Goal: Task Accomplishment & Management: Complete application form

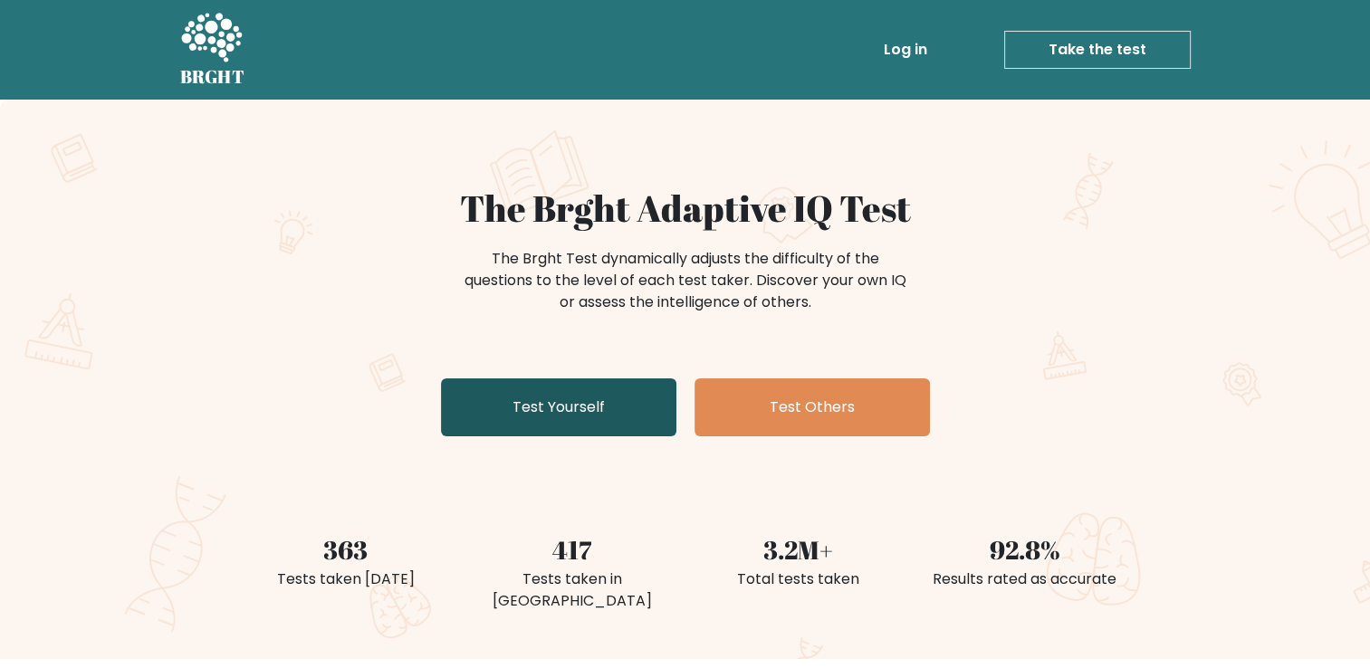
click at [549, 417] on link "Test Yourself" at bounding box center [558, 408] width 235 height 58
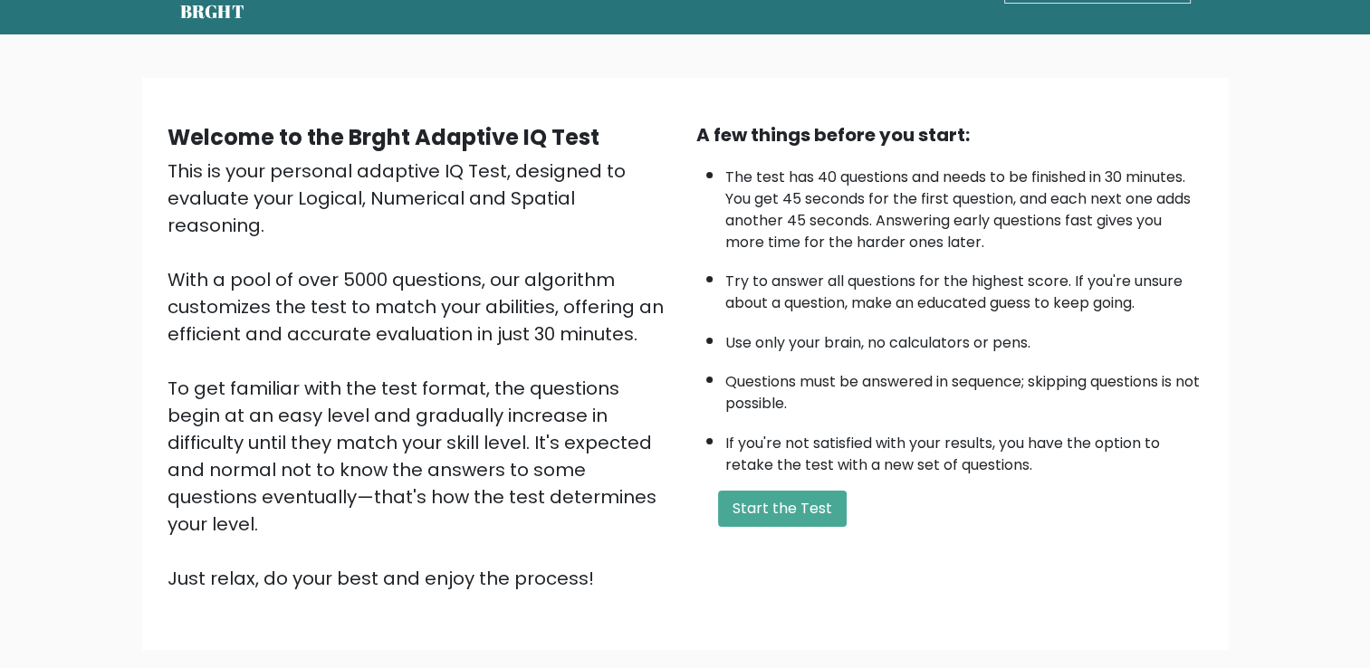
scroll to position [69, 0]
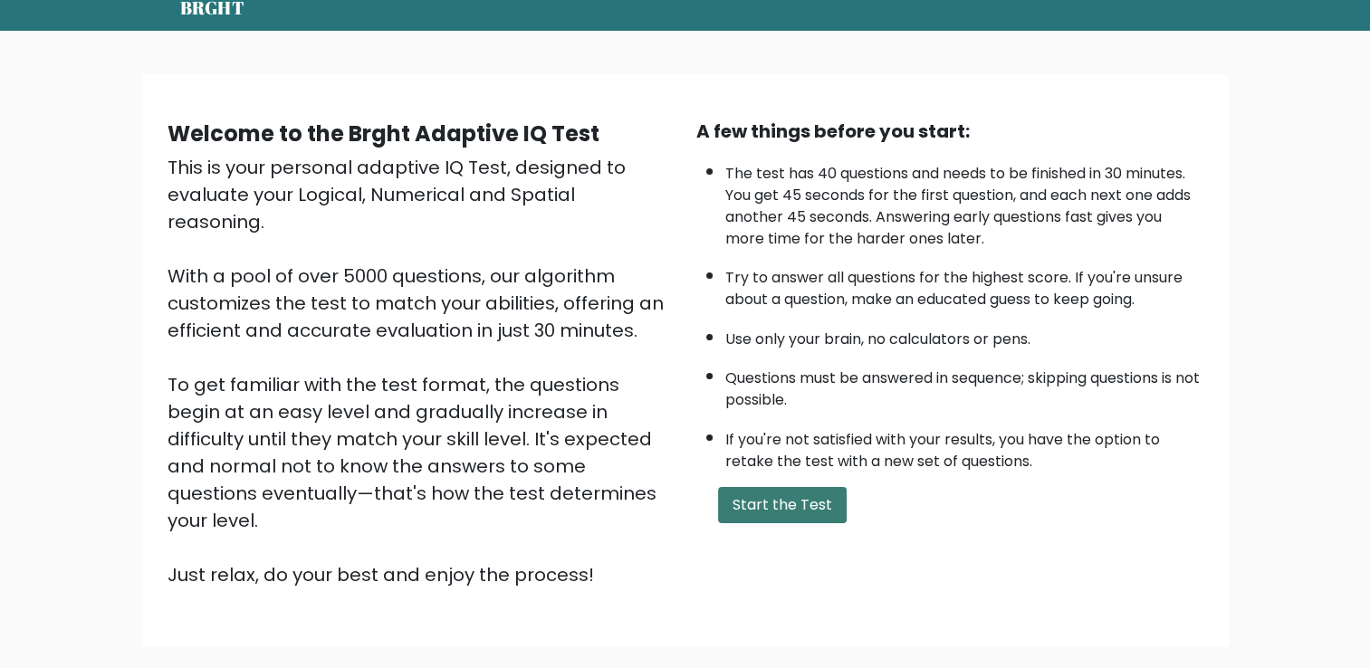
click at [812, 491] on button "Start the Test" at bounding box center [782, 505] width 129 height 36
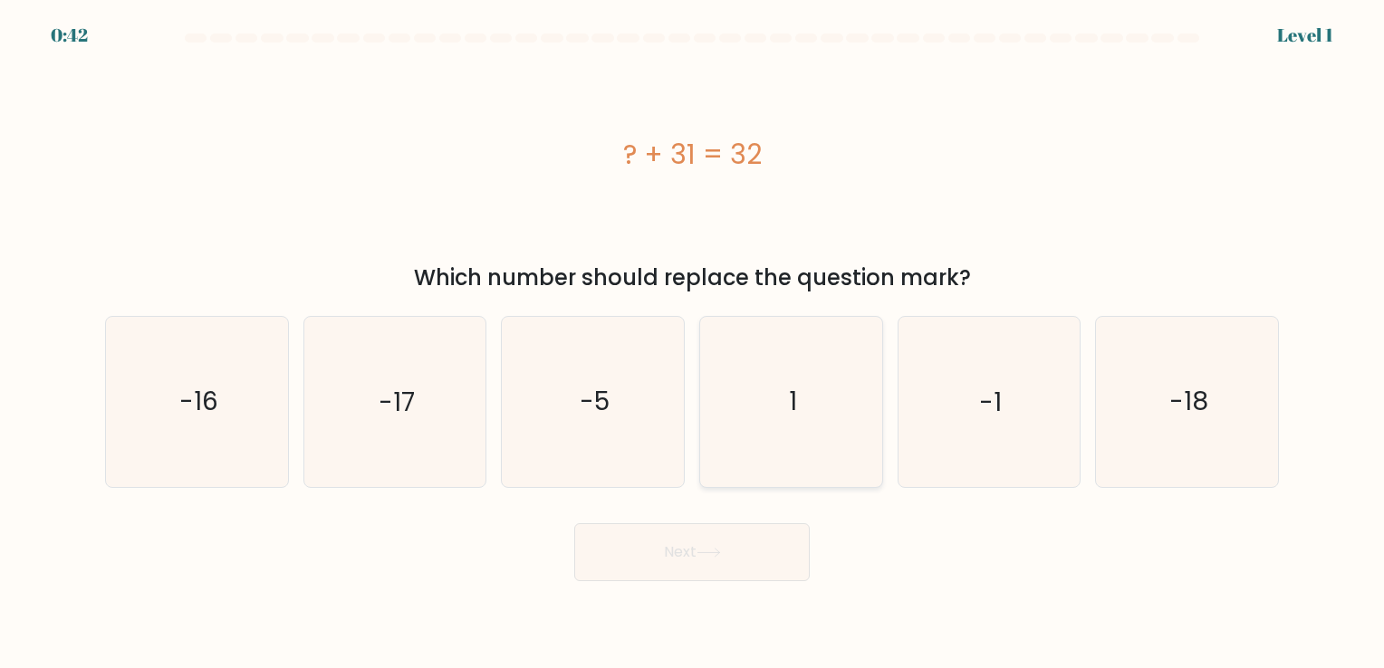
click at [793, 431] on icon "1" at bounding box center [790, 401] width 169 height 169
click at [693, 343] on input "d. 1" at bounding box center [692, 338] width 1 height 9
radio input "true"
click at [701, 562] on button "Next" at bounding box center [691, 552] width 235 height 58
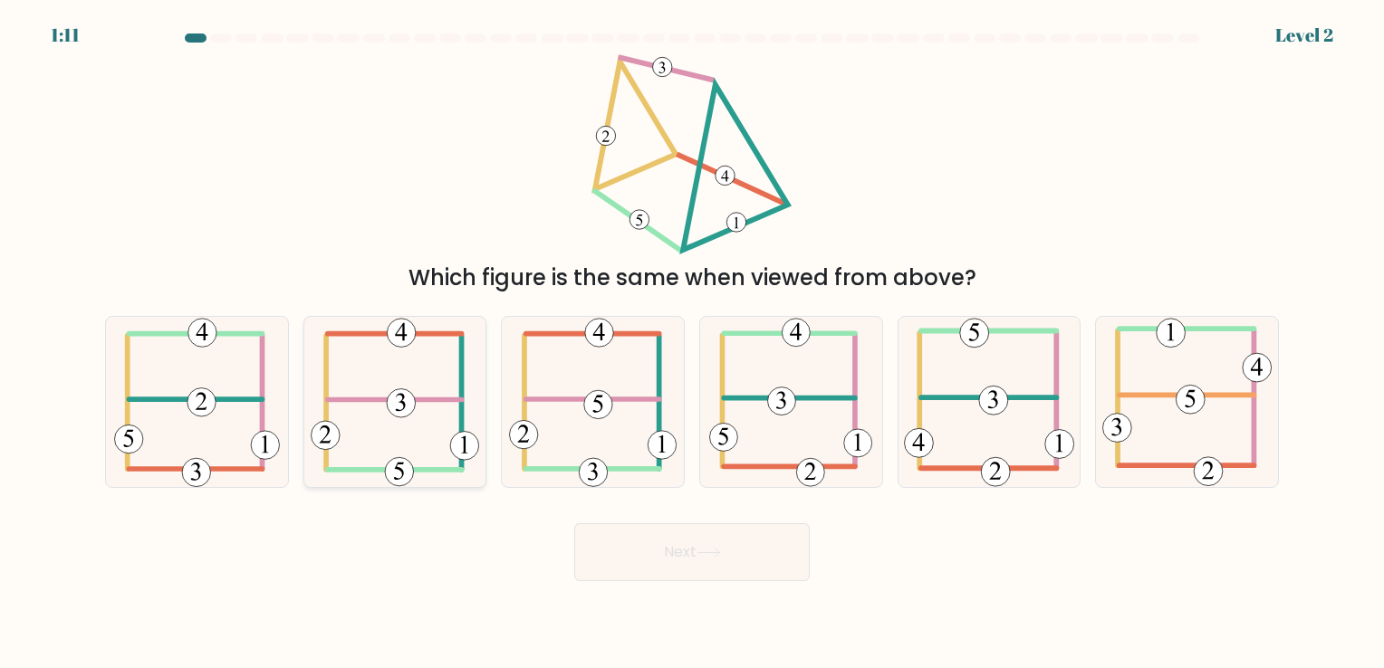
click at [382, 418] on icon at bounding box center [395, 401] width 168 height 169
click at [692, 343] on input "b." at bounding box center [692, 338] width 1 height 9
radio input "true"
click at [678, 551] on button "Next" at bounding box center [691, 552] width 235 height 58
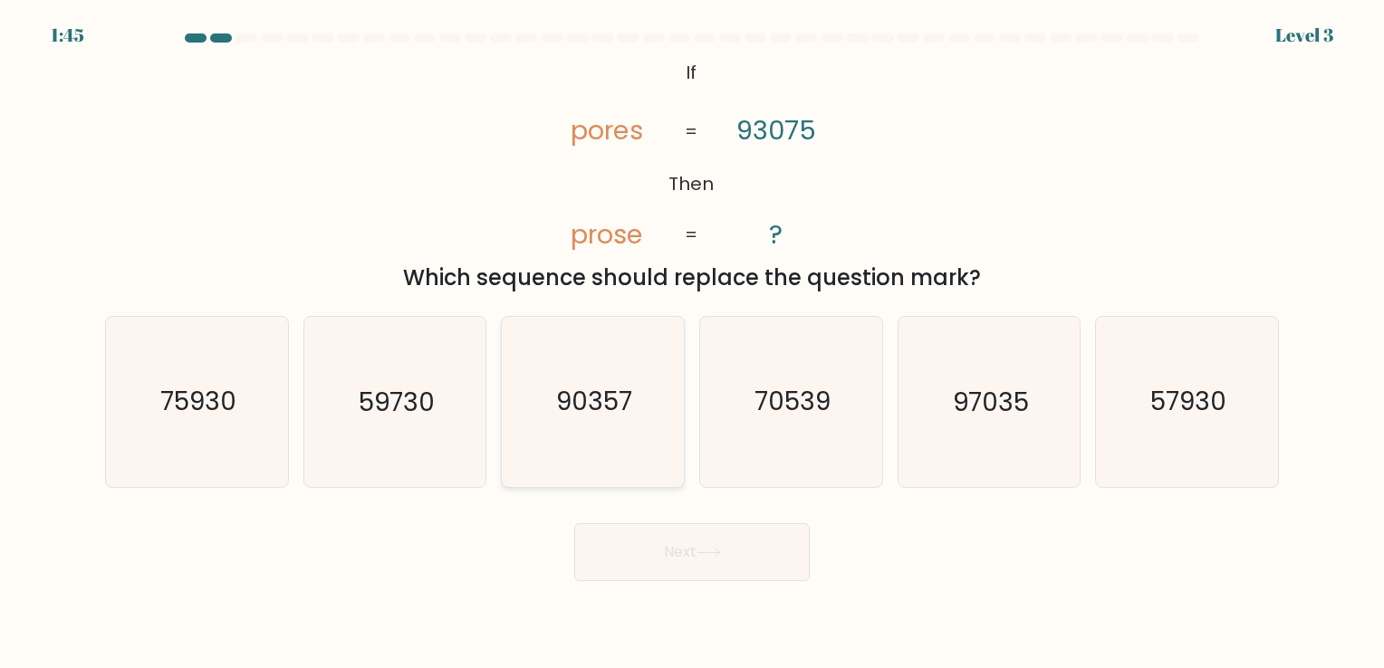
click at [612, 410] on text "90357" at bounding box center [595, 402] width 76 height 35
click at [692, 343] on input "c. 90357" at bounding box center [692, 338] width 1 height 9
radio input "true"
click at [665, 561] on button "Next" at bounding box center [691, 552] width 235 height 58
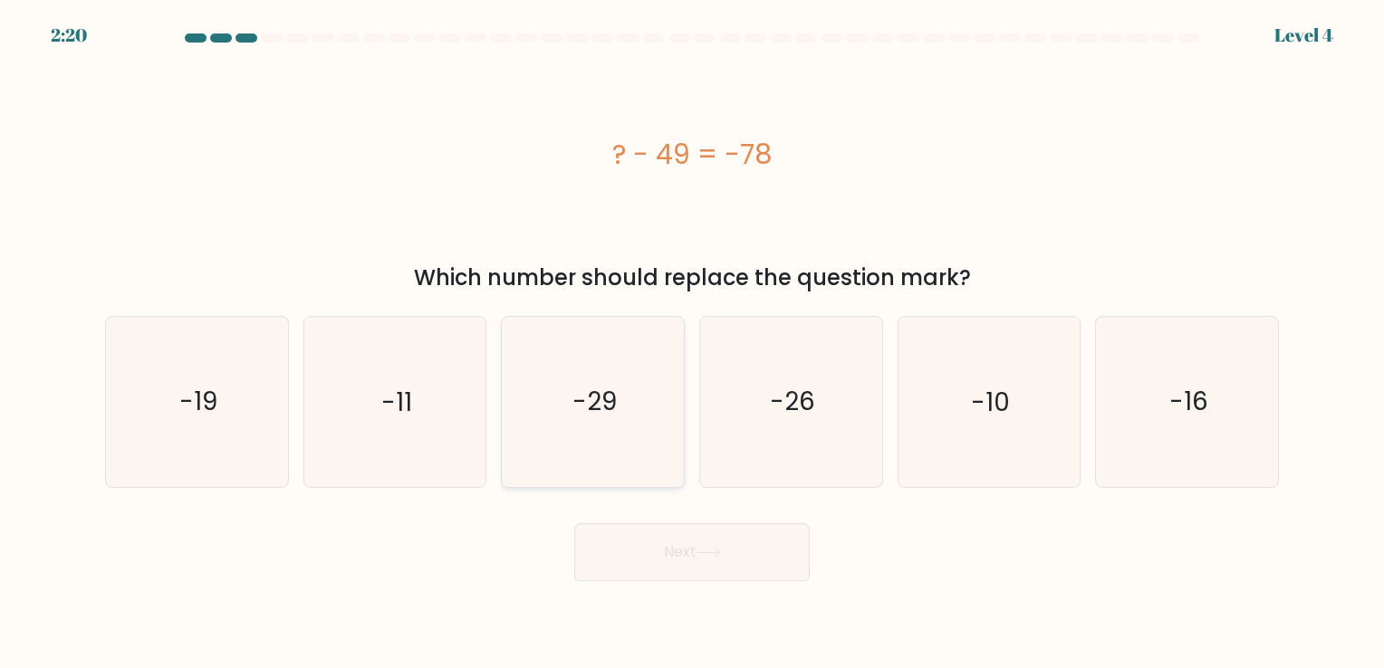
click at [584, 375] on icon "-29" at bounding box center [592, 401] width 169 height 169
click at [692, 343] on input "c. -29" at bounding box center [692, 338] width 1 height 9
radio input "true"
click at [658, 550] on button "Next" at bounding box center [691, 552] width 235 height 58
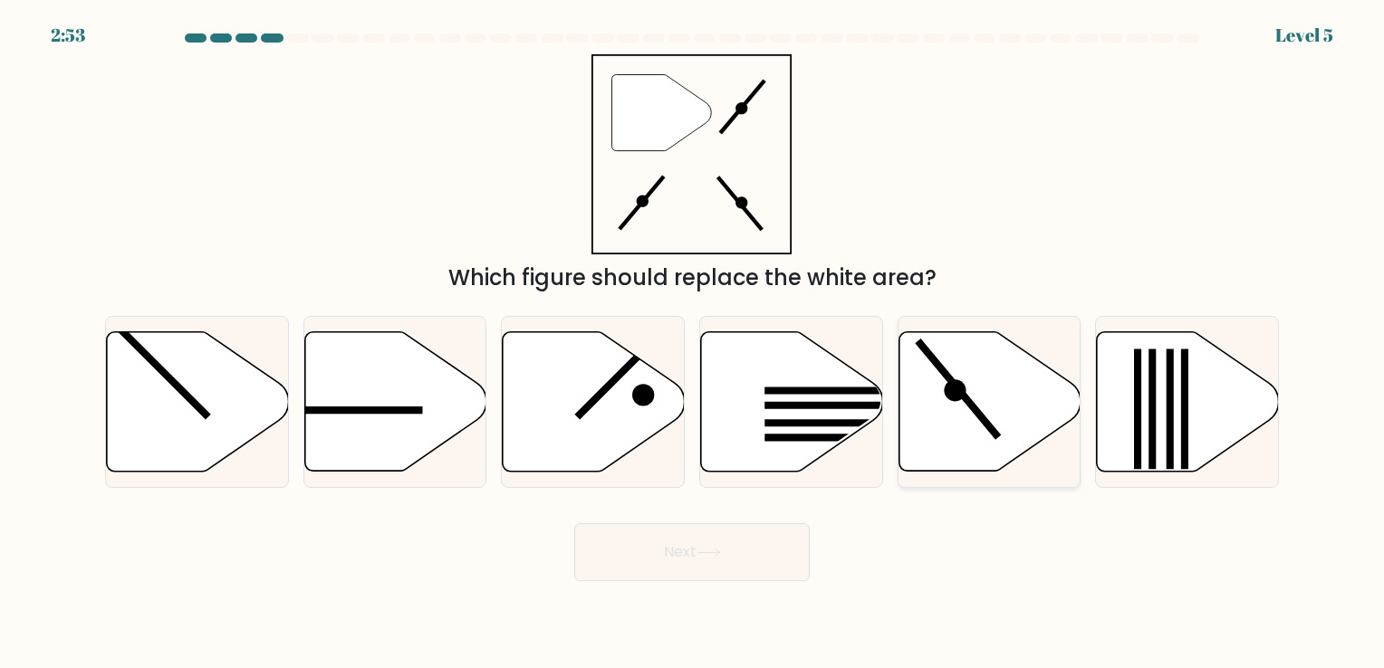
click at [995, 389] on icon at bounding box center [989, 400] width 182 height 139
click at [693, 343] on input "e." at bounding box center [692, 338] width 1 height 9
radio input "true"
click at [670, 571] on button "Next" at bounding box center [691, 552] width 235 height 58
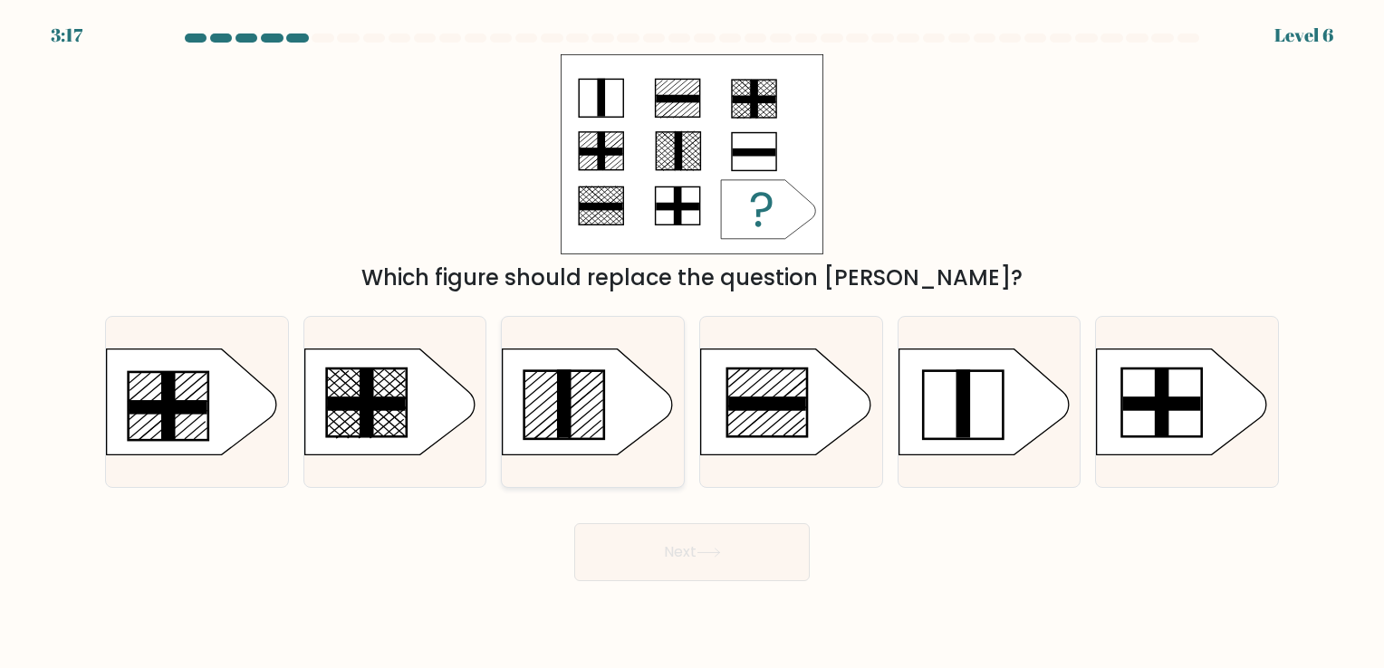
click at [535, 426] on icon at bounding box center [588, 402] width 170 height 106
click at [692, 343] on input "c." at bounding box center [692, 338] width 1 height 9
radio input "true"
click at [677, 555] on button "Next" at bounding box center [691, 552] width 235 height 58
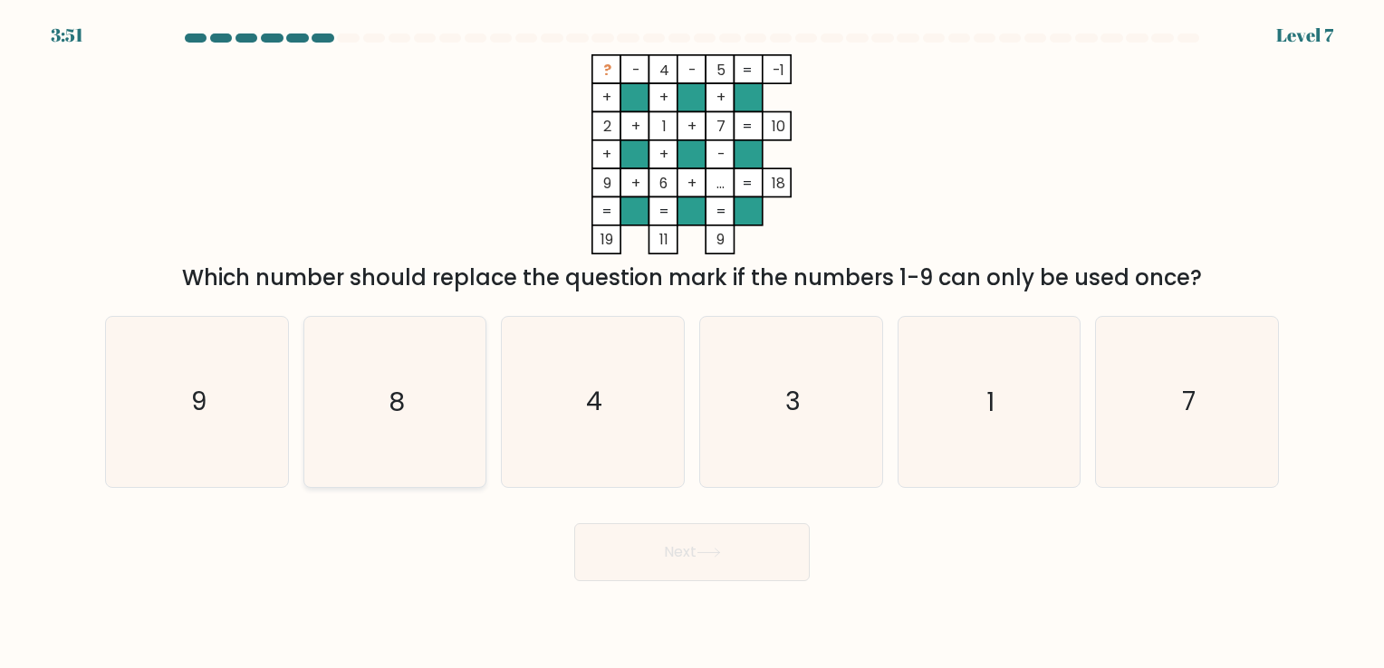
click at [369, 414] on icon "8" at bounding box center [394, 401] width 169 height 169
click at [692, 343] on input "b. 8" at bounding box center [692, 338] width 1 height 9
radio input "true"
click at [681, 568] on button "Next" at bounding box center [691, 552] width 235 height 58
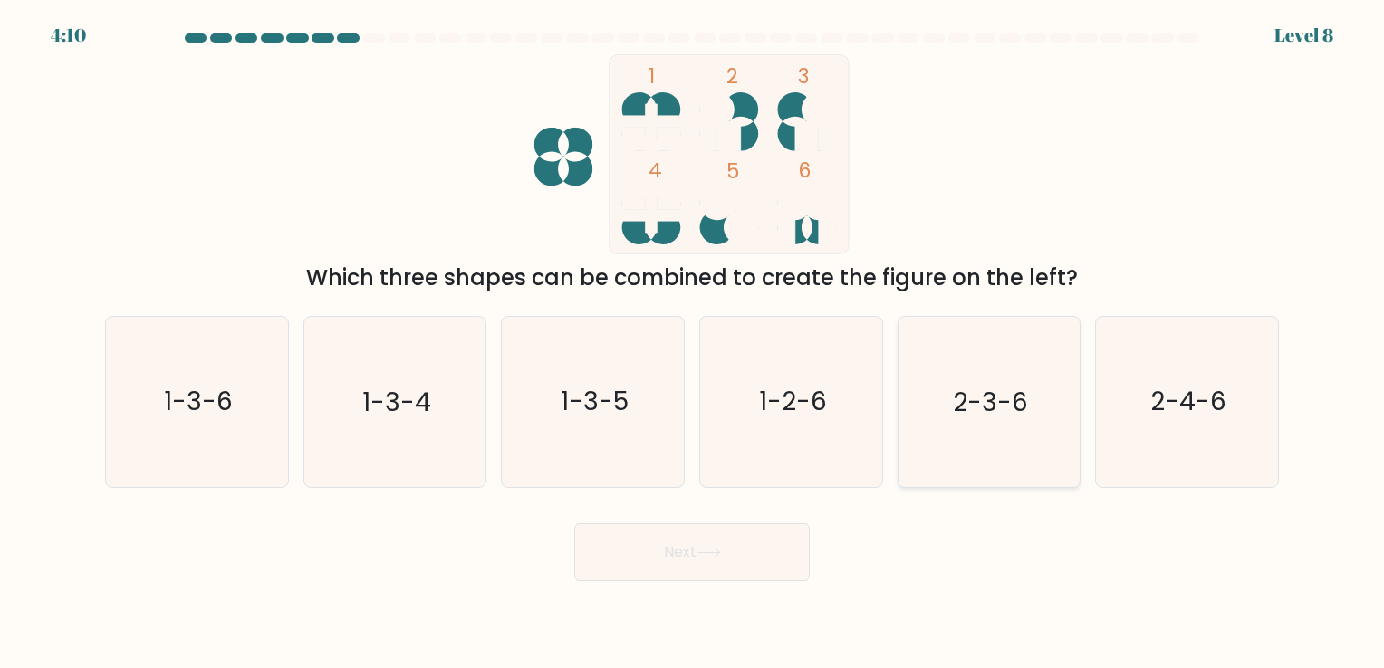
click at [963, 400] on text "2-3-6" at bounding box center [990, 402] width 75 height 35
click at [693, 343] on input "e. 2-3-6" at bounding box center [692, 338] width 1 height 9
radio input "true"
click at [685, 574] on button "Next" at bounding box center [691, 552] width 235 height 58
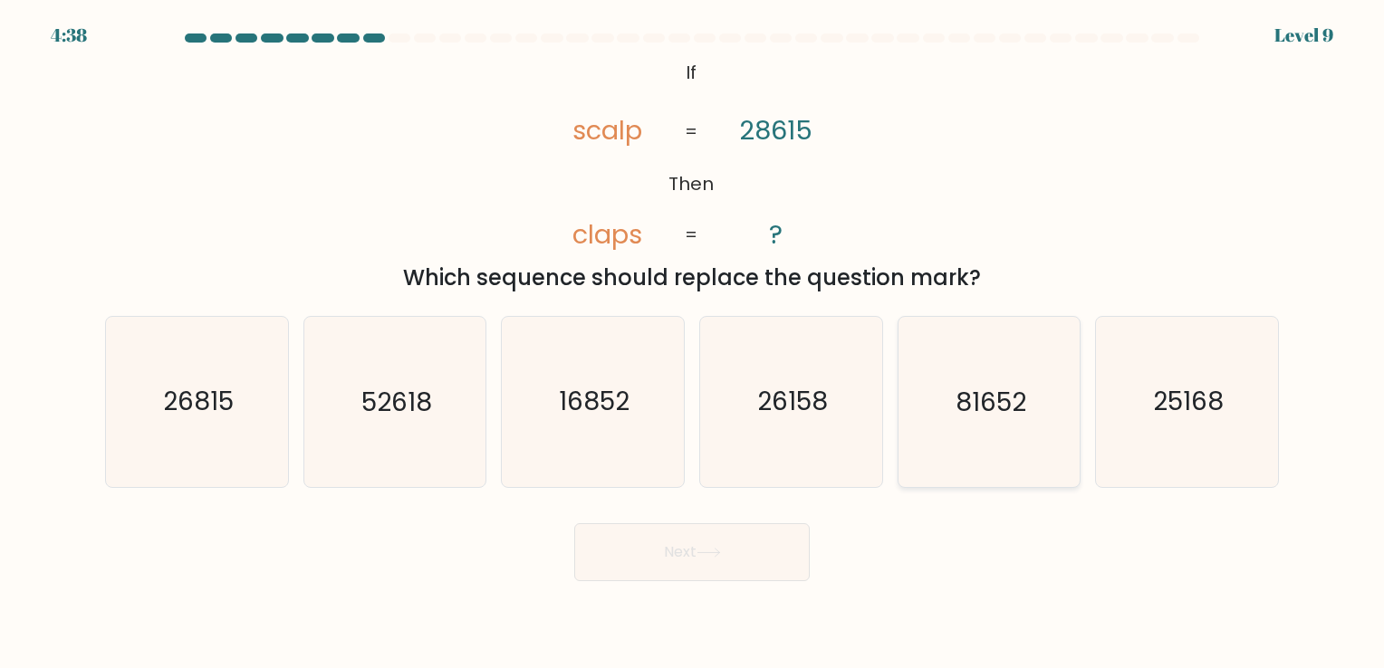
click at [987, 408] on text "81652" at bounding box center [990, 402] width 71 height 35
click at [693, 343] on input "e. 81652" at bounding box center [692, 338] width 1 height 9
radio input "true"
click at [767, 538] on button "Next" at bounding box center [691, 552] width 235 height 58
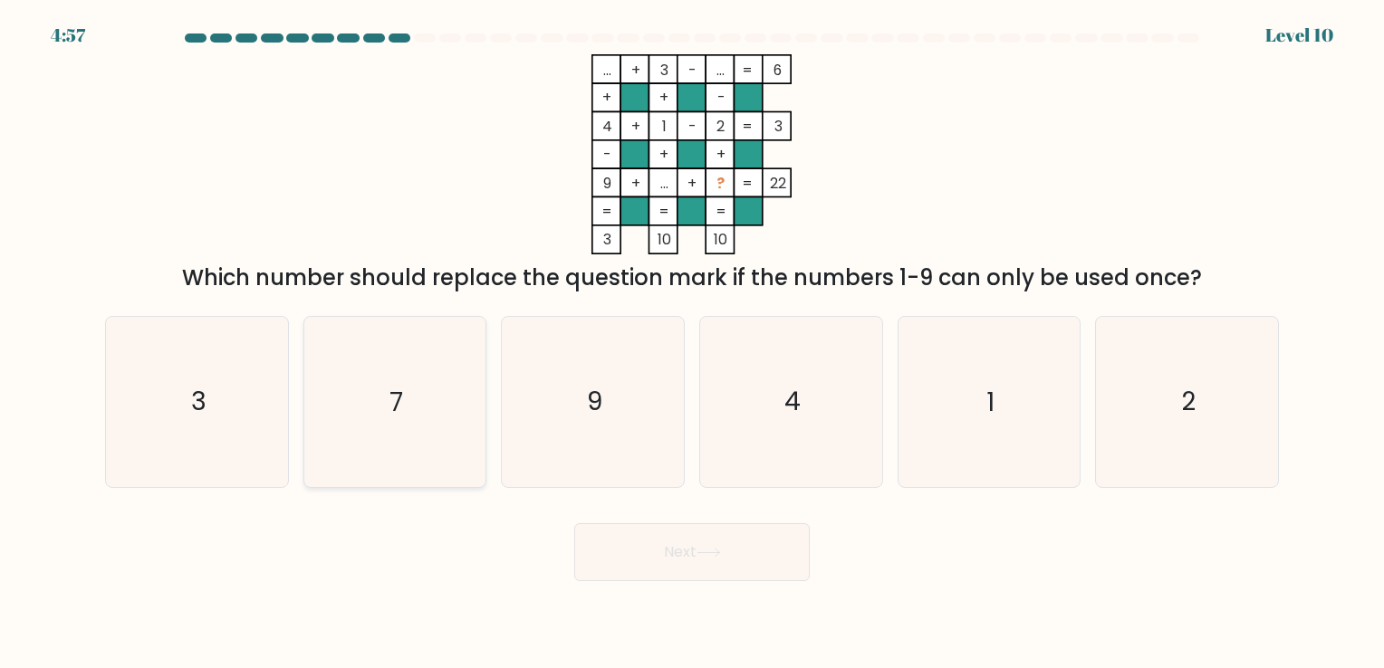
click at [409, 389] on icon "7" at bounding box center [394, 401] width 169 height 169
click at [692, 343] on input "b. 7" at bounding box center [692, 338] width 1 height 9
radio input "true"
click at [750, 560] on button "Next" at bounding box center [691, 552] width 235 height 58
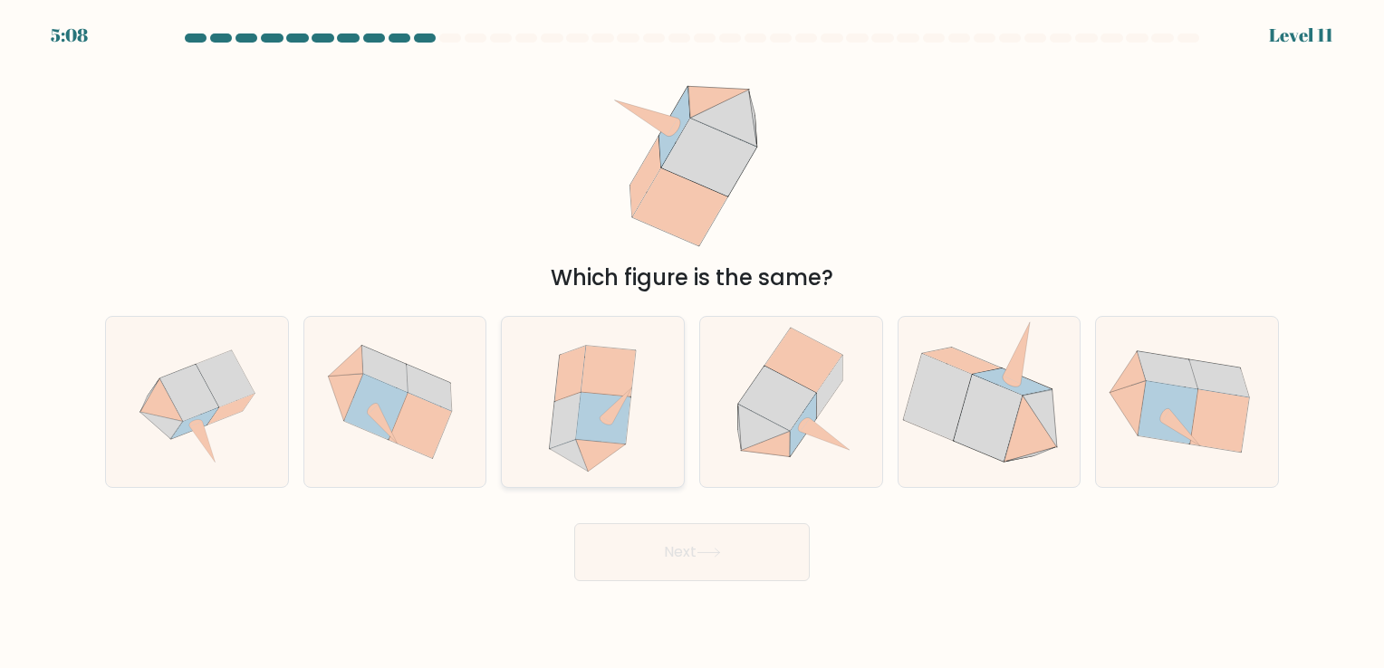
drag, startPoint x: 693, startPoint y: 496, endPoint x: 648, endPoint y: 435, distance: 76.4
click at [648, 435] on form at bounding box center [692, 308] width 1384 height 548
click at [648, 435] on icon at bounding box center [592, 401] width 151 height 169
click at [692, 343] on input "c." at bounding box center [692, 338] width 1 height 9
radio input "true"
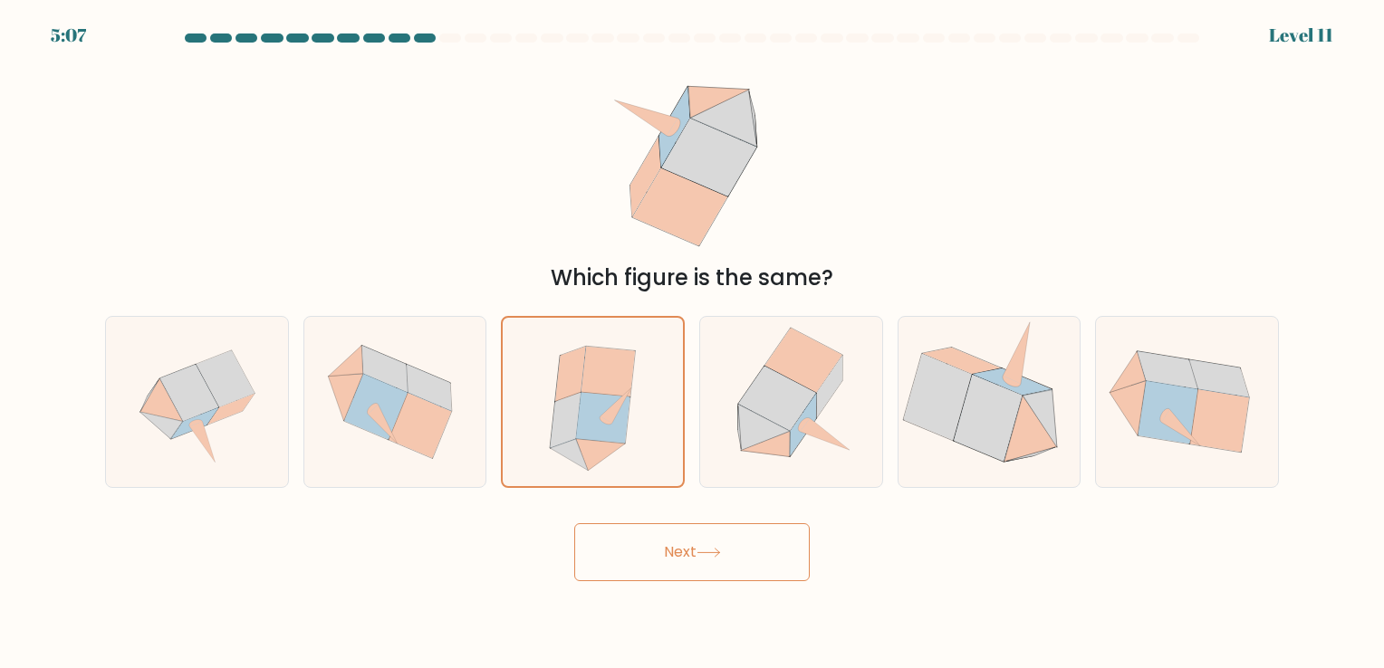
click at [706, 574] on button "Next" at bounding box center [691, 552] width 235 height 58
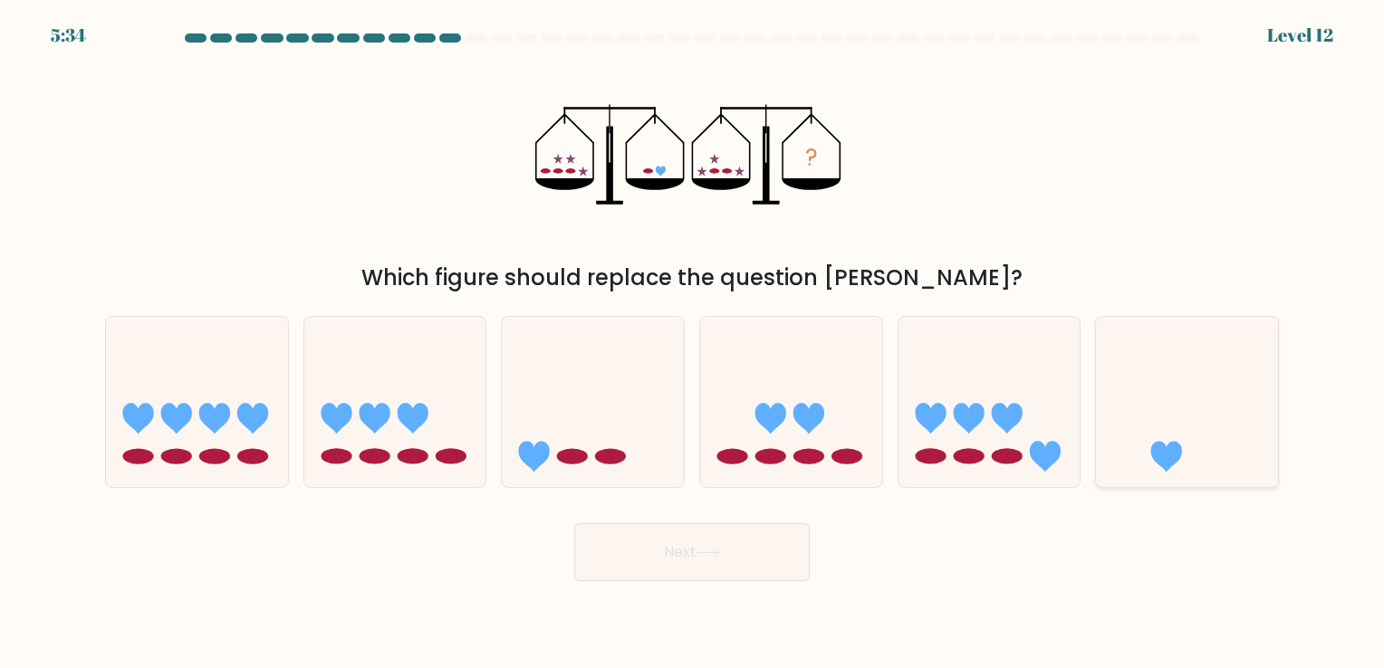
click at [1202, 406] on icon at bounding box center [1187, 402] width 182 height 150
click at [693, 343] on input "f." at bounding box center [692, 338] width 1 height 9
radio input "true"
click at [733, 550] on button "Next" at bounding box center [691, 552] width 235 height 58
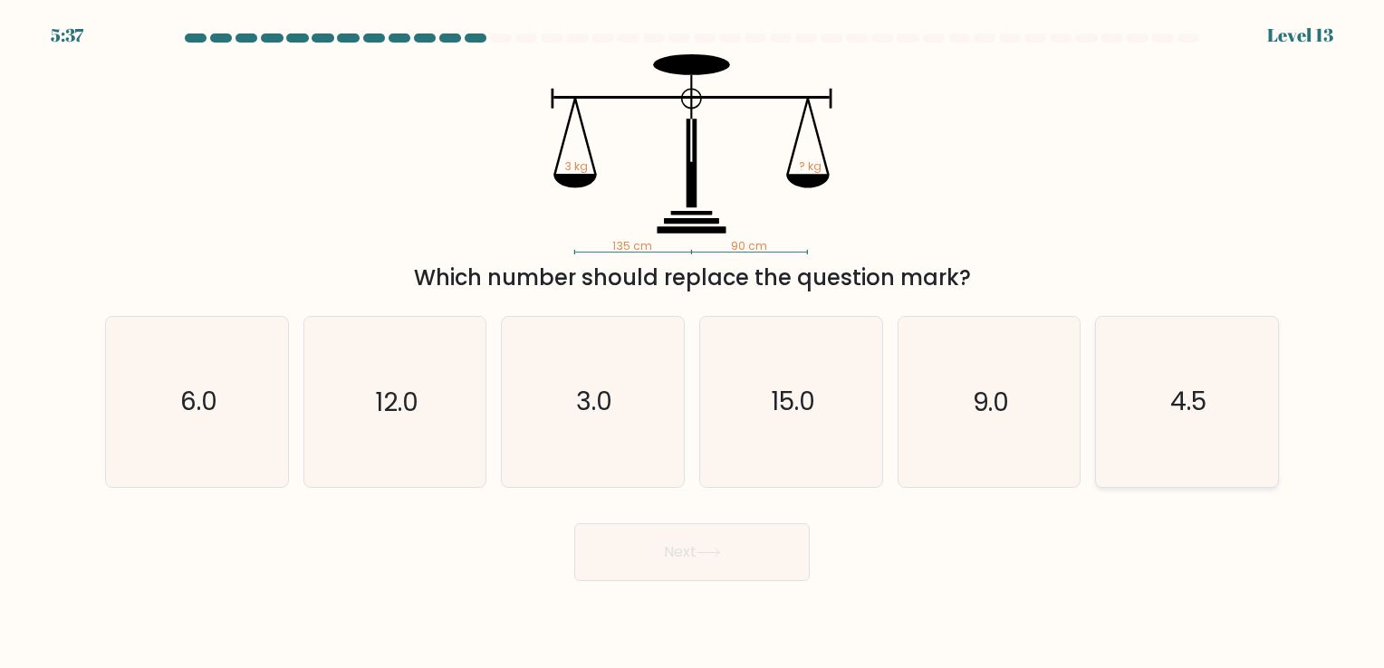
click at [1206, 398] on text "4.5" at bounding box center [1188, 402] width 36 height 35
click at [693, 343] on input "f. 4.5" at bounding box center [692, 338] width 1 height 9
radio input "true"
click at [710, 549] on icon at bounding box center [708, 553] width 24 height 10
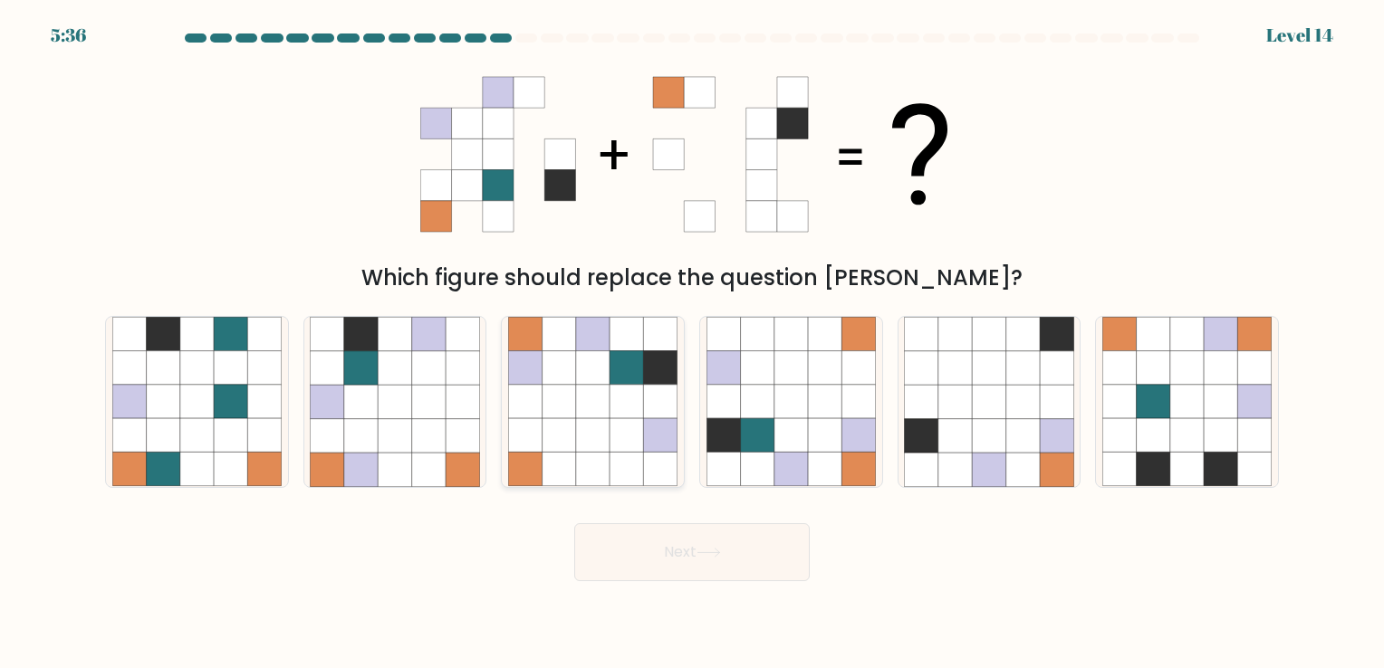
click at [576, 476] on icon at bounding box center [593, 470] width 34 height 34
click at [692, 343] on input "c." at bounding box center [692, 338] width 1 height 9
radio input "true"
click at [670, 561] on button "Next" at bounding box center [691, 552] width 235 height 58
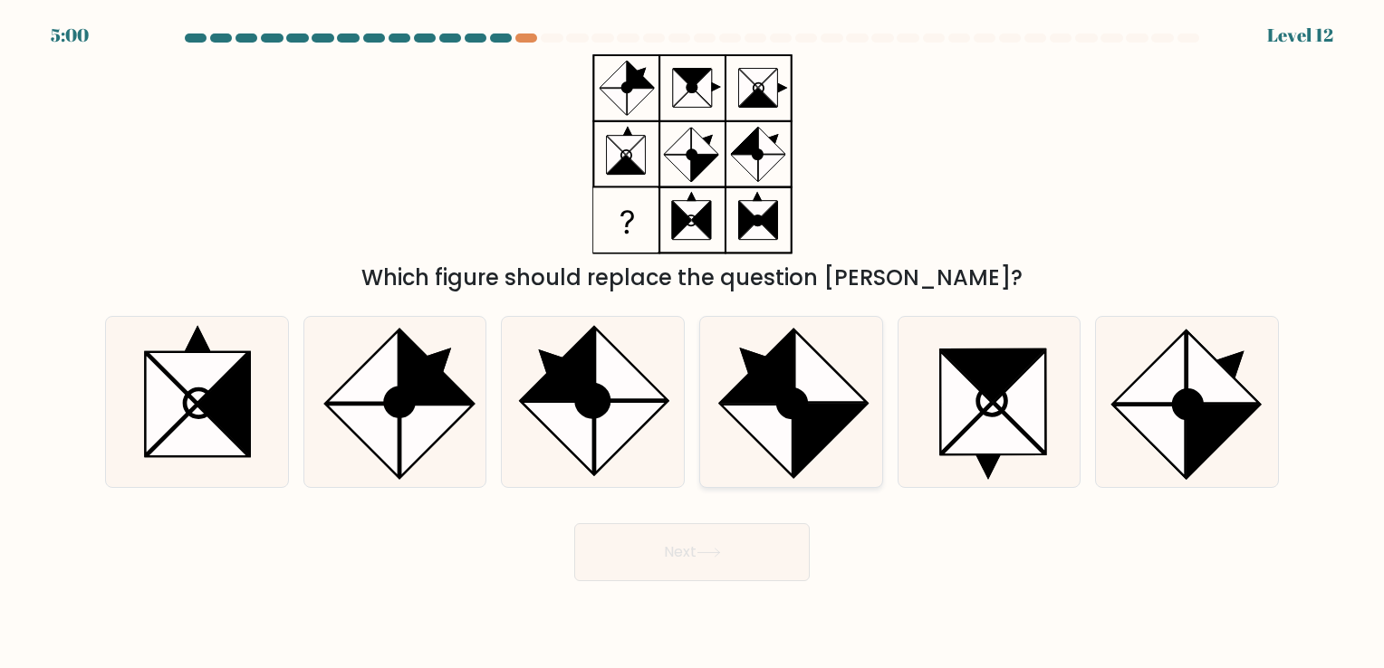
click at [802, 403] on circle at bounding box center [792, 404] width 39 height 39
click at [693, 343] on input "d." at bounding box center [692, 338] width 1 height 9
radio input "true"
click at [688, 556] on button "Next" at bounding box center [691, 552] width 235 height 58
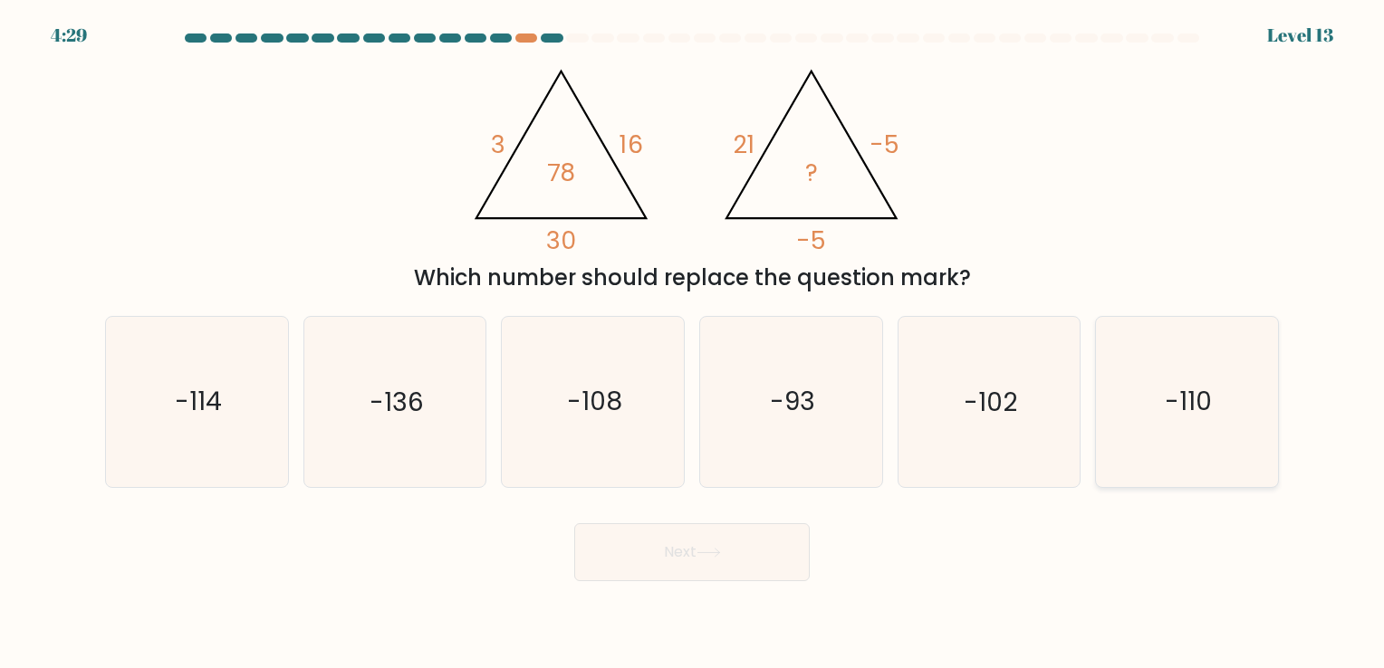
click at [1225, 462] on icon "-110" at bounding box center [1186, 401] width 169 height 169
click at [693, 343] on input "f. -110" at bounding box center [692, 338] width 1 height 9
radio input "true"
click at [757, 560] on button "Next" at bounding box center [691, 552] width 235 height 58
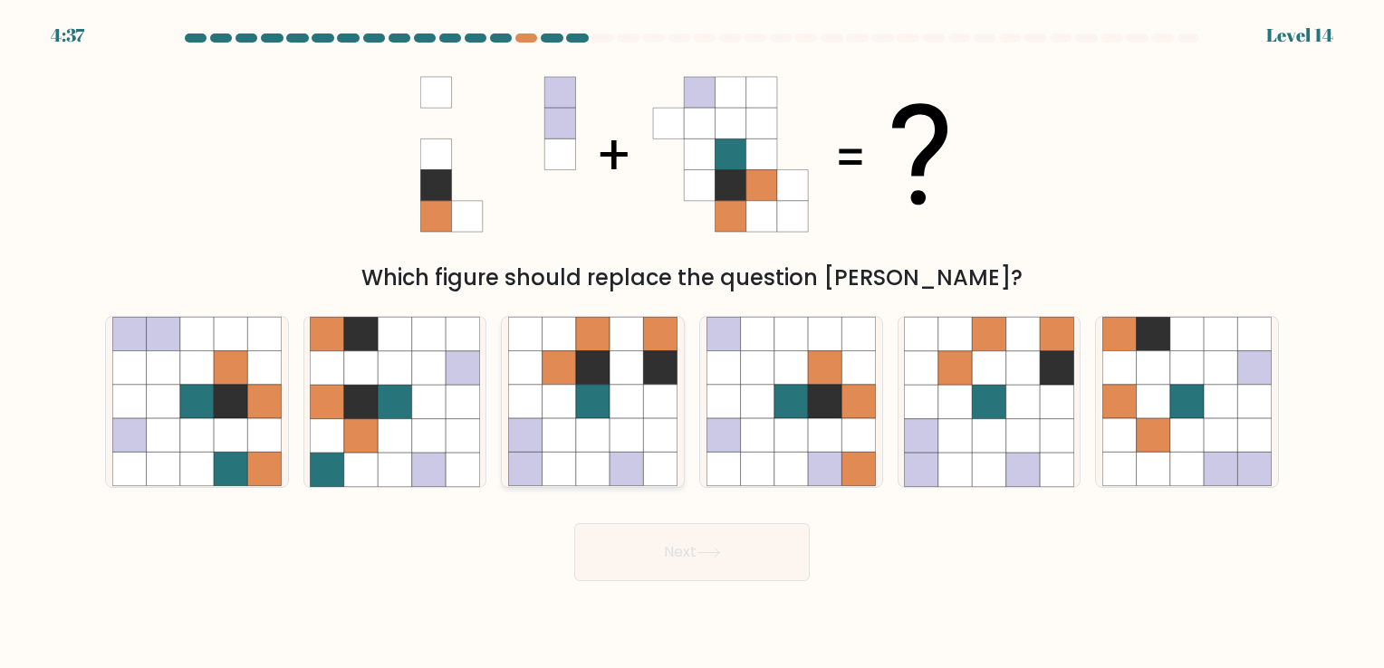
click at [576, 435] on icon at bounding box center [593, 436] width 34 height 34
click at [692, 343] on input "c." at bounding box center [692, 338] width 1 height 9
radio input "true"
click at [688, 554] on button "Next" at bounding box center [691, 552] width 235 height 58
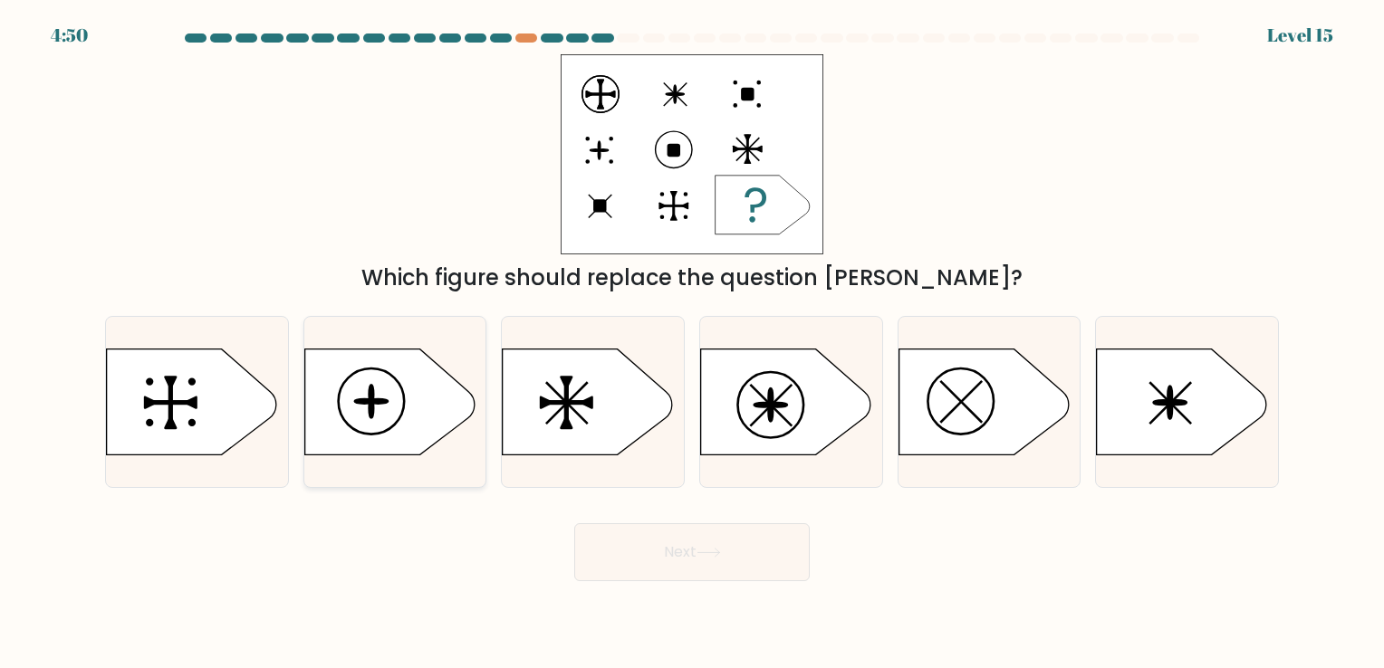
click at [399, 427] on icon at bounding box center [389, 402] width 170 height 106
click at [692, 343] on input "b." at bounding box center [692, 338] width 1 height 9
radio input "true"
click at [662, 568] on button "Next" at bounding box center [691, 552] width 235 height 58
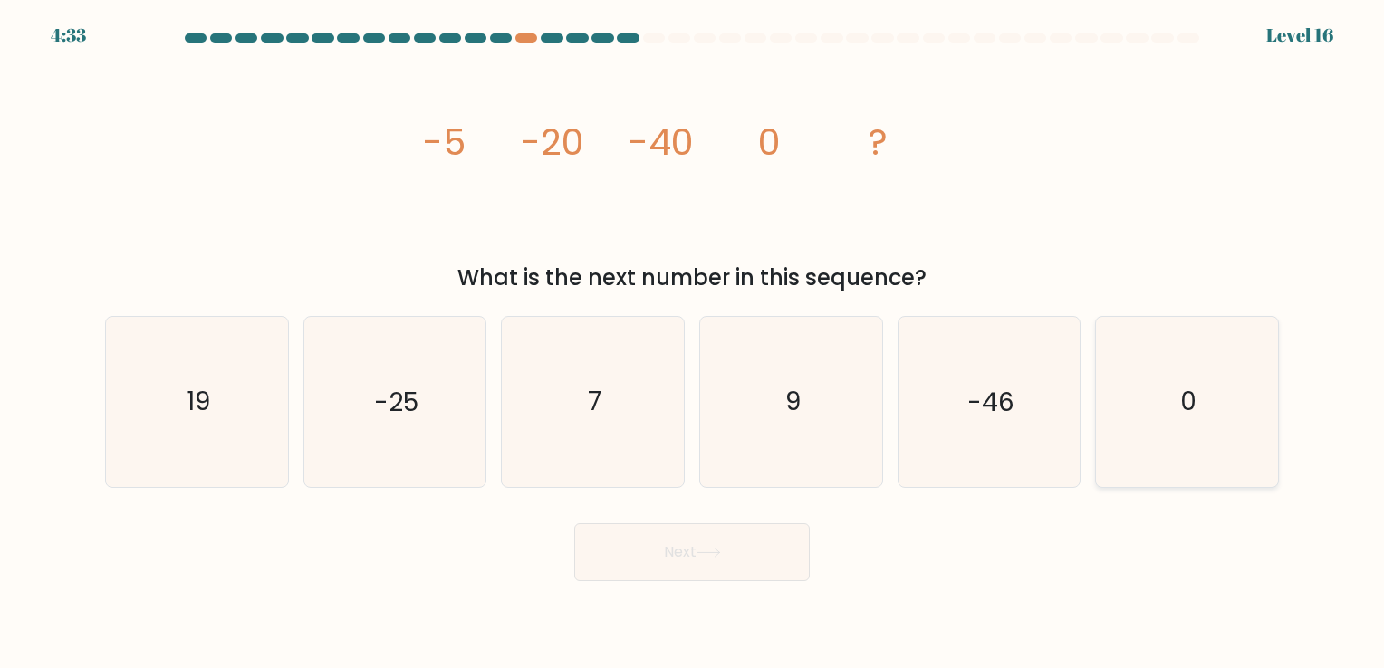
click at [1192, 409] on text "0" at bounding box center [1188, 402] width 16 height 35
click at [693, 343] on input "f. 0" at bounding box center [692, 338] width 1 height 9
radio input "true"
click at [721, 550] on icon at bounding box center [708, 553] width 24 height 10
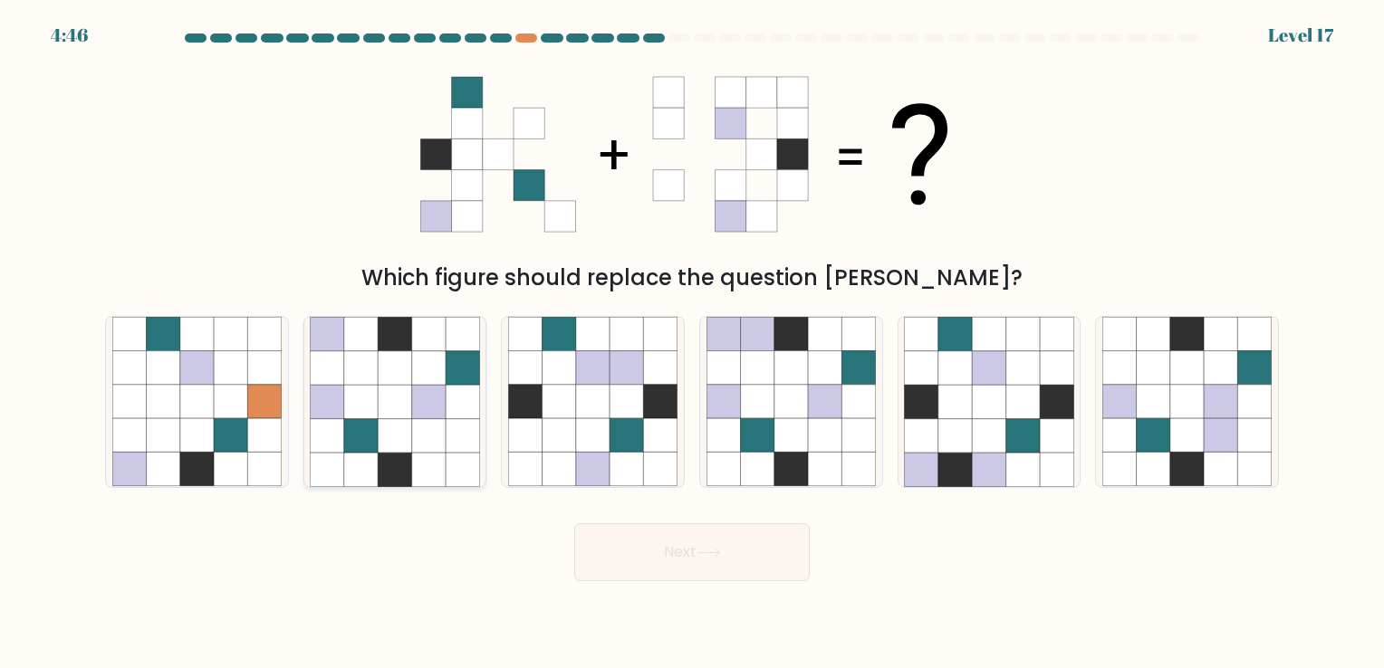
click at [397, 471] on icon at bounding box center [395, 470] width 34 height 34
click at [692, 343] on input "b." at bounding box center [692, 338] width 1 height 9
radio input "true"
click at [717, 543] on button "Next" at bounding box center [691, 552] width 235 height 58
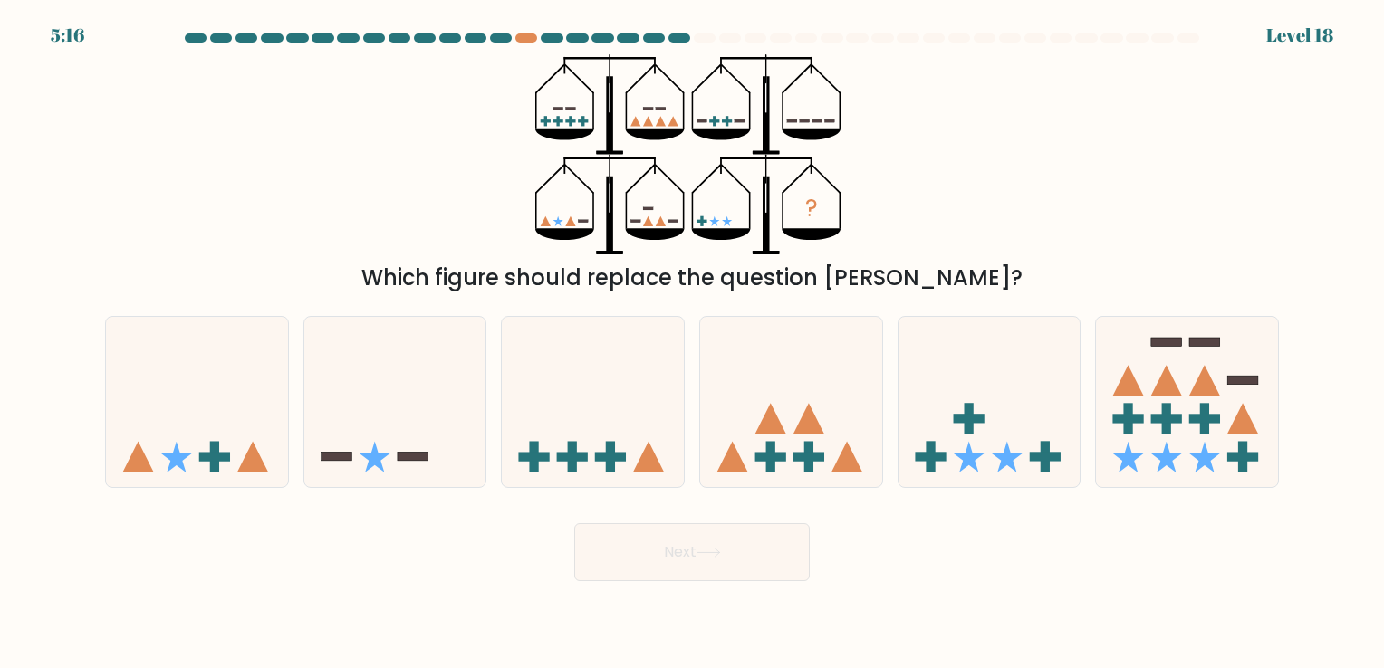
click at [495, 38] on div at bounding box center [501, 38] width 22 height 9
click at [525, 38] on div at bounding box center [526, 38] width 22 height 9
click at [547, 36] on div at bounding box center [552, 38] width 22 height 9
click at [634, 475] on icon at bounding box center [593, 402] width 182 height 150
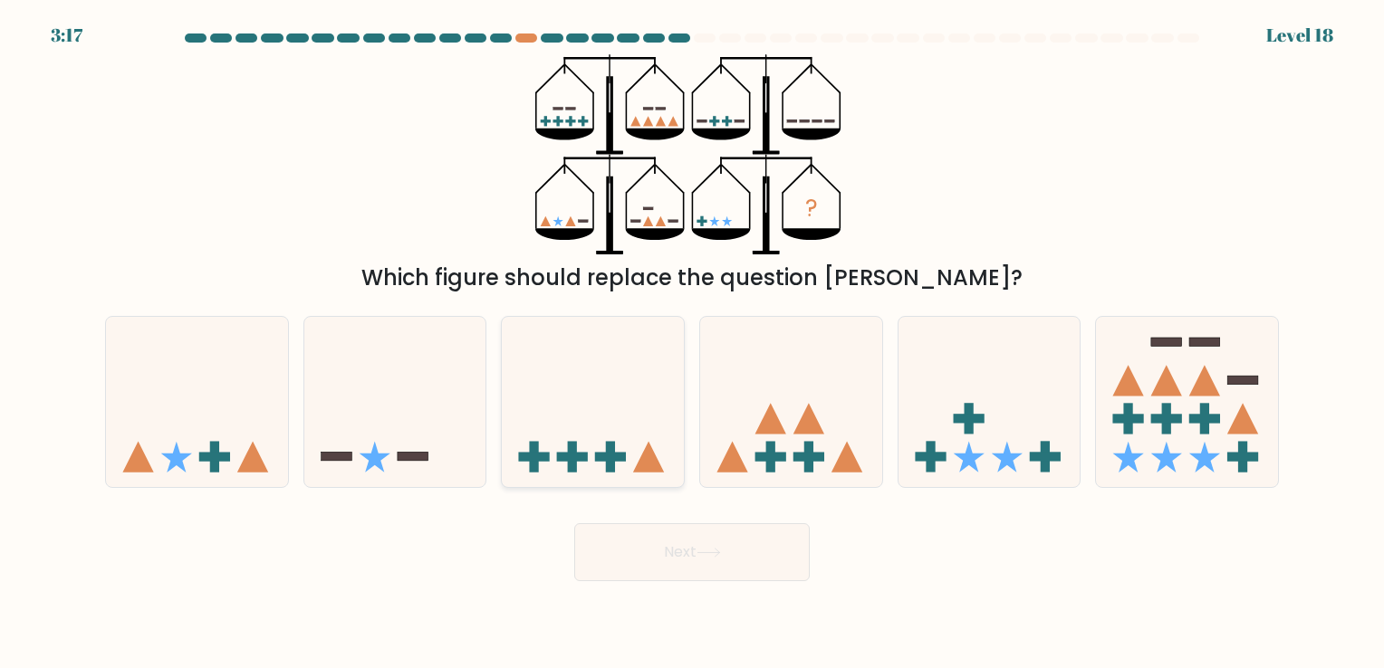
click at [692, 343] on input "c." at bounding box center [692, 338] width 1 height 9
radio input "true"
click at [217, 410] on icon at bounding box center [197, 402] width 182 height 150
click at [692, 343] on input "a." at bounding box center [692, 338] width 1 height 9
radio input "true"
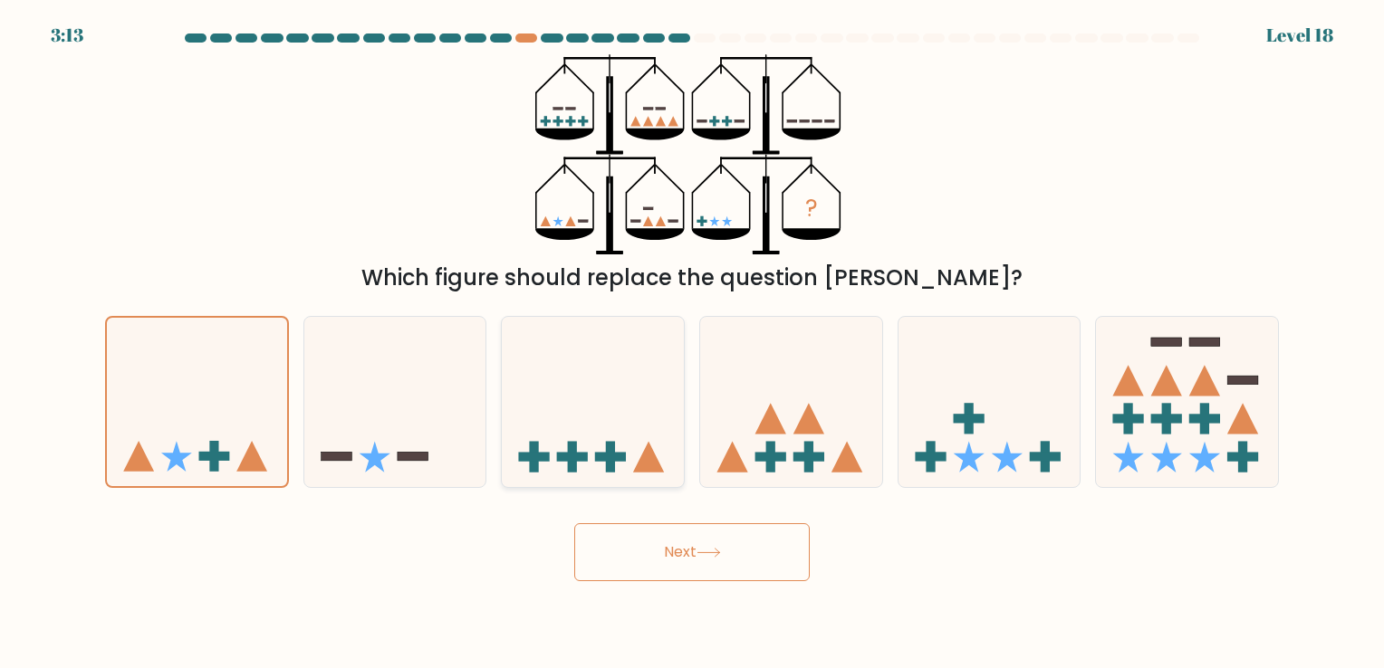
click at [616, 430] on icon at bounding box center [593, 402] width 182 height 150
click at [692, 343] on input "c." at bounding box center [692, 338] width 1 height 9
radio input "true"
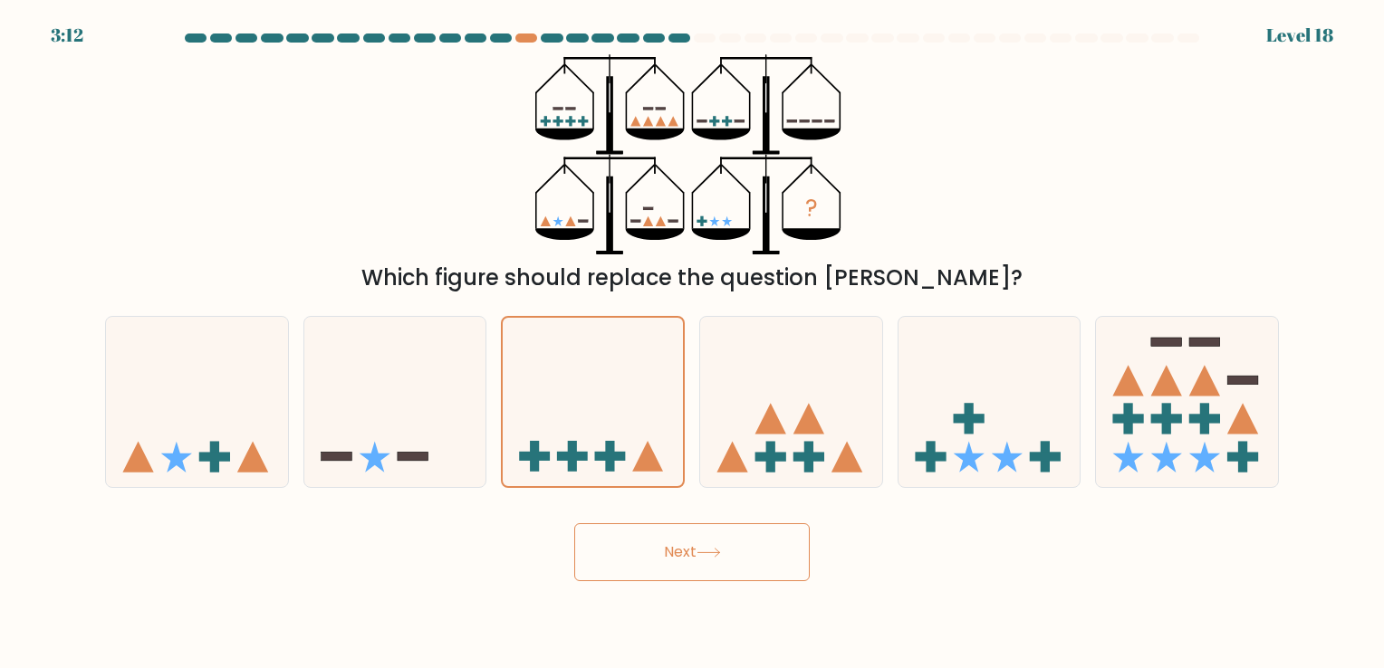
click at [685, 552] on button "Next" at bounding box center [691, 552] width 235 height 58
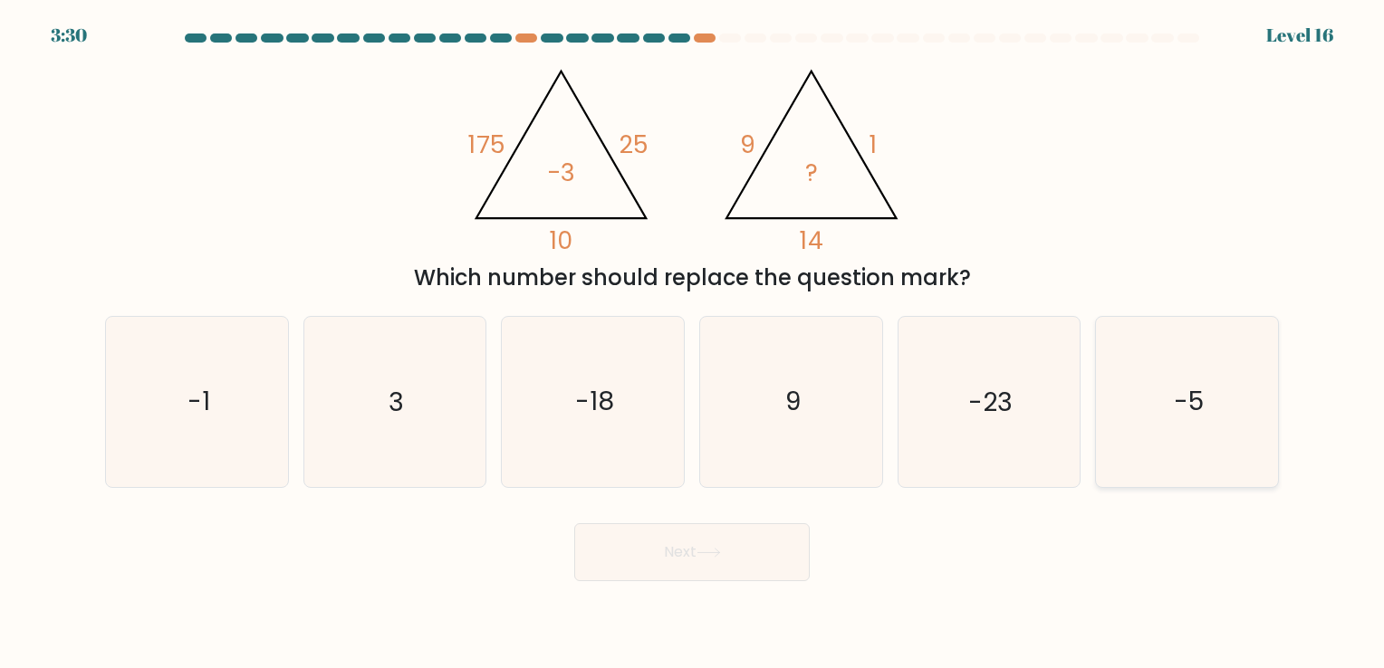
click at [1204, 357] on icon "-5" at bounding box center [1186, 401] width 169 height 169
click at [693, 343] on input "f. -5" at bounding box center [692, 338] width 1 height 9
radio input "true"
click at [699, 533] on button "Next" at bounding box center [691, 552] width 235 height 58
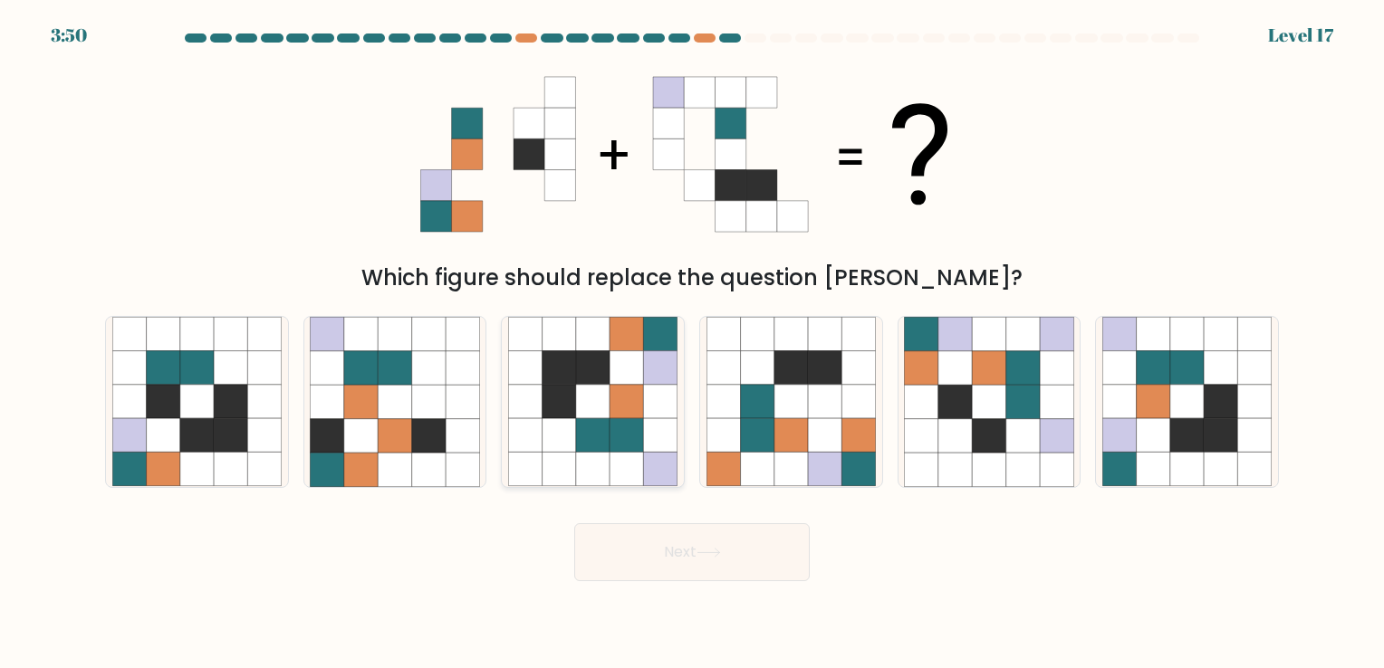
click at [634, 465] on icon at bounding box center [627, 470] width 34 height 34
click at [692, 343] on input "c." at bounding box center [692, 338] width 1 height 9
radio input "true"
click at [682, 559] on button "Next" at bounding box center [691, 552] width 235 height 58
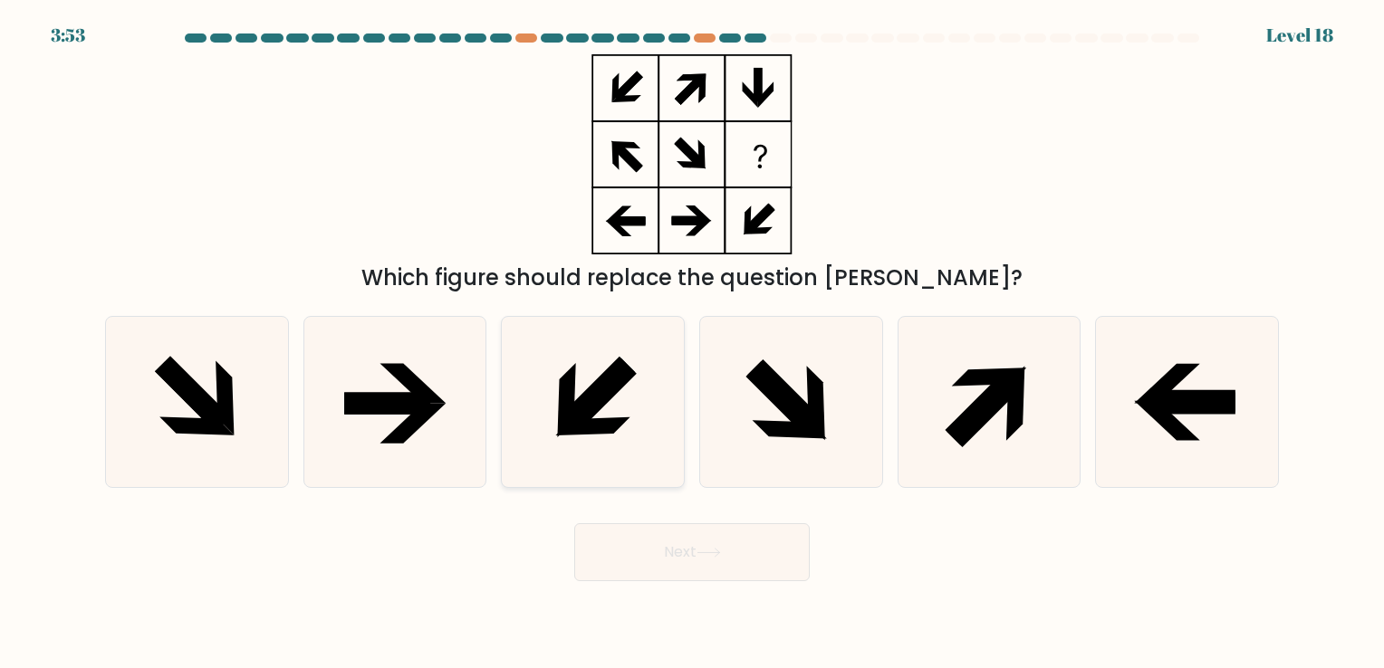
click at [559, 379] on icon at bounding box center [566, 400] width 18 height 74
click at [692, 343] on input "c." at bounding box center [692, 338] width 1 height 9
radio input "true"
click at [424, 389] on icon at bounding box center [413, 384] width 66 height 40
click at [692, 343] on input "b." at bounding box center [692, 338] width 1 height 9
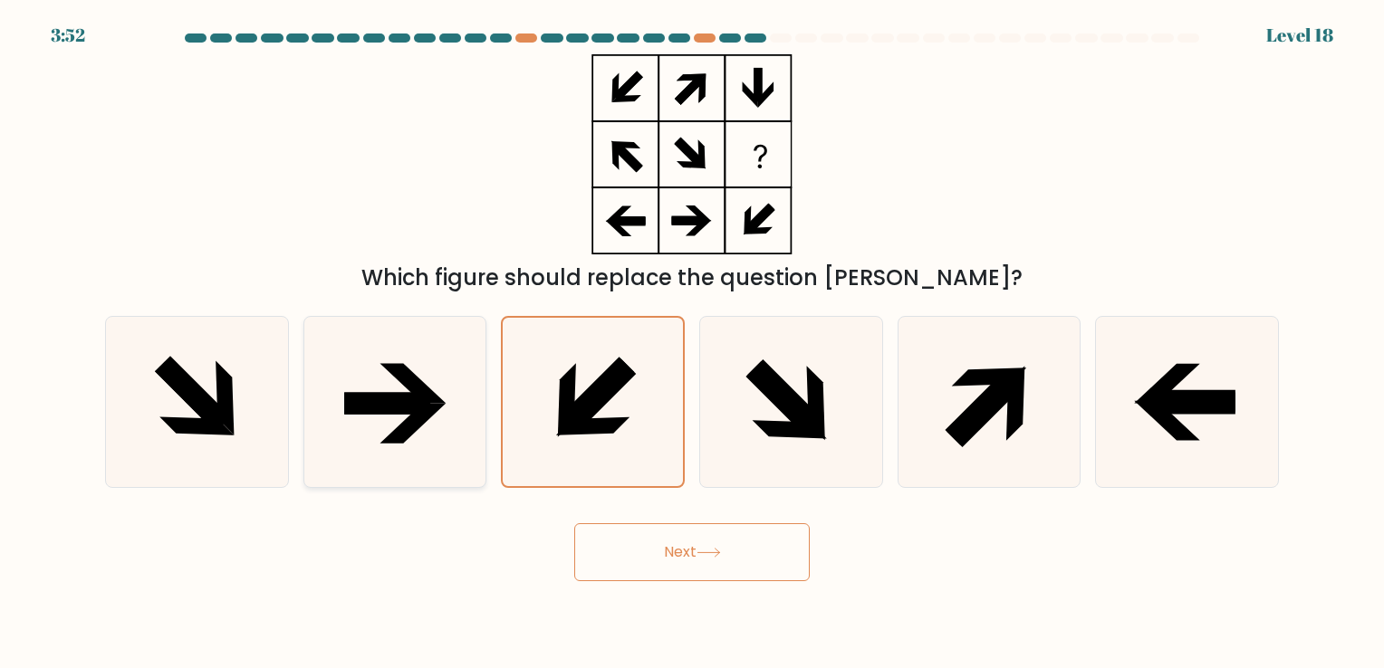
radio input "true"
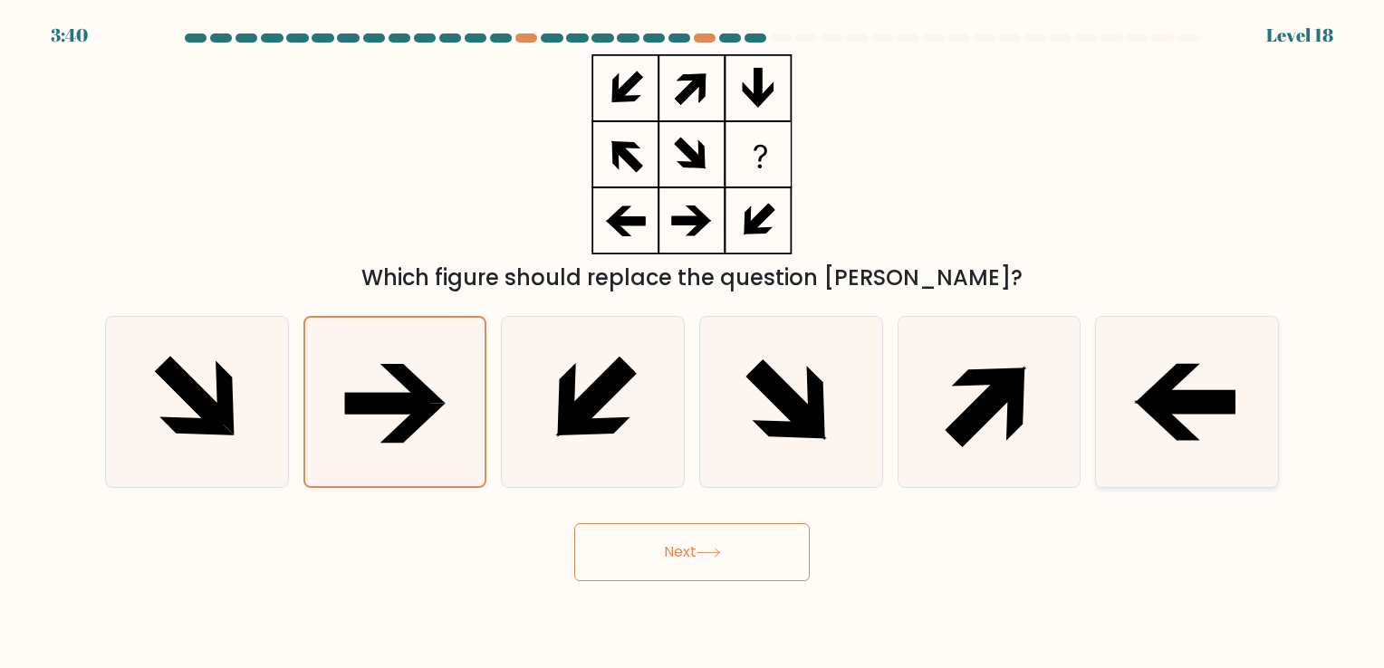
click at [1111, 399] on icon at bounding box center [1186, 401] width 169 height 169
click at [693, 343] on input "f." at bounding box center [692, 338] width 1 height 9
radio input "true"
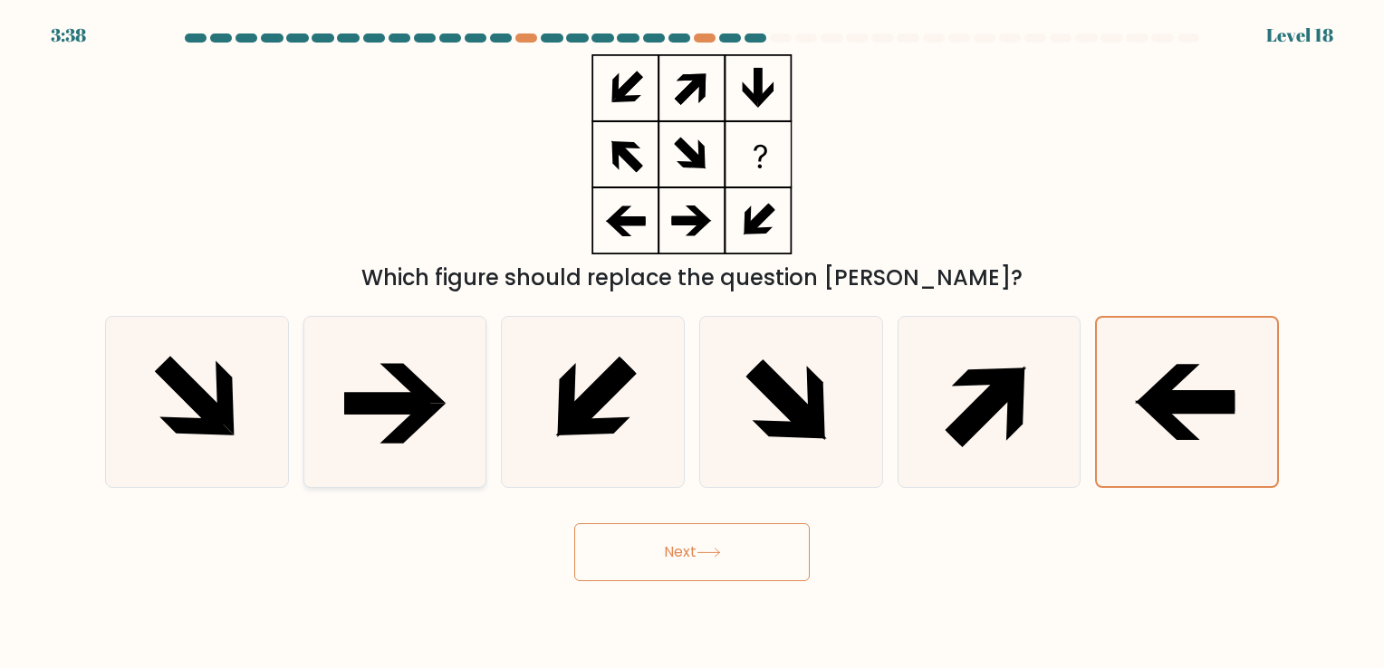
click at [408, 380] on icon at bounding box center [413, 384] width 66 height 40
click at [692, 343] on input "b." at bounding box center [692, 338] width 1 height 9
radio input "true"
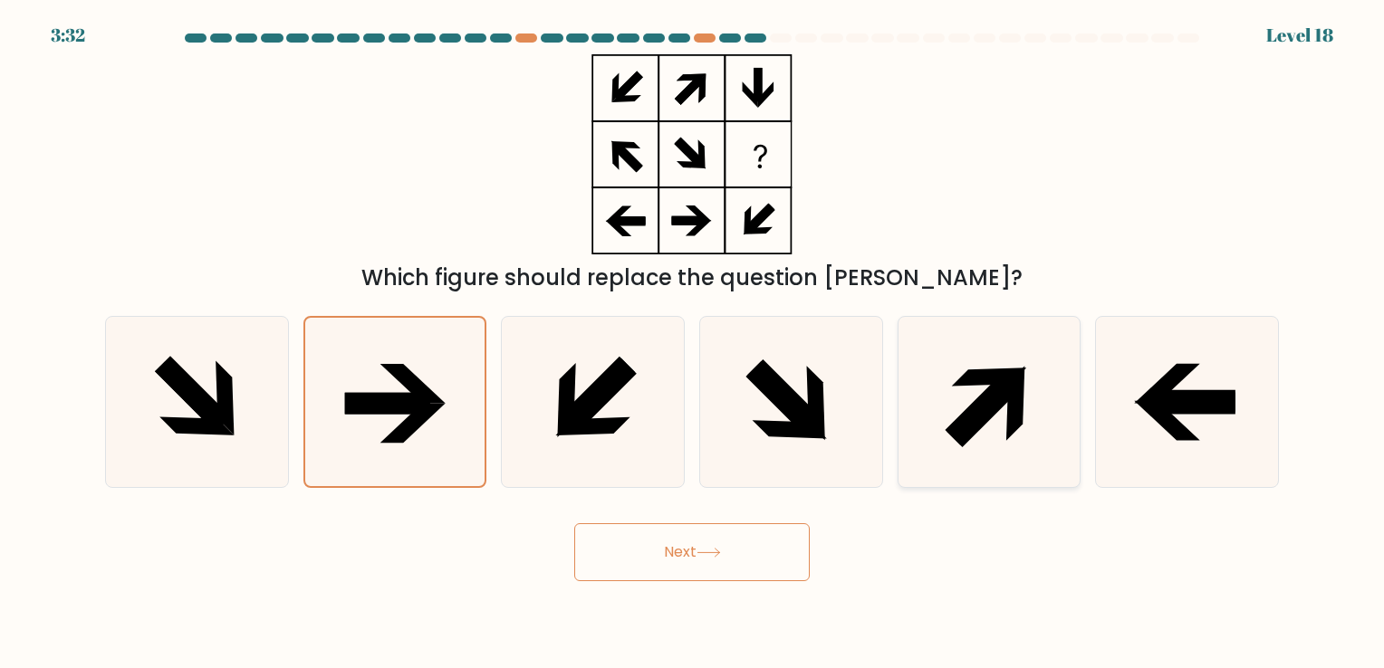
click at [969, 392] on icon at bounding box center [988, 401] width 169 height 169
click at [693, 343] on input "e." at bounding box center [692, 338] width 1 height 9
radio input "true"
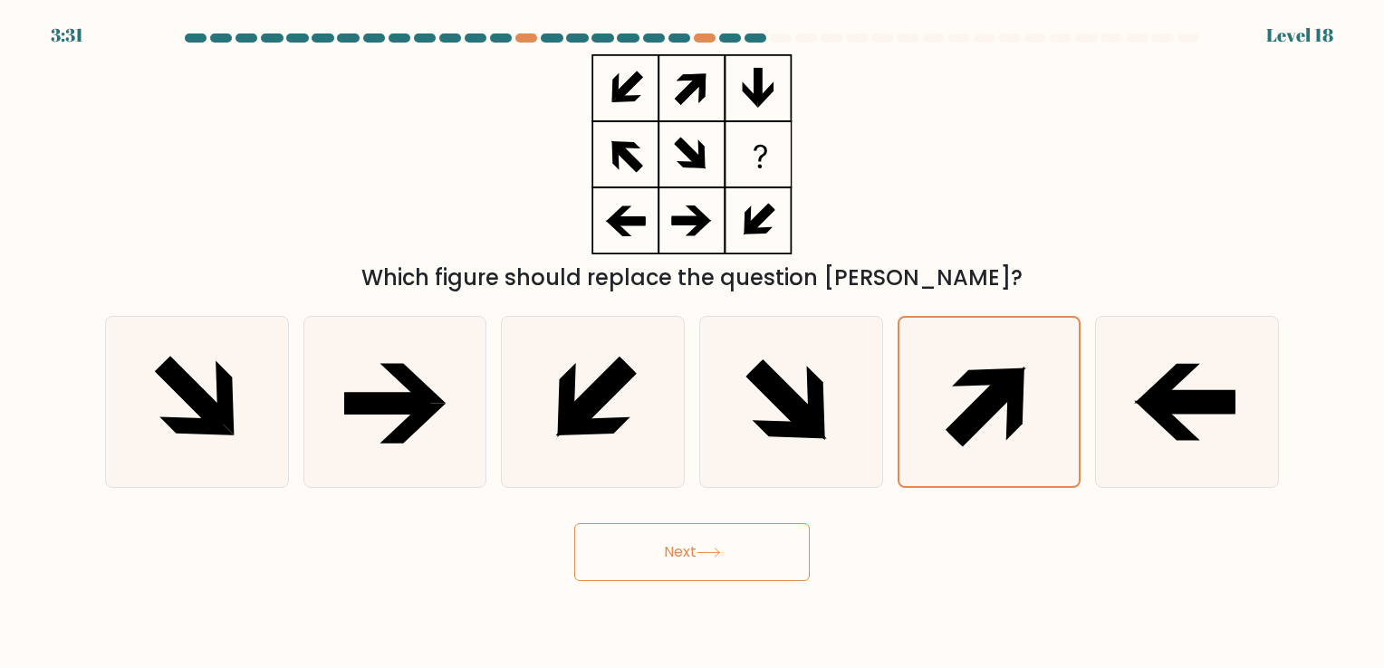
click at [705, 554] on icon at bounding box center [708, 553] width 24 height 10
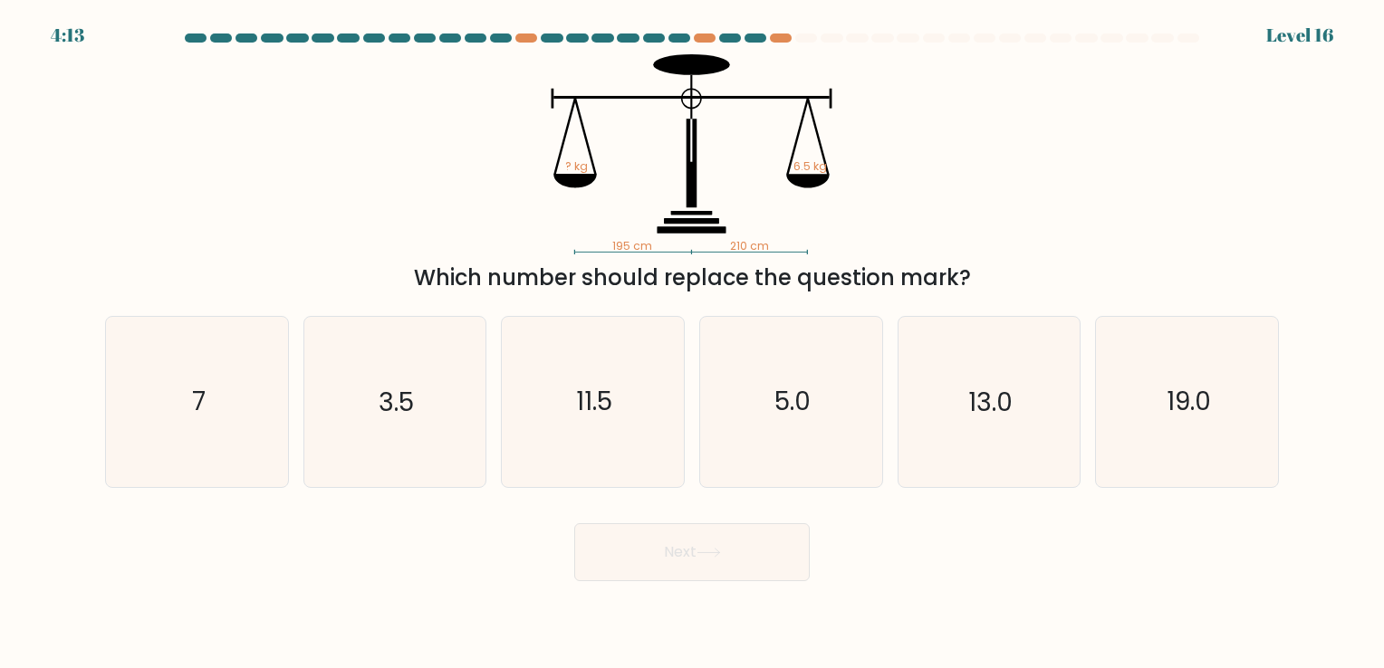
drag, startPoint x: 705, startPoint y: 554, endPoint x: 679, endPoint y: 178, distance: 377.6
click at [679, 178] on form at bounding box center [692, 308] width 1384 height 548
click at [746, 397] on icon "5.0" at bounding box center [790, 401] width 169 height 169
click at [693, 343] on input "d. 5.0" at bounding box center [692, 338] width 1 height 9
radio input "true"
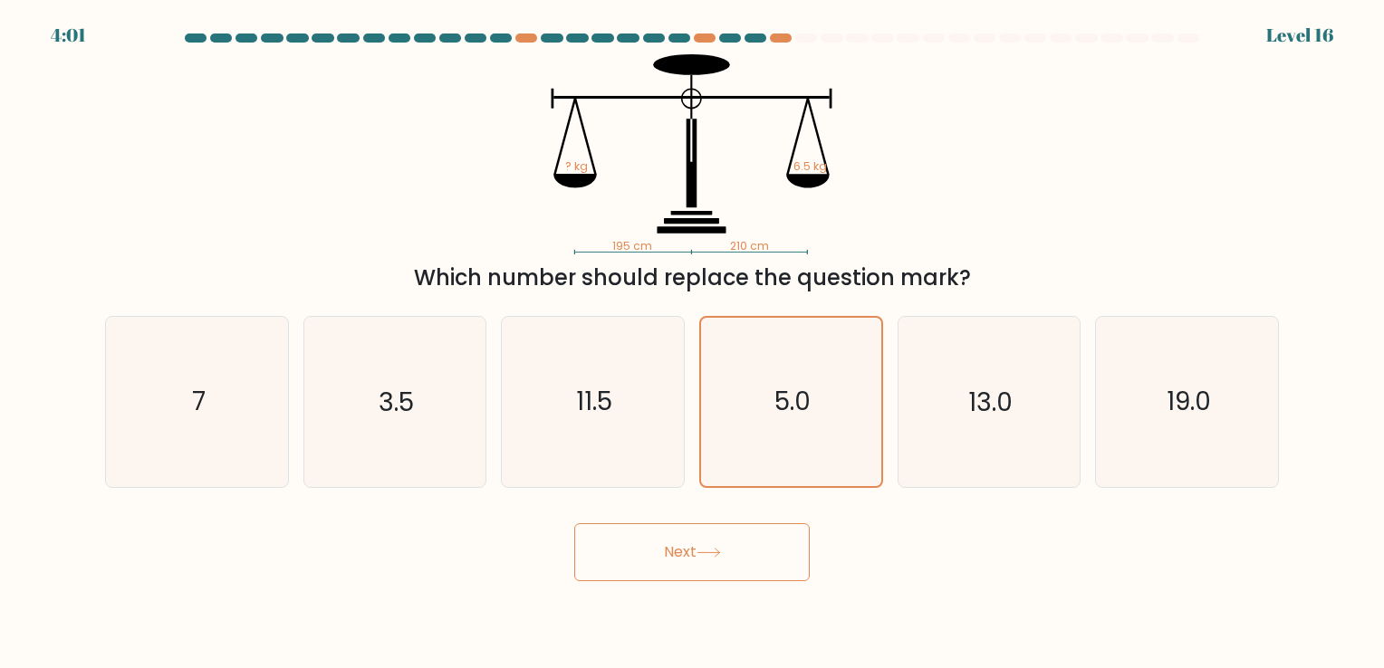
click at [715, 551] on icon at bounding box center [708, 553] width 24 height 10
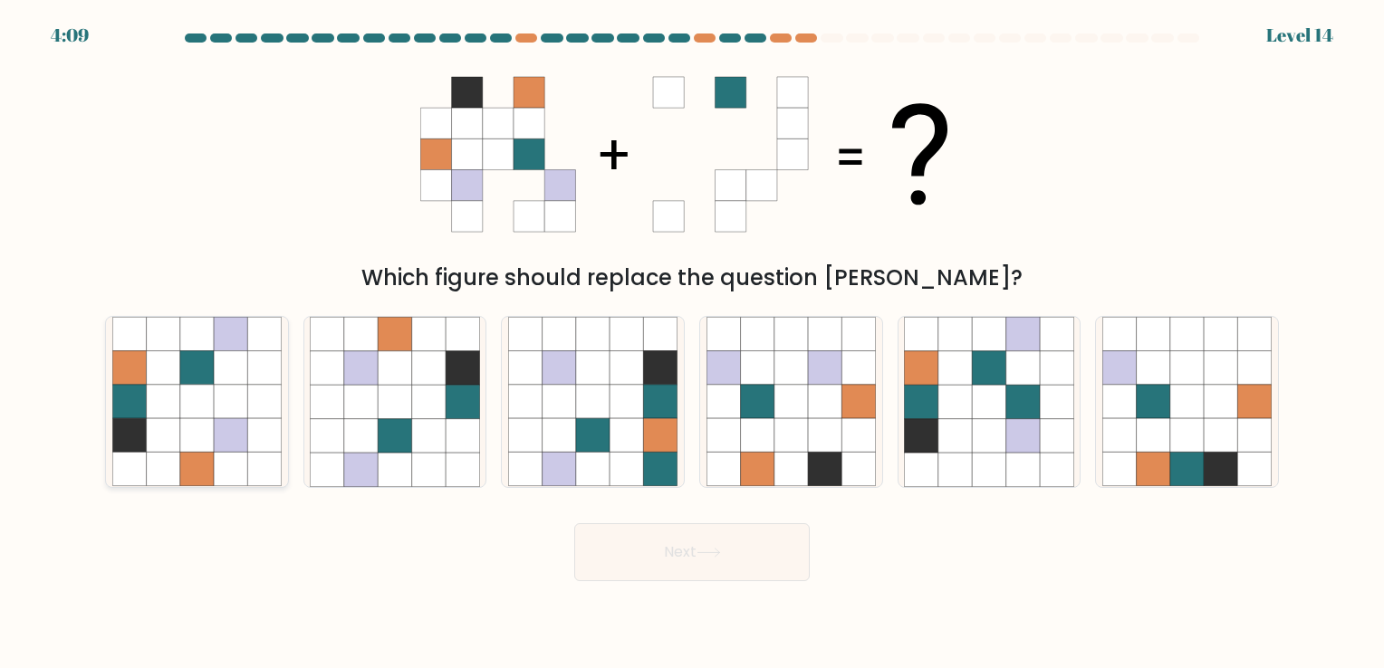
click at [162, 397] on icon at bounding box center [163, 402] width 34 height 34
click at [692, 343] on input "a." at bounding box center [692, 338] width 1 height 9
radio input "true"
click at [702, 540] on button "Next" at bounding box center [691, 552] width 235 height 58
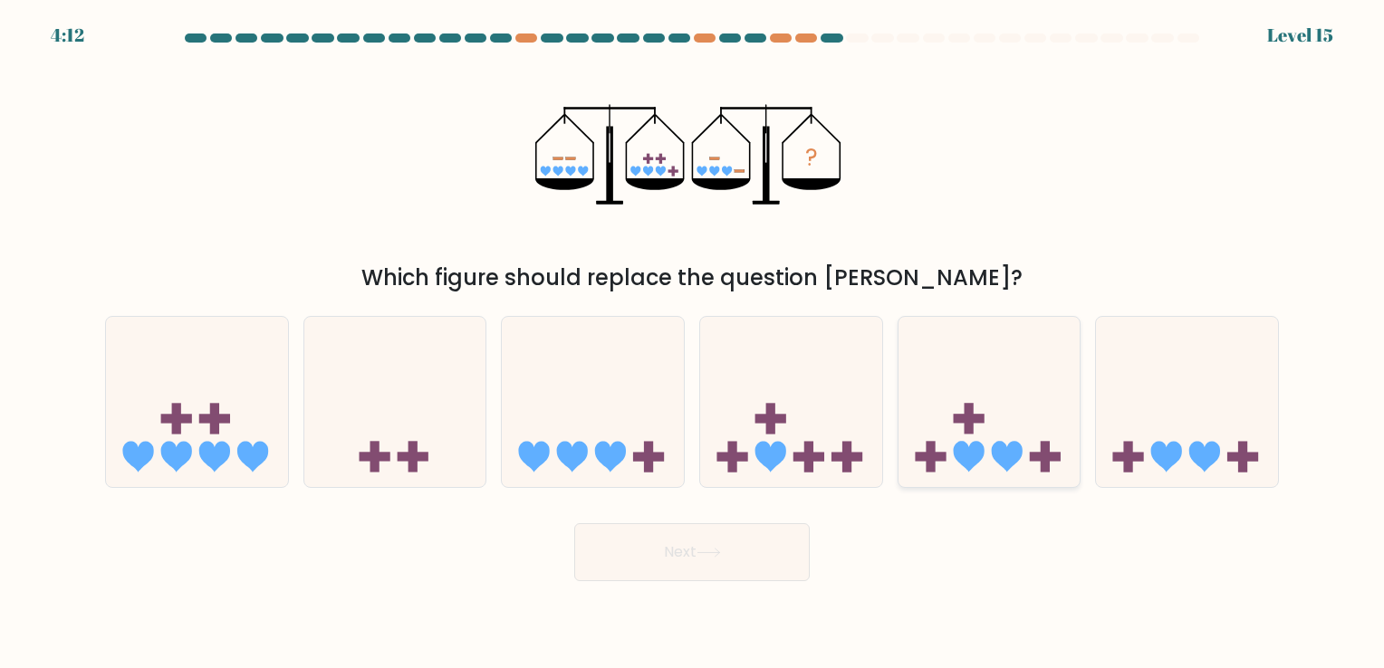
click at [912, 390] on icon at bounding box center [989, 402] width 182 height 150
click at [693, 343] on input "e." at bounding box center [692, 338] width 1 height 9
radio input "true"
click at [749, 563] on button "Next" at bounding box center [691, 552] width 235 height 58
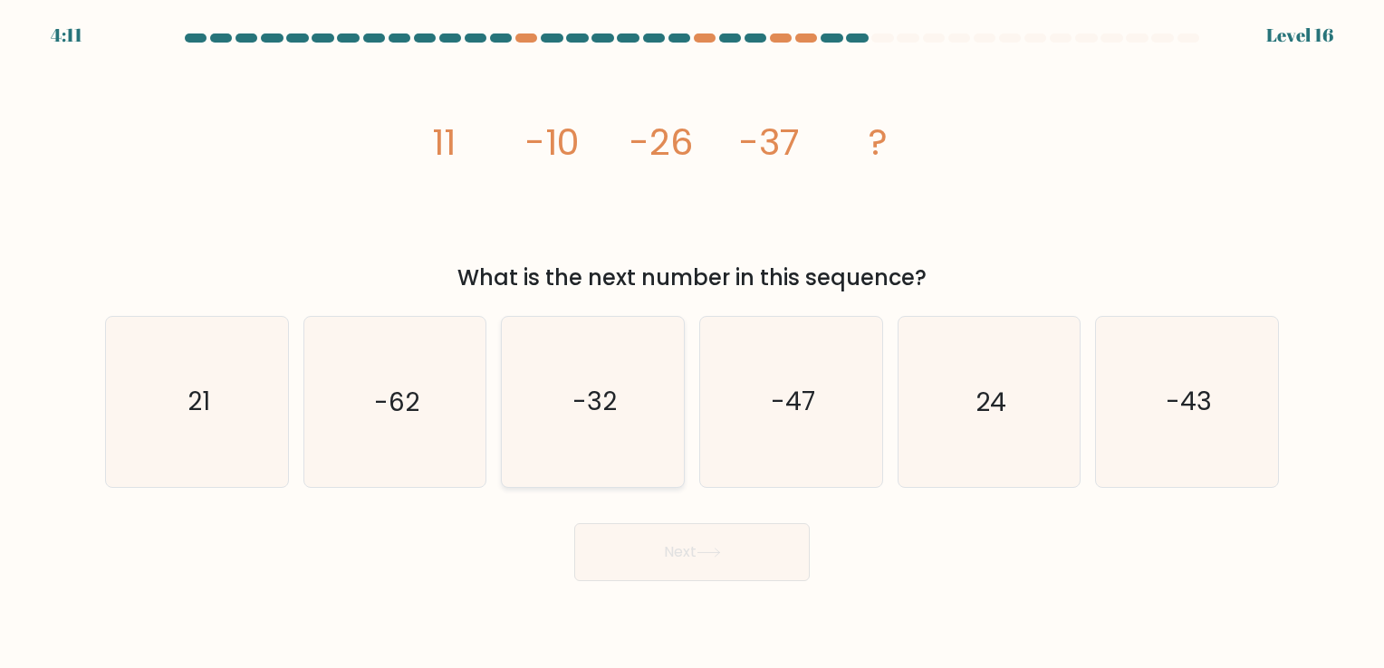
click at [586, 447] on icon "-32" at bounding box center [592, 401] width 169 height 169
click at [692, 343] on input "c. -32" at bounding box center [692, 338] width 1 height 9
radio input "true"
click at [1148, 398] on icon "-43" at bounding box center [1186, 401] width 169 height 169
click at [693, 343] on input "f. -43" at bounding box center [692, 338] width 1 height 9
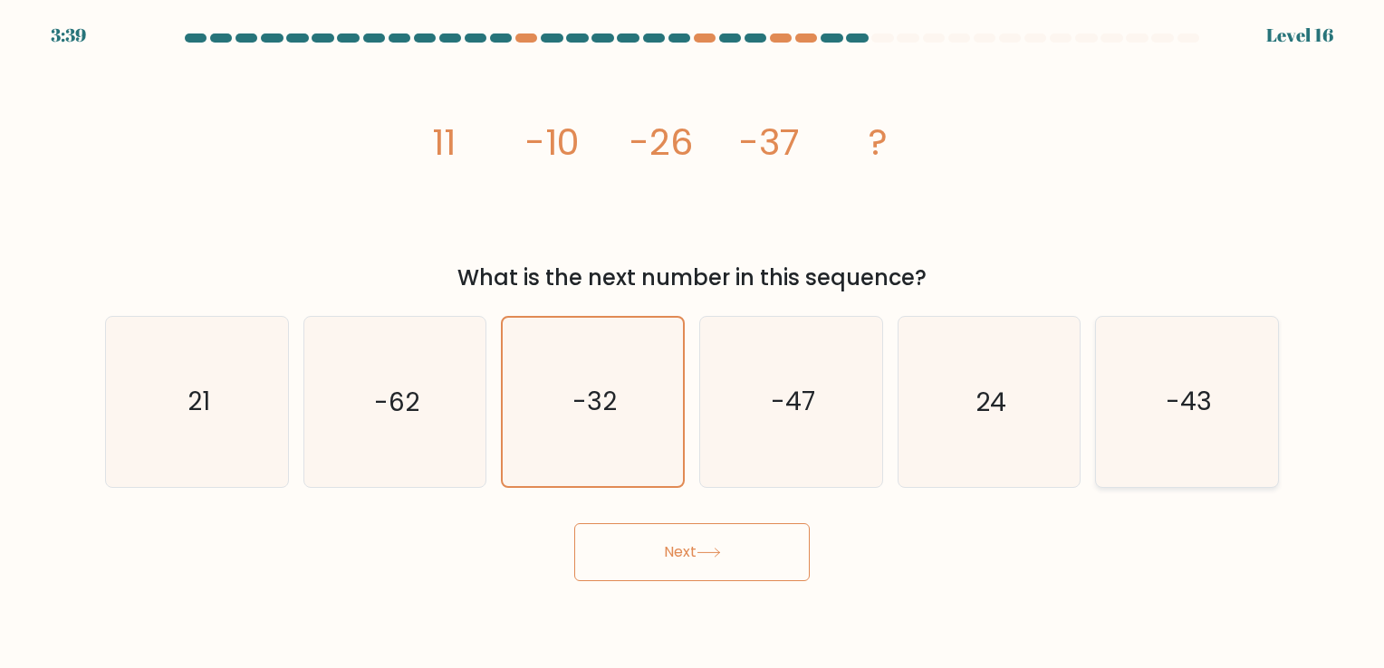
radio input "true"
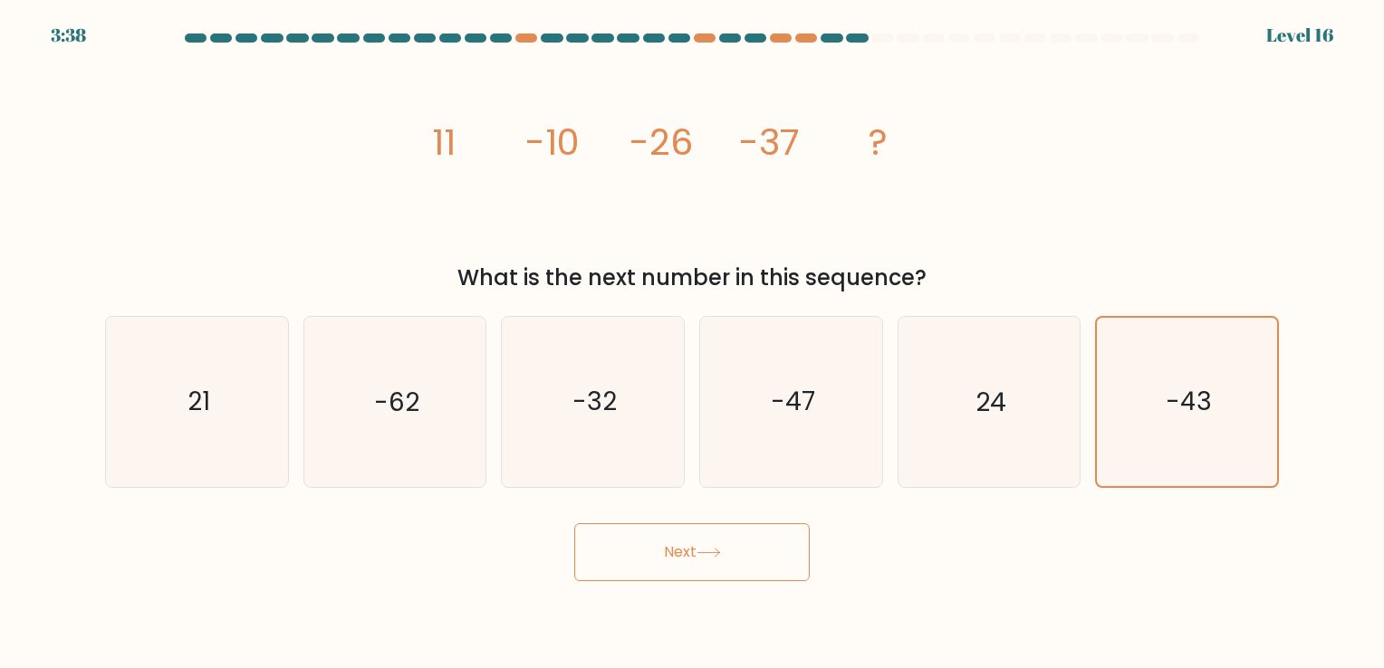
click at [703, 546] on button "Next" at bounding box center [691, 552] width 235 height 58
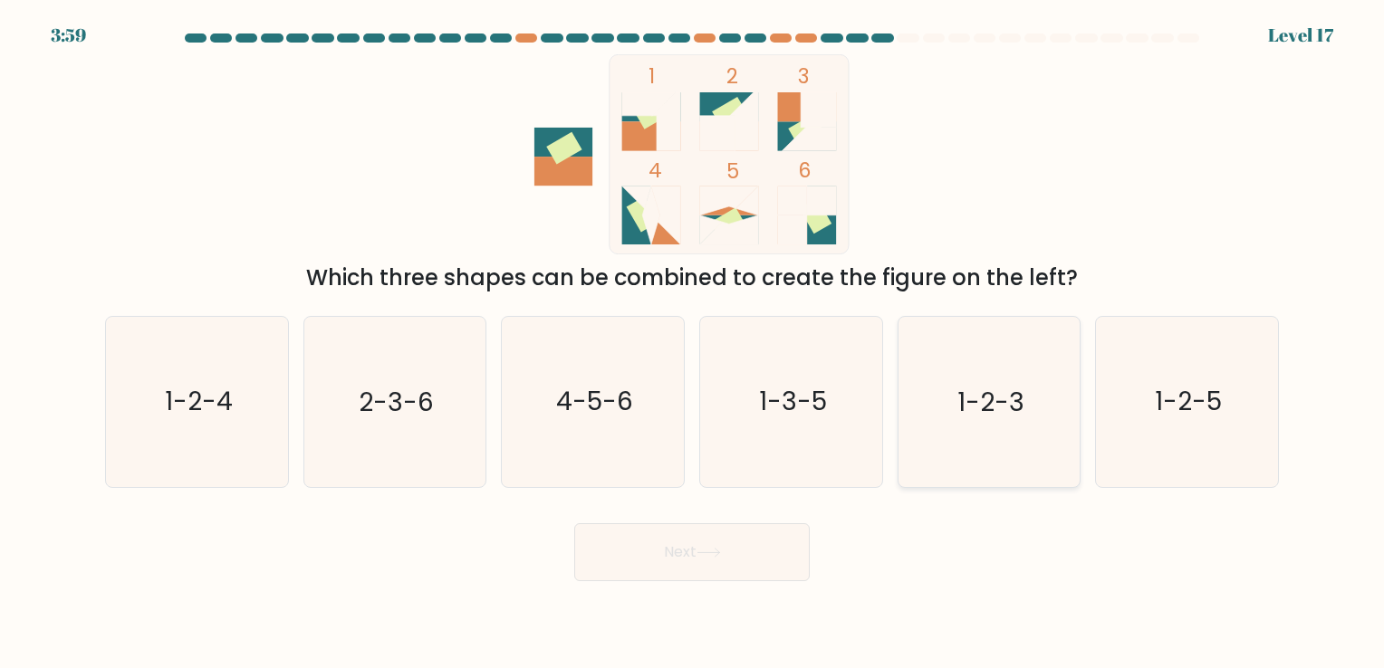
click at [994, 445] on icon "1-2-3" at bounding box center [988, 401] width 169 height 169
click at [693, 343] on input "e. 1-2-3" at bounding box center [692, 338] width 1 height 9
radio input "true"
click at [740, 550] on button "Next" at bounding box center [691, 552] width 235 height 58
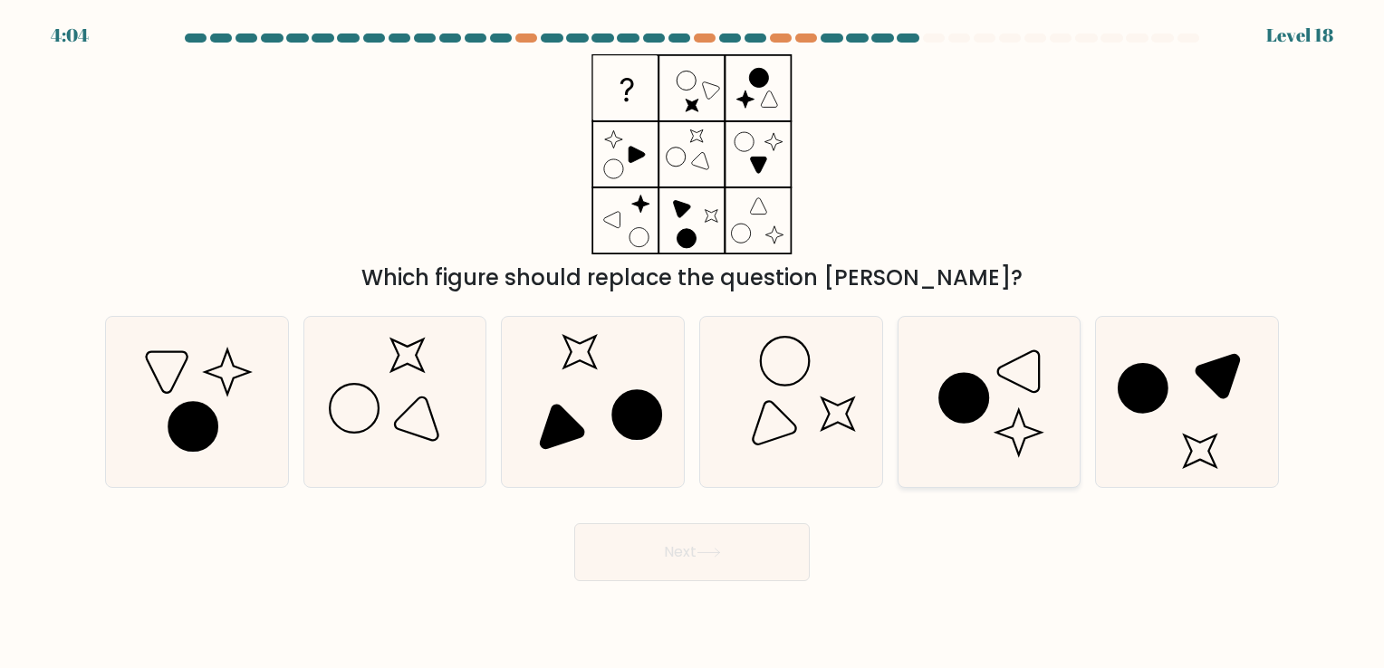
click at [946, 360] on icon at bounding box center [988, 401] width 169 height 169
click at [693, 343] on input "e." at bounding box center [692, 338] width 1 height 9
radio input "true"
click at [680, 557] on button "Next" at bounding box center [691, 552] width 235 height 58
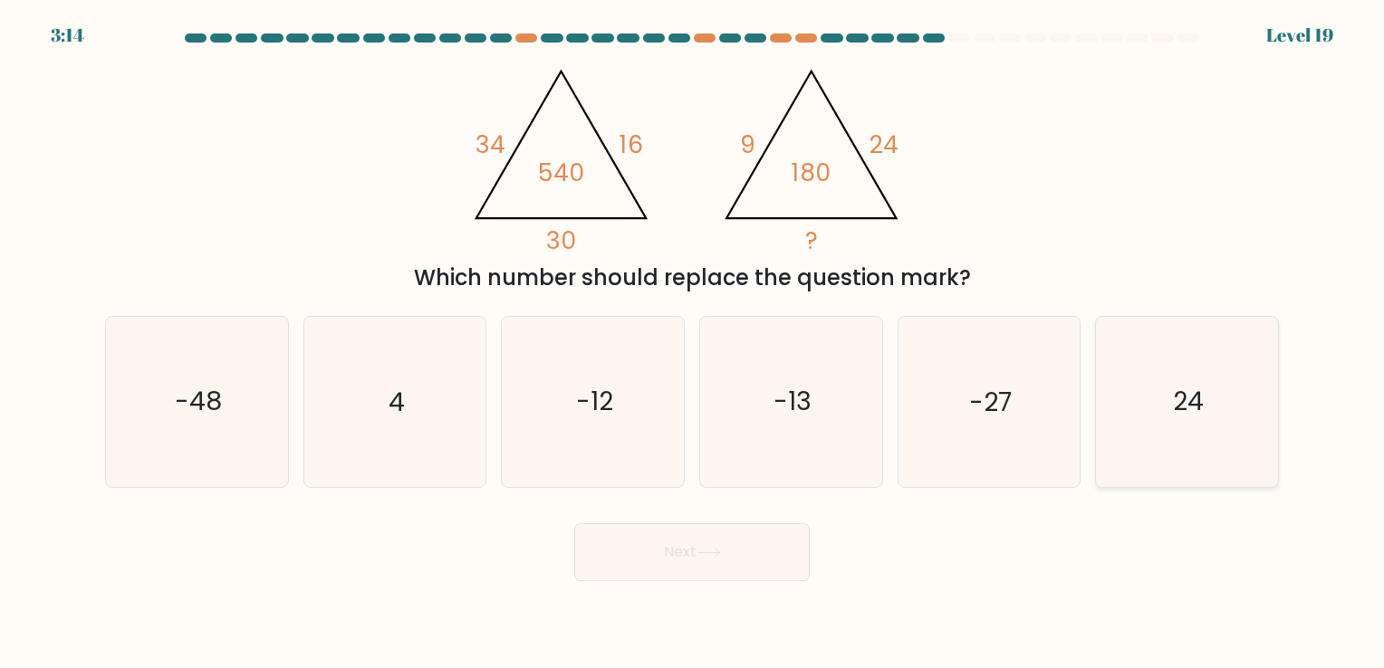
click at [1181, 408] on text "24" at bounding box center [1188, 402] width 31 height 35
click at [693, 343] on input "f. 24" at bounding box center [692, 338] width 1 height 9
radio input "true"
click at [739, 574] on button "Next" at bounding box center [691, 552] width 235 height 58
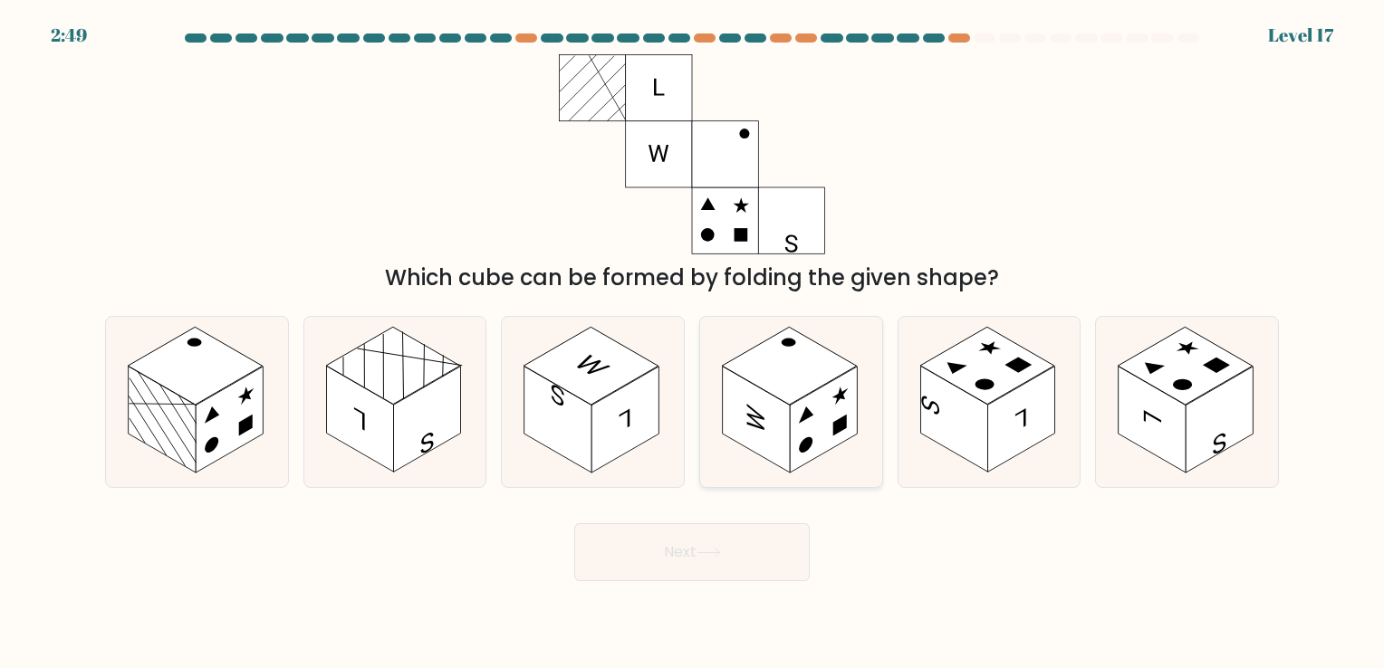
click at [811, 426] on rect at bounding box center [823, 420] width 67 height 106
click at [693, 343] on input "d." at bounding box center [692, 338] width 1 height 9
radio input "true"
click at [732, 567] on button "Next" at bounding box center [691, 552] width 235 height 58
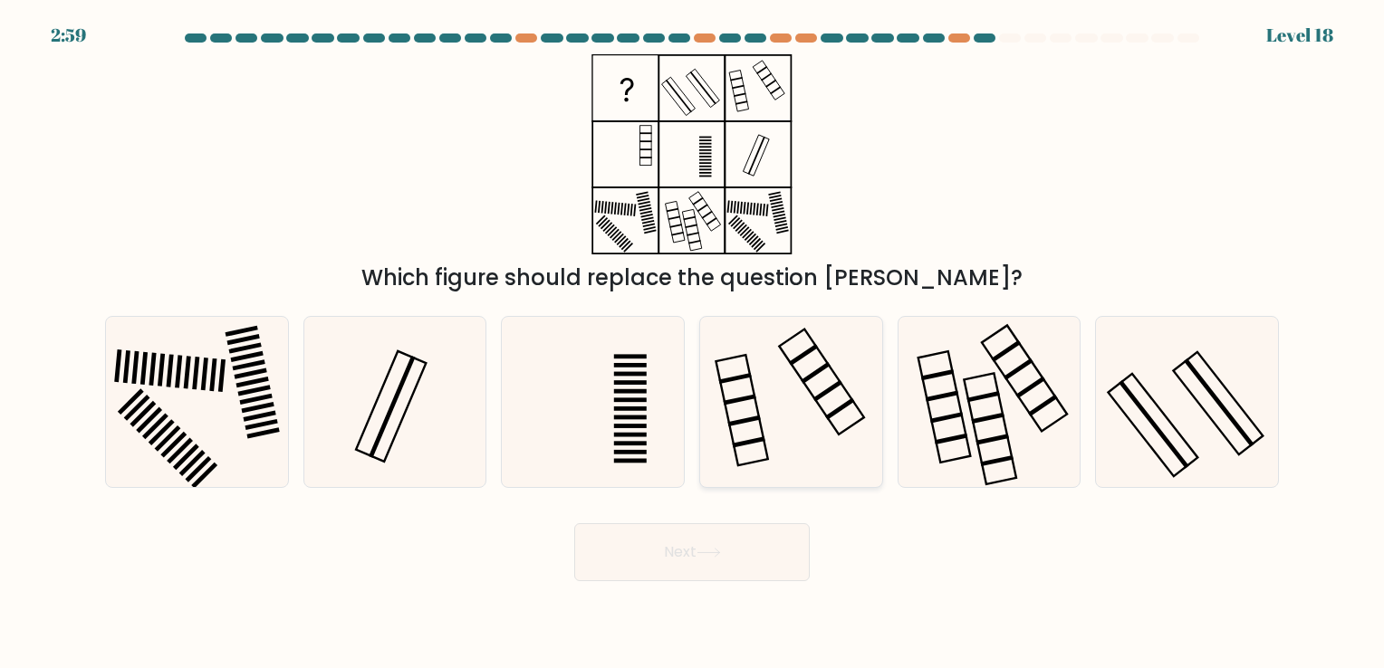
click at [786, 414] on icon at bounding box center [790, 401] width 169 height 169
click at [693, 343] on input "d." at bounding box center [692, 338] width 1 height 9
radio input "true"
click at [754, 544] on button "Next" at bounding box center [691, 552] width 235 height 58
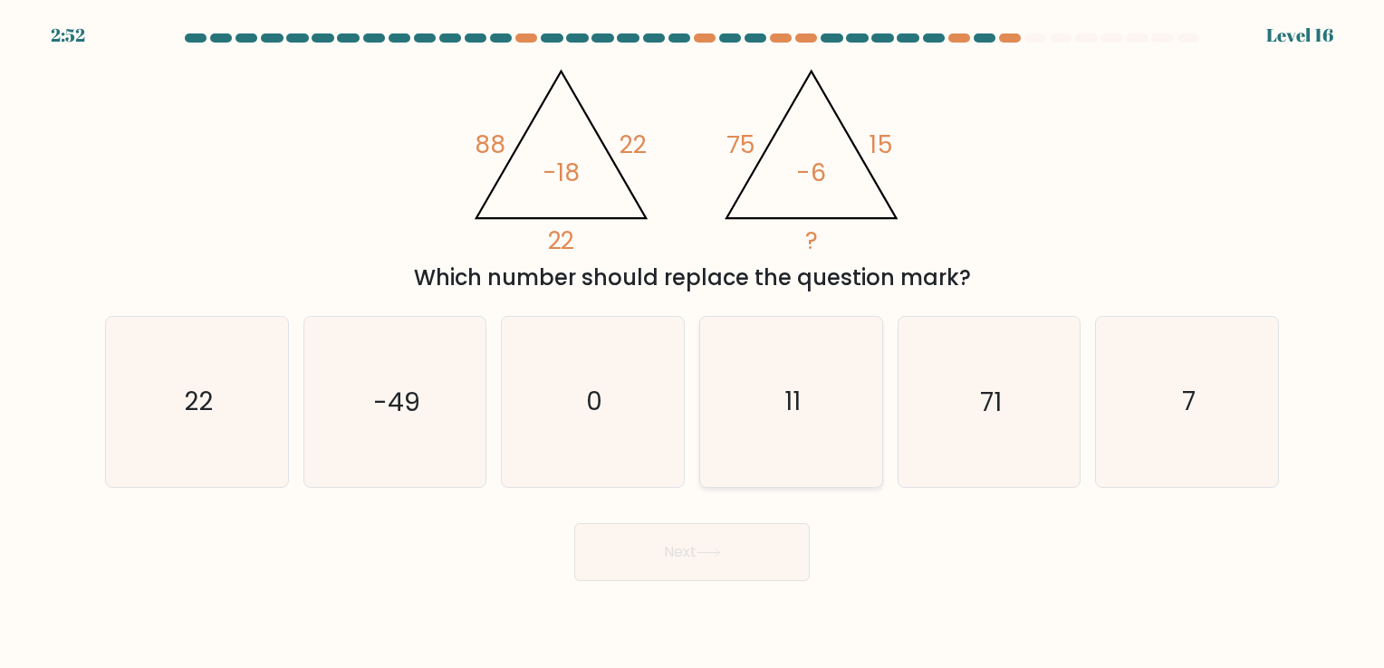
click at [790, 421] on icon "11" at bounding box center [790, 401] width 169 height 169
click at [693, 343] on input "d. 11" at bounding box center [692, 338] width 1 height 9
radio input "true"
click at [685, 557] on button "Next" at bounding box center [691, 552] width 235 height 58
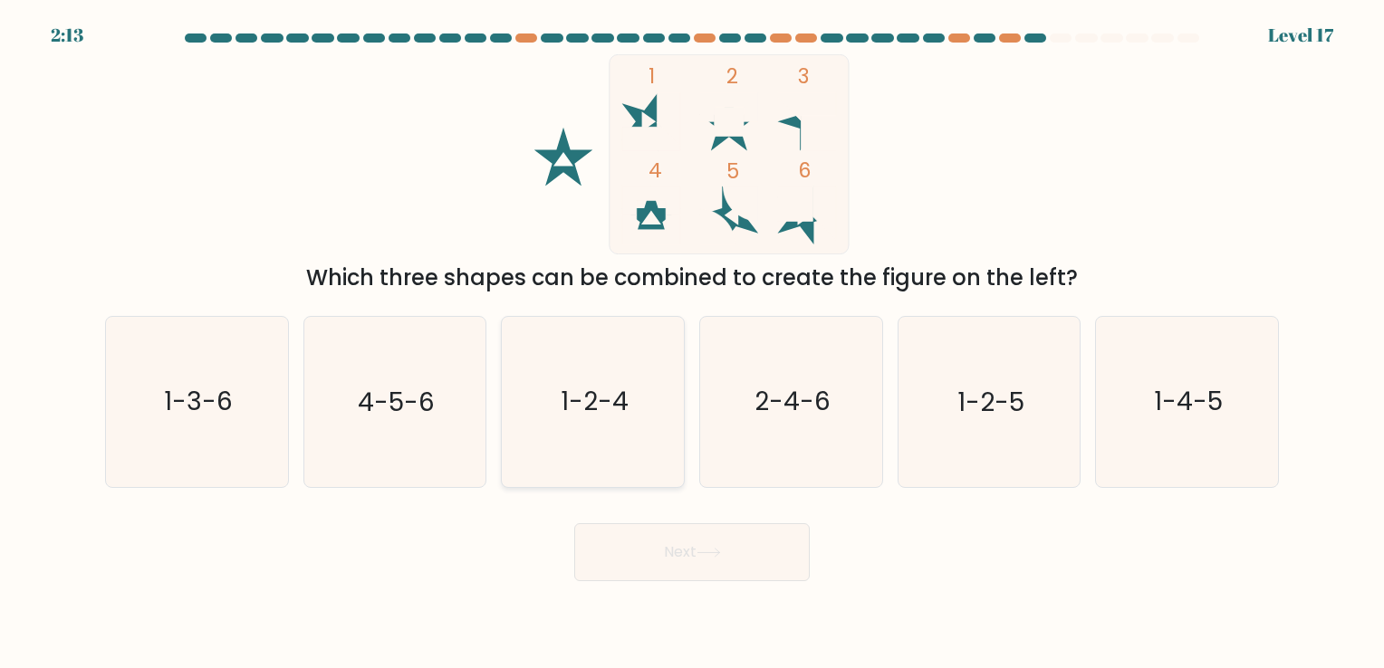
click at [613, 382] on icon "1-2-4" at bounding box center [592, 401] width 169 height 169
click at [692, 343] on input "c. 1-2-4" at bounding box center [692, 338] width 1 height 9
radio input "true"
click at [767, 391] on text "2-4-6" at bounding box center [792, 402] width 76 height 35
click at [693, 343] on input "d. 2-4-6" at bounding box center [692, 338] width 1 height 9
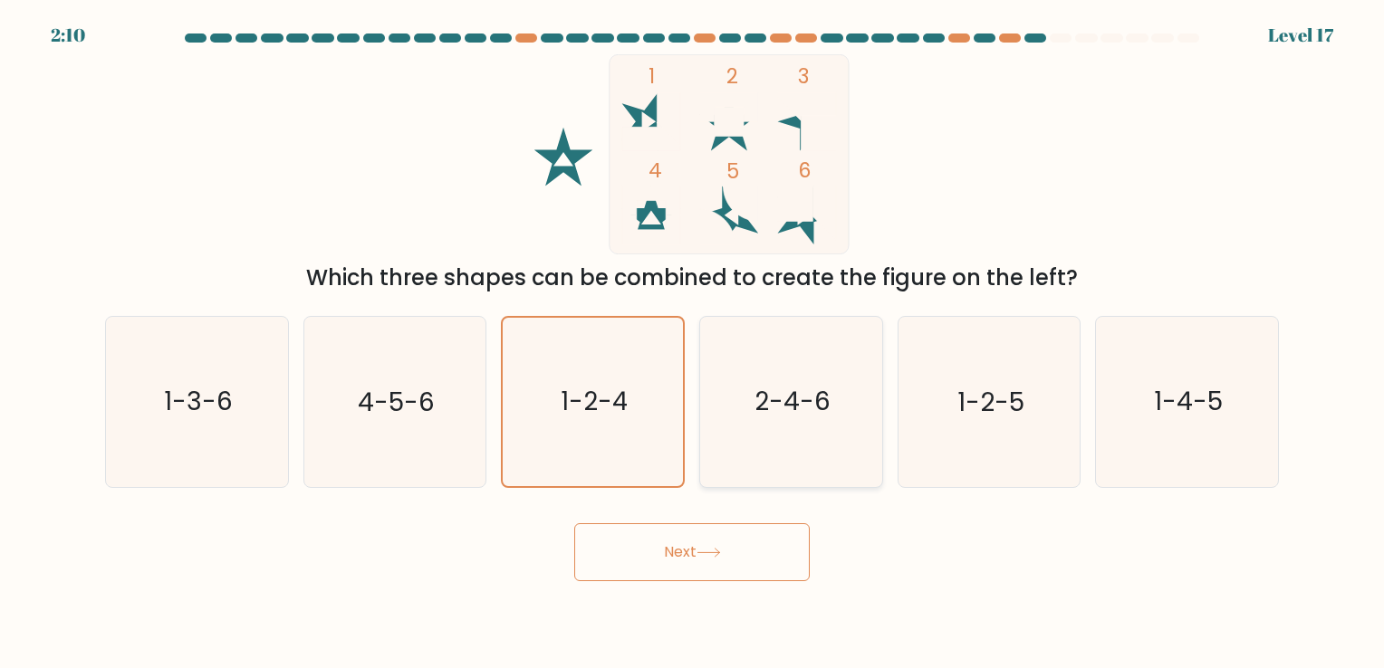
radio input "true"
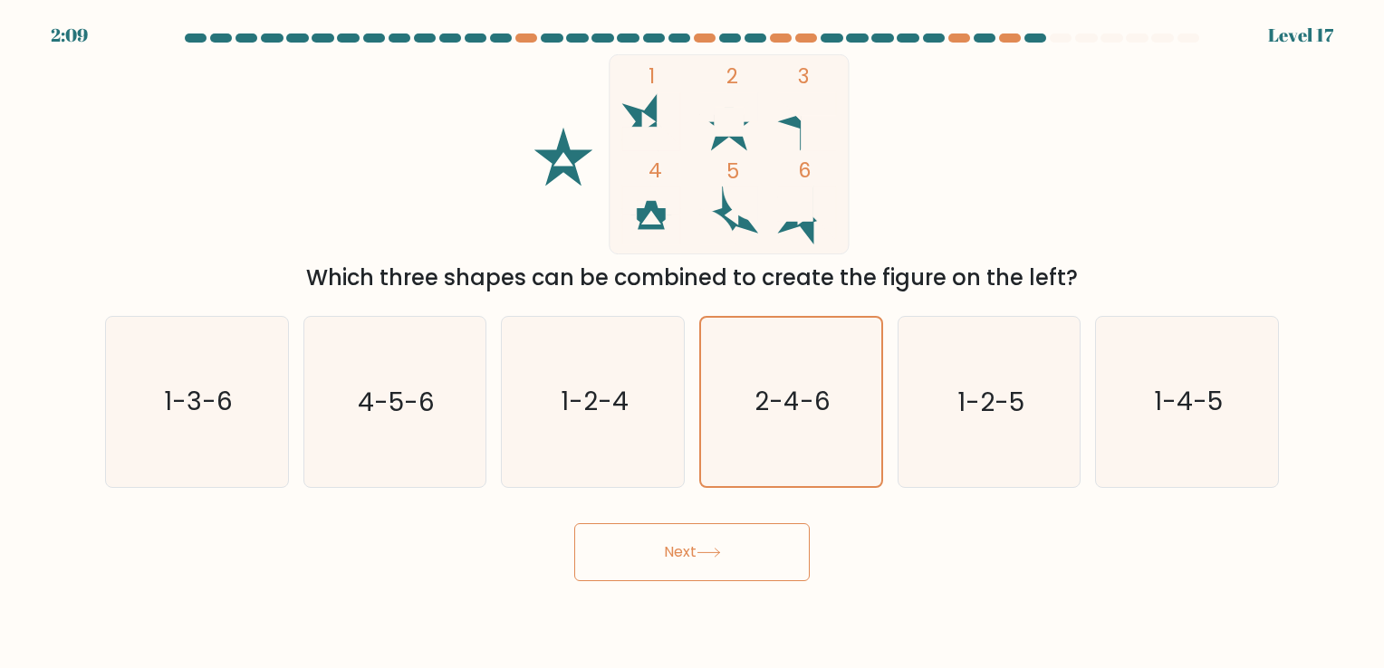
click at [725, 578] on button "Next" at bounding box center [691, 552] width 235 height 58
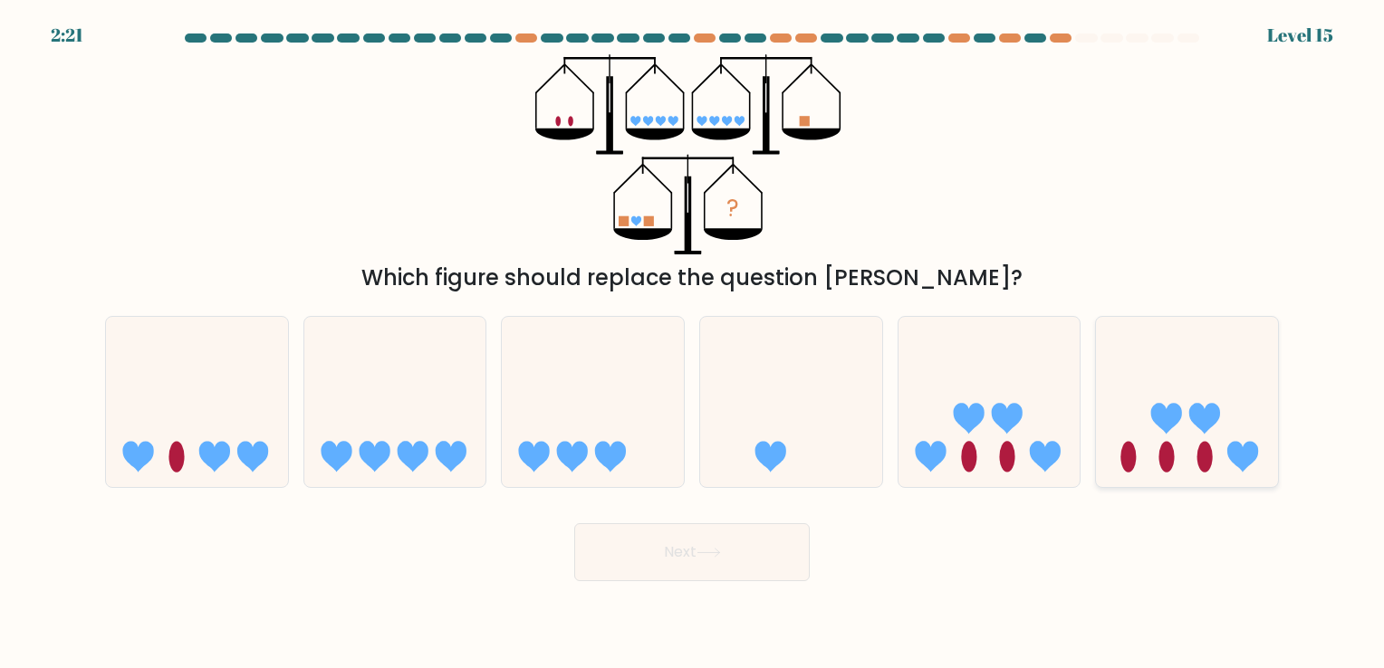
click at [1147, 432] on icon at bounding box center [1187, 402] width 182 height 150
click at [693, 343] on input "f." at bounding box center [692, 338] width 1 height 9
radio input "true"
click at [739, 562] on button "Next" at bounding box center [691, 552] width 235 height 58
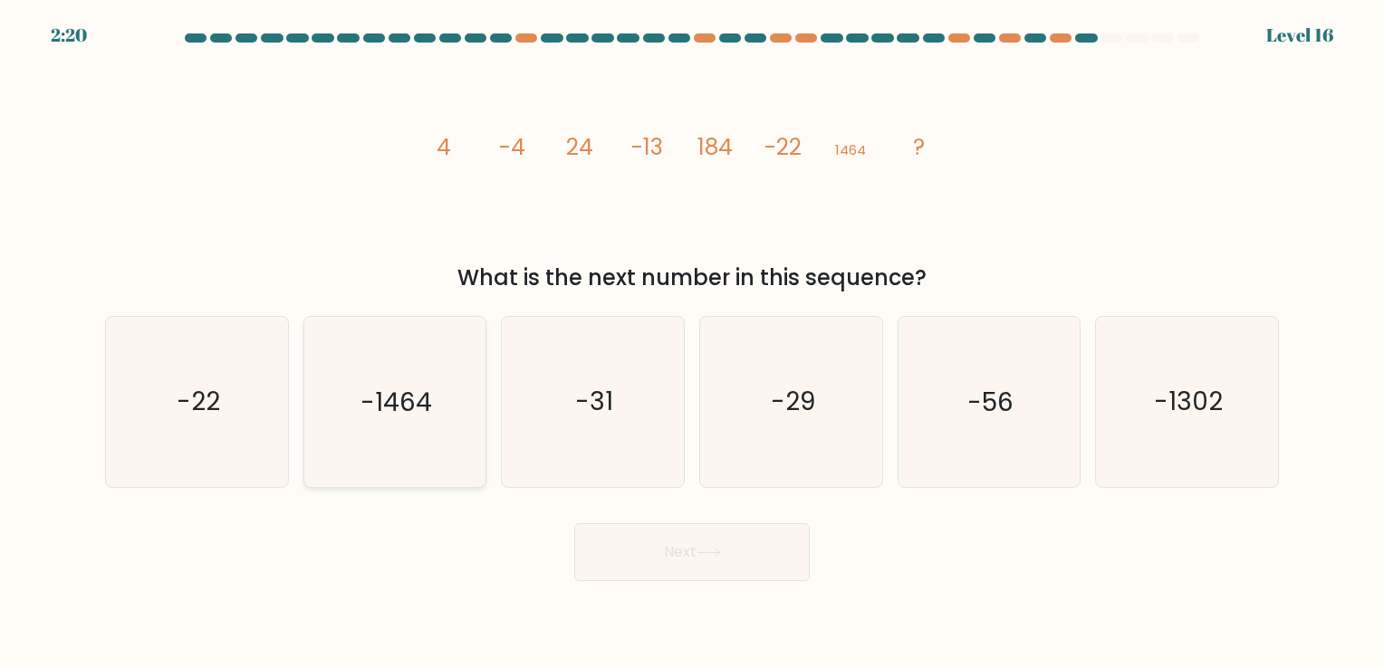
click at [415, 358] on icon "-1464" at bounding box center [394, 401] width 169 height 169
click at [692, 343] on input "b. -1464" at bounding box center [692, 338] width 1 height 9
radio input "true"
click at [679, 536] on button "Next" at bounding box center [691, 552] width 235 height 58
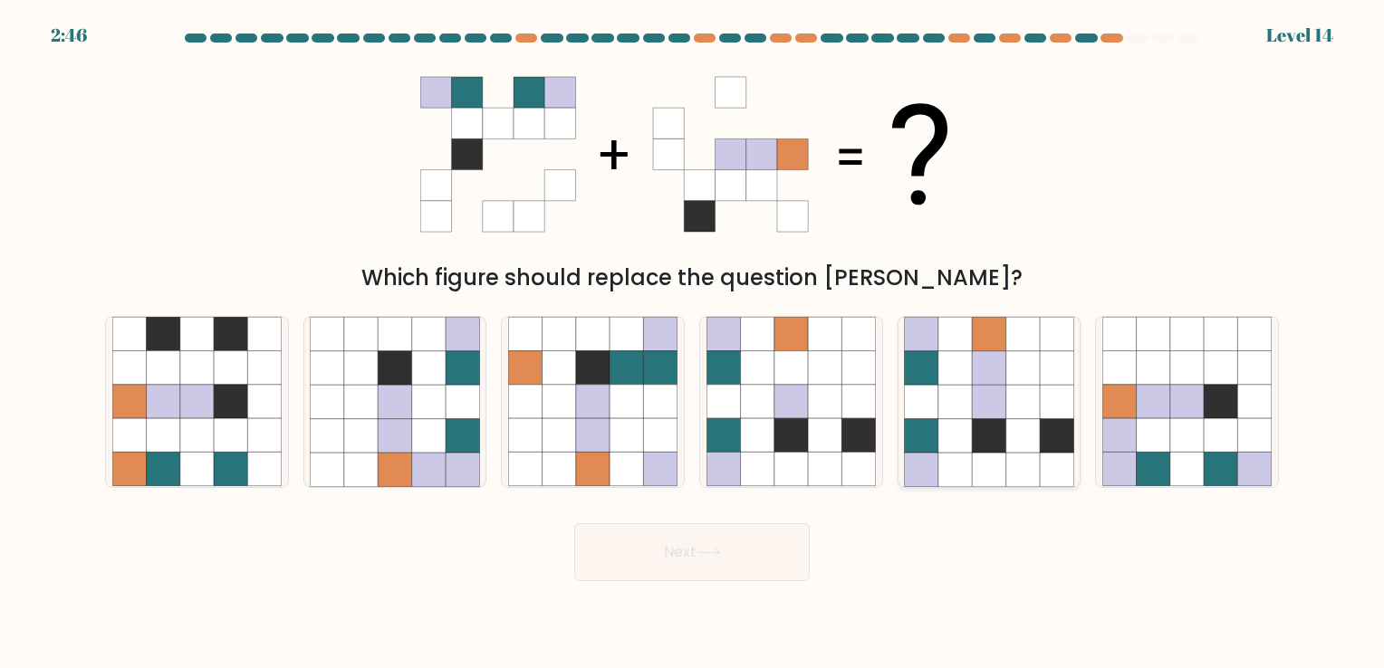
click at [997, 363] on icon at bounding box center [989, 368] width 34 height 34
click at [693, 343] on input "e." at bounding box center [692, 338] width 1 height 9
radio input "true"
click at [698, 548] on button "Next" at bounding box center [691, 552] width 235 height 58
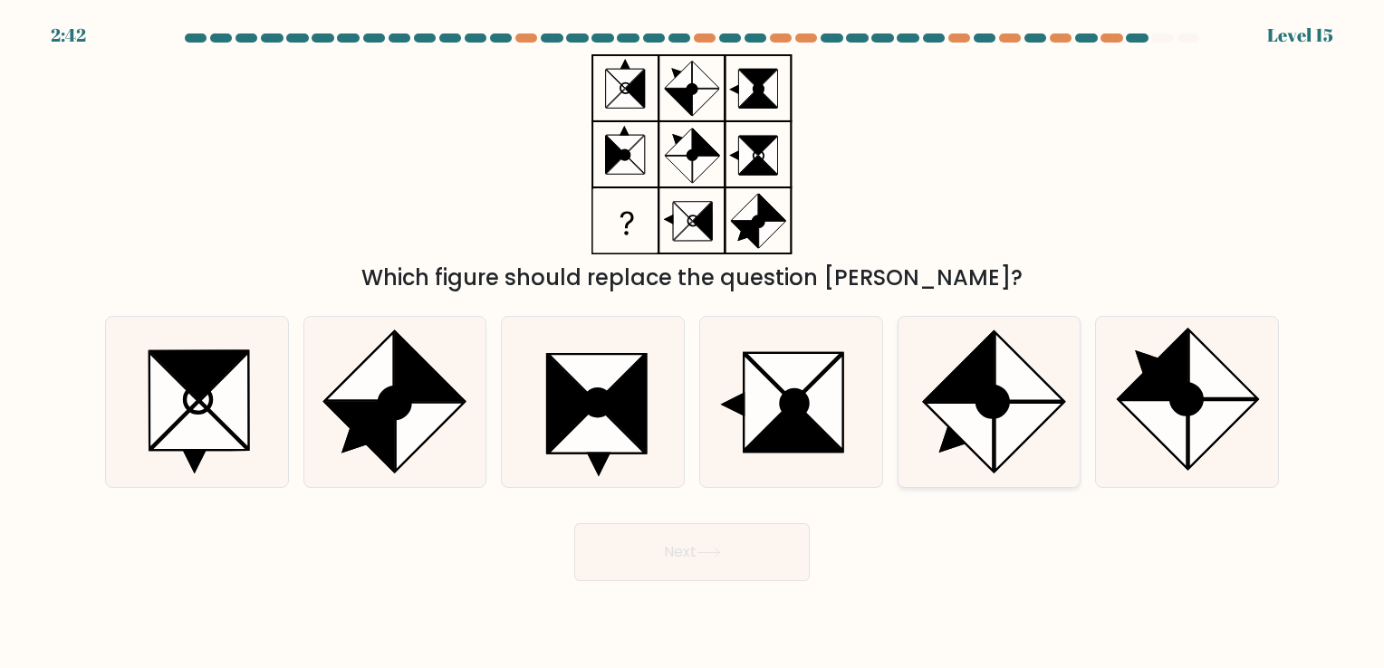
click at [1020, 343] on icon at bounding box center [988, 401] width 169 height 169
click at [693, 343] on input "e." at bounding box center [692, 338] width 1 height 9
radio input "true"
click at [694, 549] on button "Next" at bounding box center [691, 552] width 235 height 58
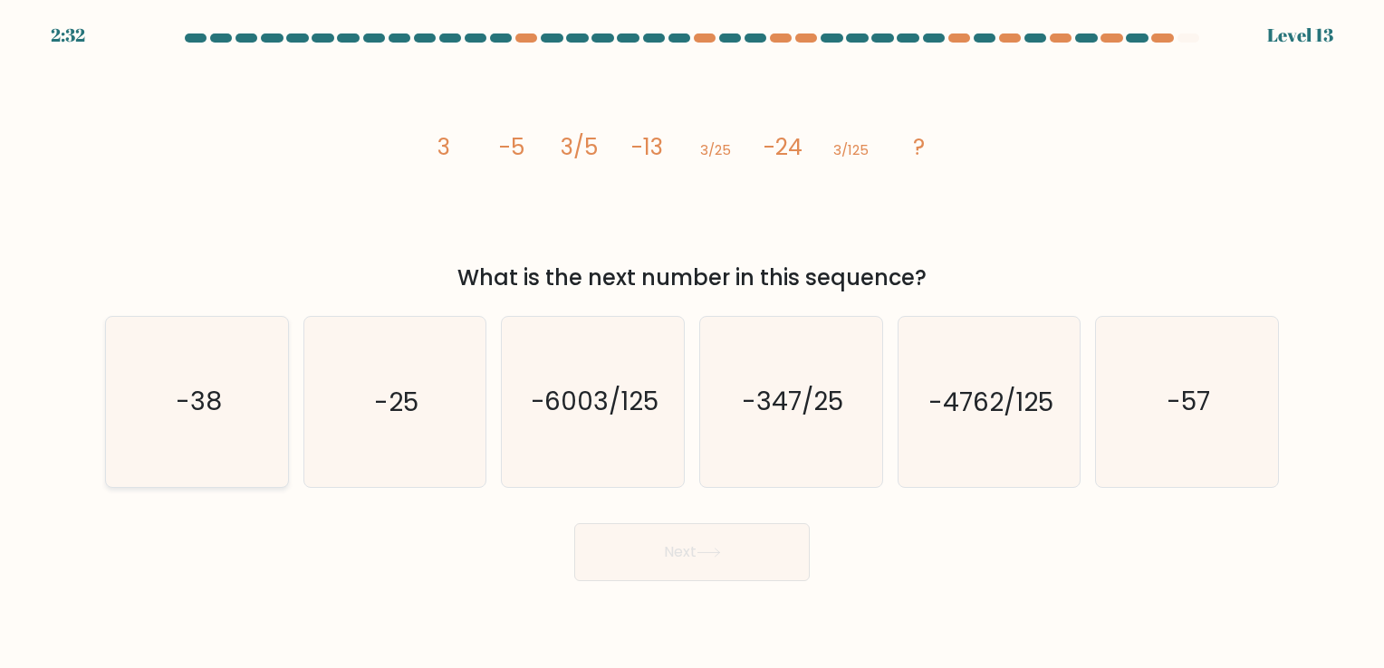
click at [270, 379] on icon "-38" at bounding box center [196, 401] width 169 height 169
click at [692, 343] on input "a. -38" at bounding box center [692, 338] width 1 height 9
radio input "true"
click at [677, 542] on button "Next" at bounding box center [691, 552] width 235 height 58
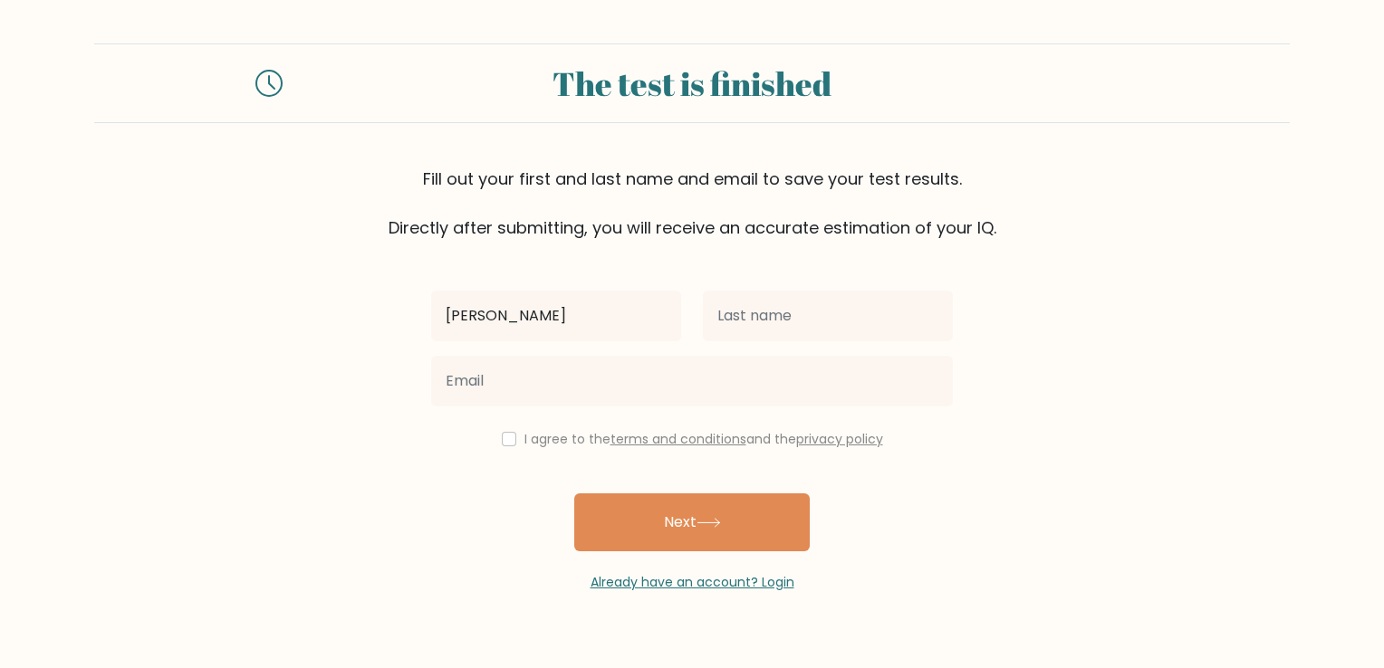
type input "[PERSON_NAME]"
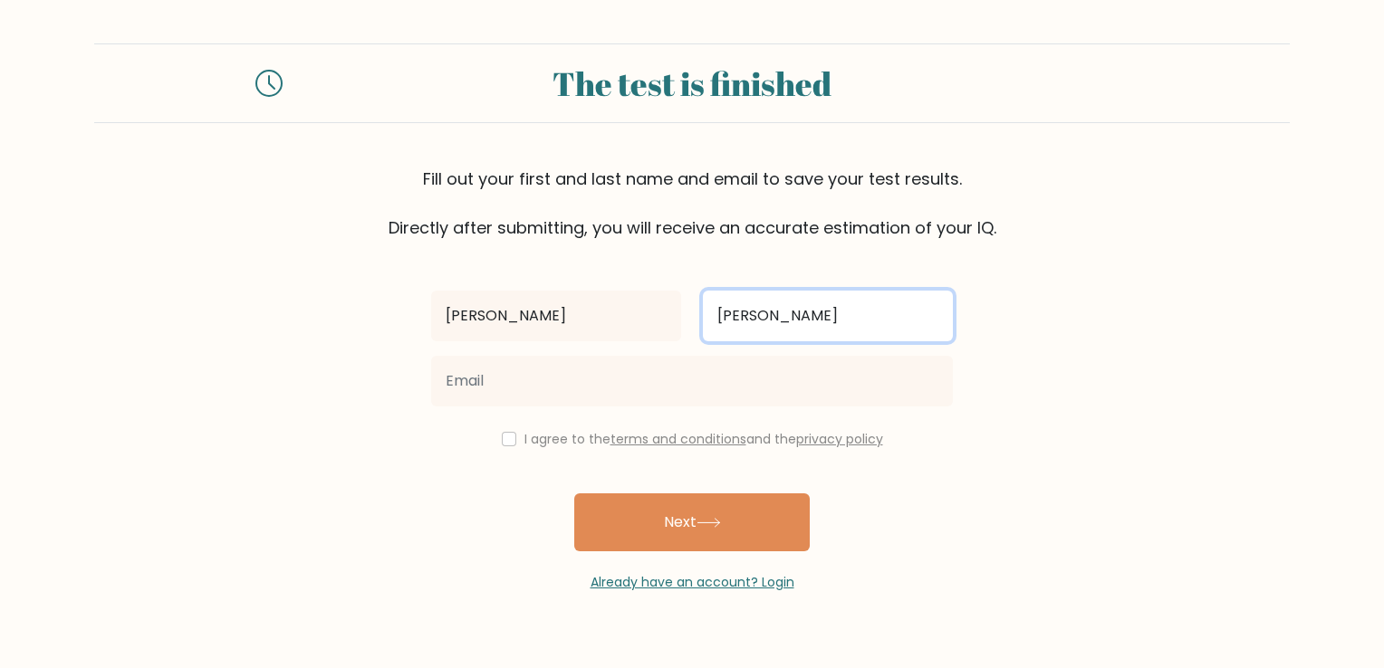
type input "Marques Pires"
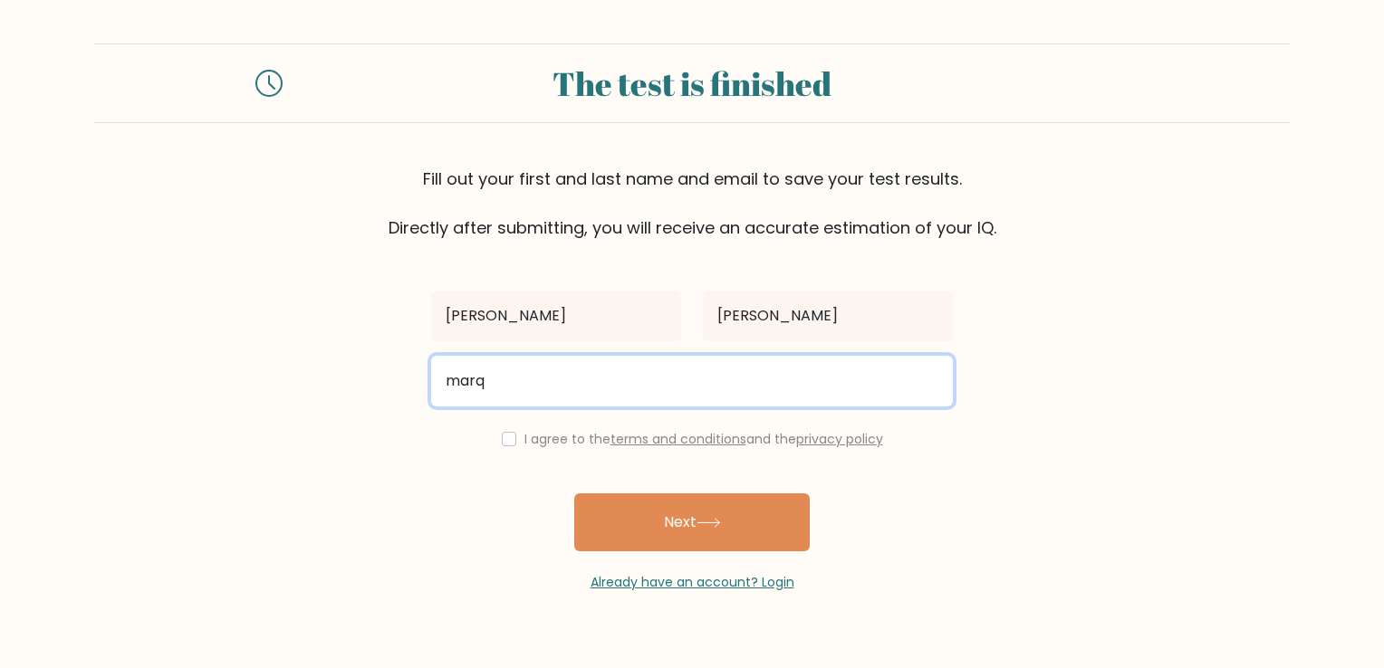
type input "marquespiresjessica@gmail.com"
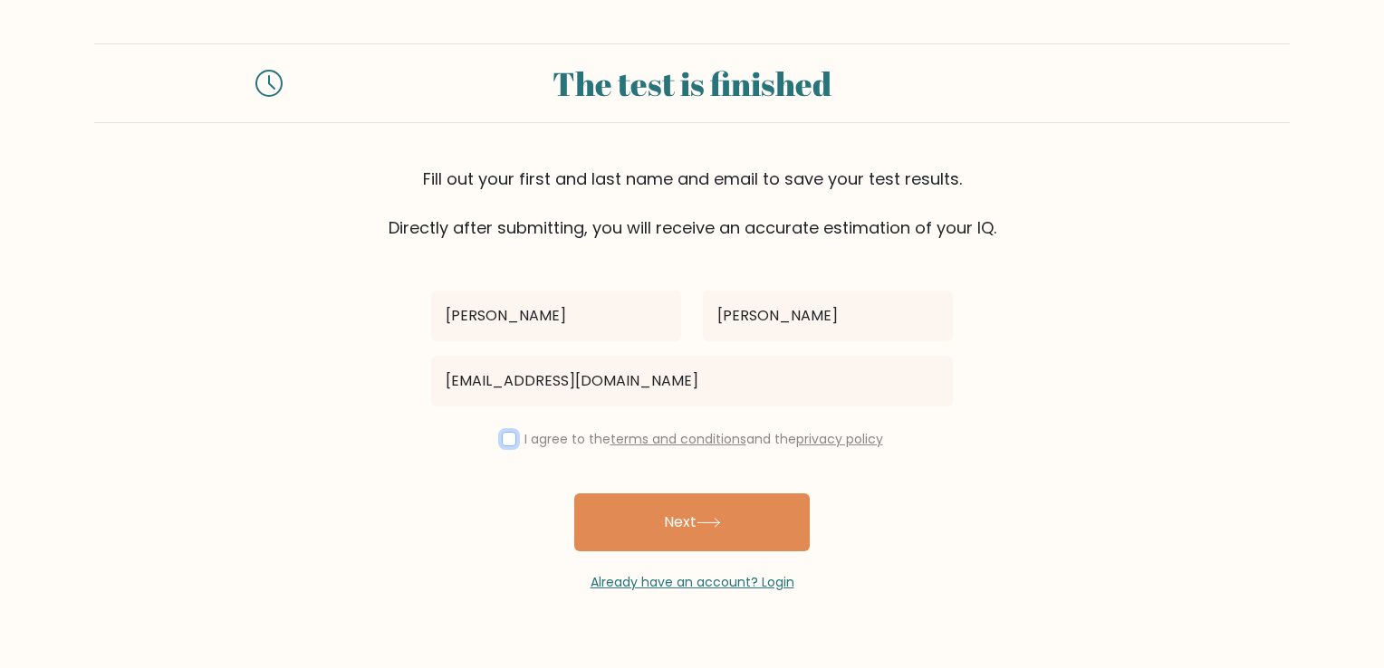
click at [504, 437] on input "checkbox" at bounding box center [509, 439] width 14 height 14
checkbox input "true"
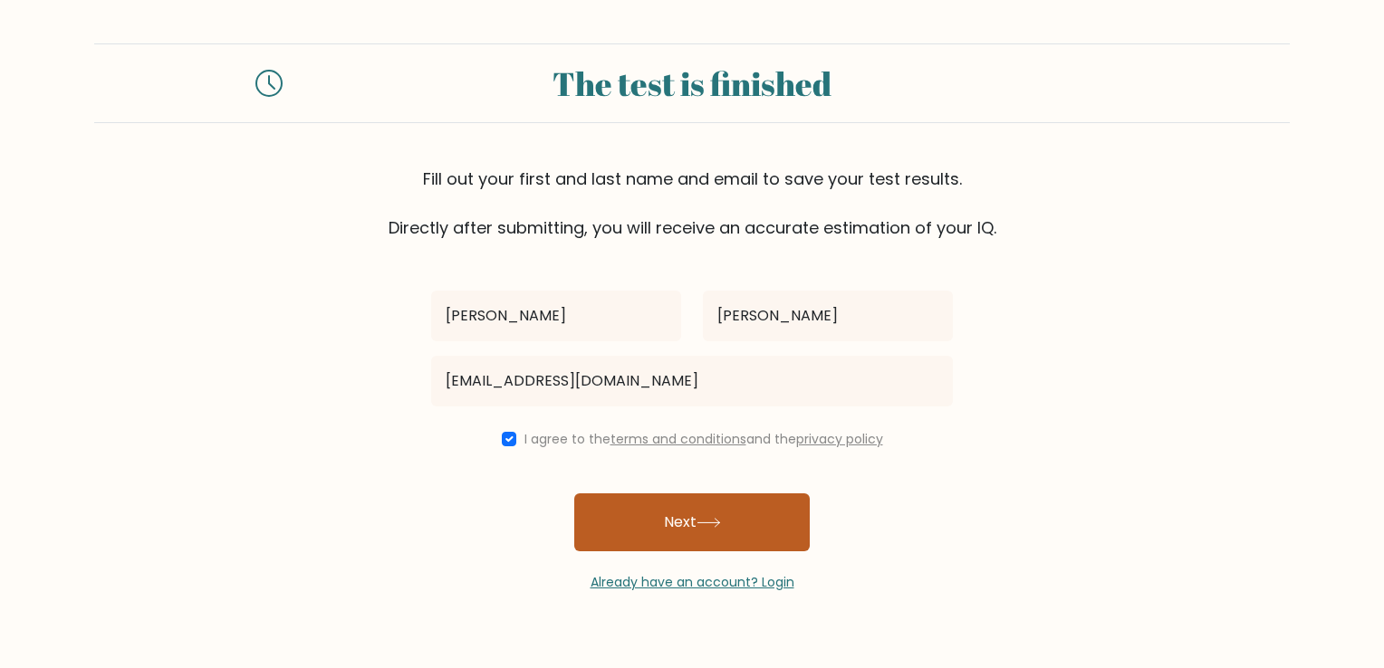
click at [686, 536] on button "Next" at bounding box center [691, 523] width 235 height 58
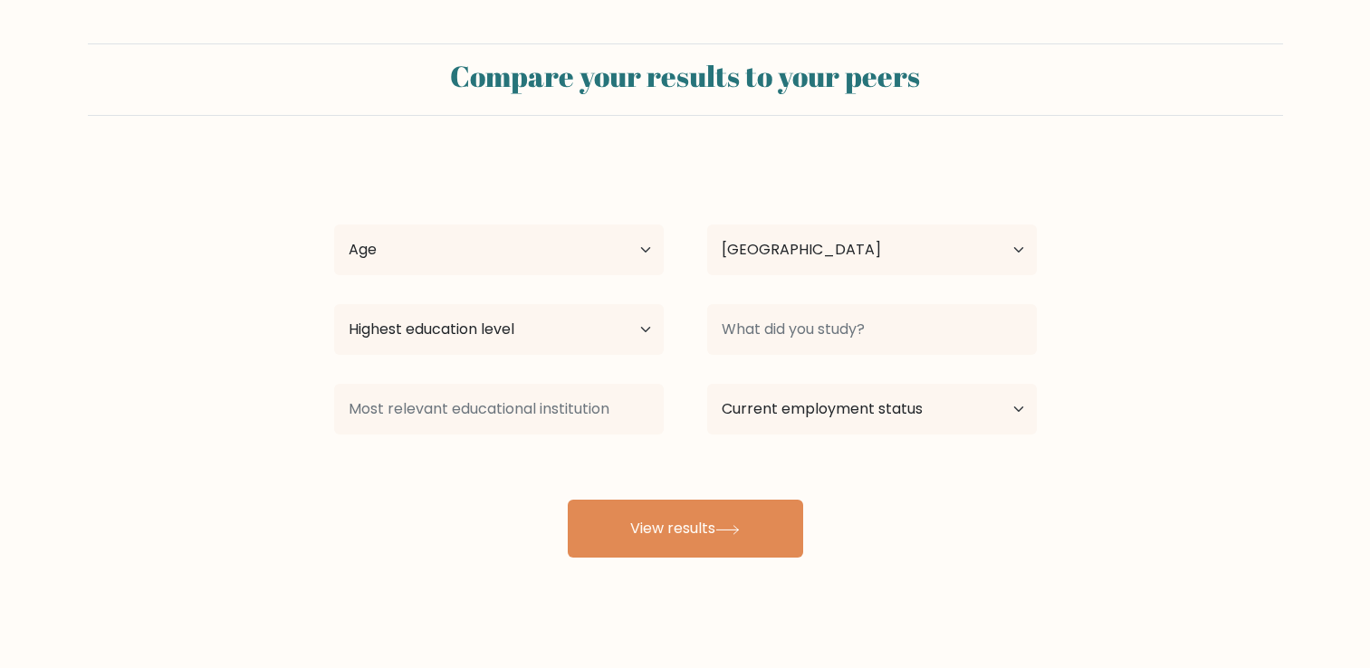
select select "LU"
click at [583, 255] on select "Age Under 18 years old 18-24 years old 25-34 years old 35-44 years old 45-54 ye…" at bounding box center [499, 250] width 330 height 51
select select "25_34"
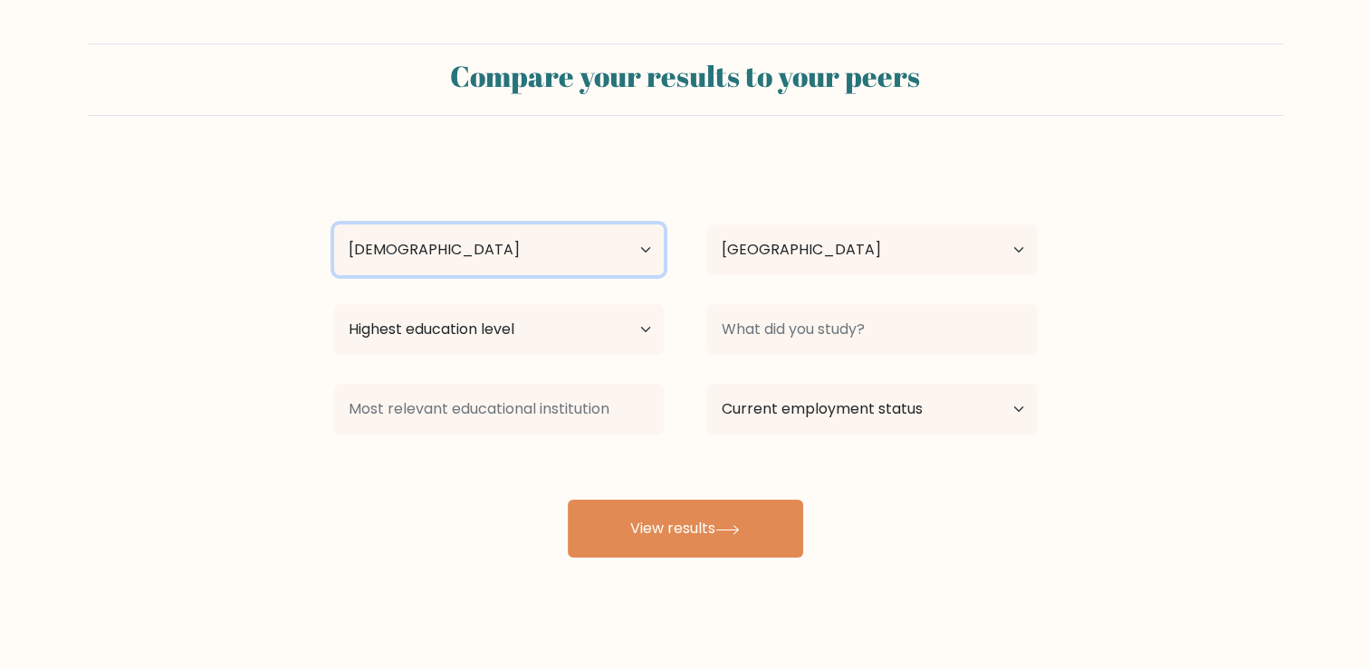
click at [334, 225] on select "Age Under 18 years old 18-24 years old 25-34 years old 35-44 years old 45-54 ye…" at bounding box center [499, 250] width 330 height 51
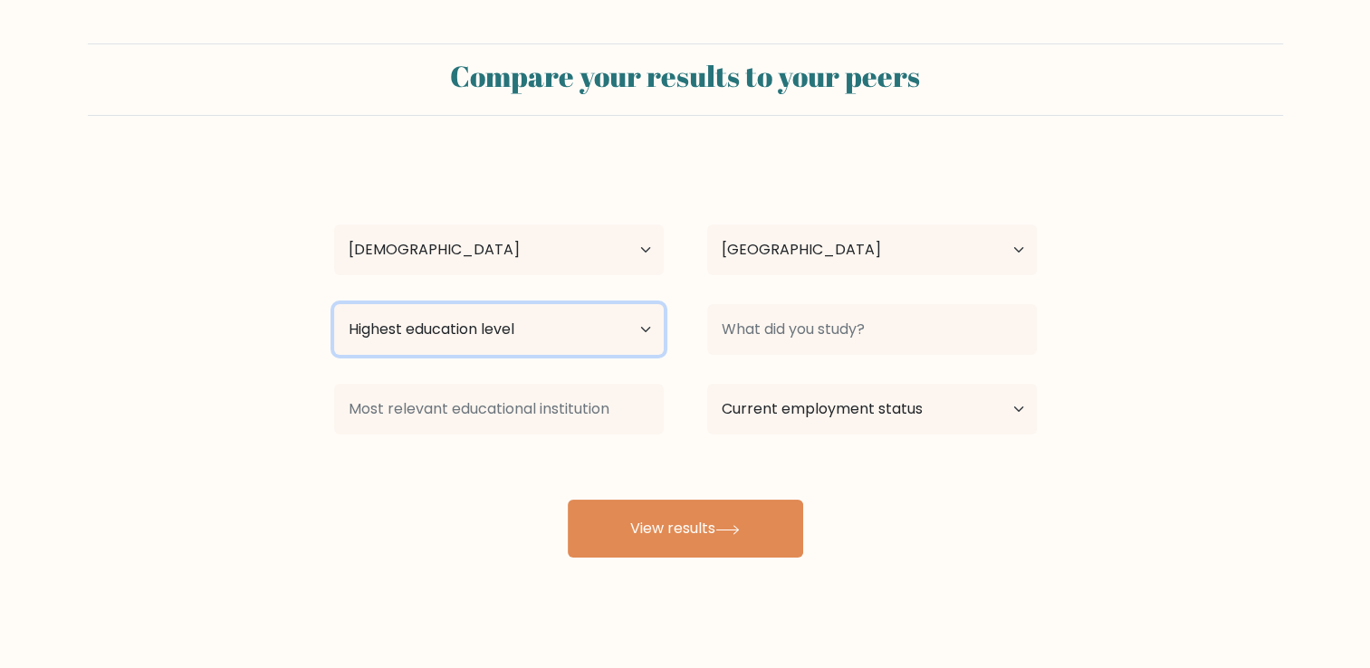
click at [569, 341] on select "Highest education level No schooling Primary Lower Secondary Upper Secondary Oc…" at bounding box center [499, 329] width 330 height 51
select select "upper_secondary"
click at [334, 304] on select "Highest education level No schooling Primary Lower Secondary Upper Secondary Oc…" at bounding box center [499, 329] width 330 height 51
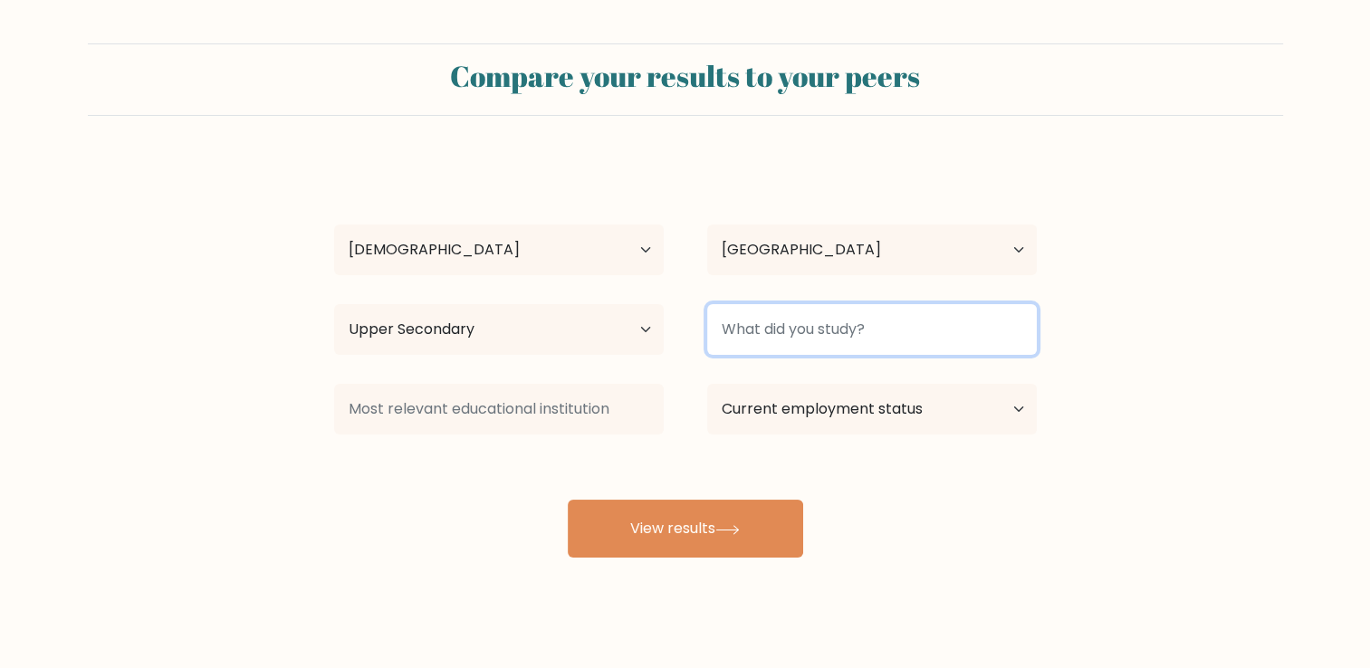
click at [859, 315] on input at bounding box center [872, 329] width 330 height 51
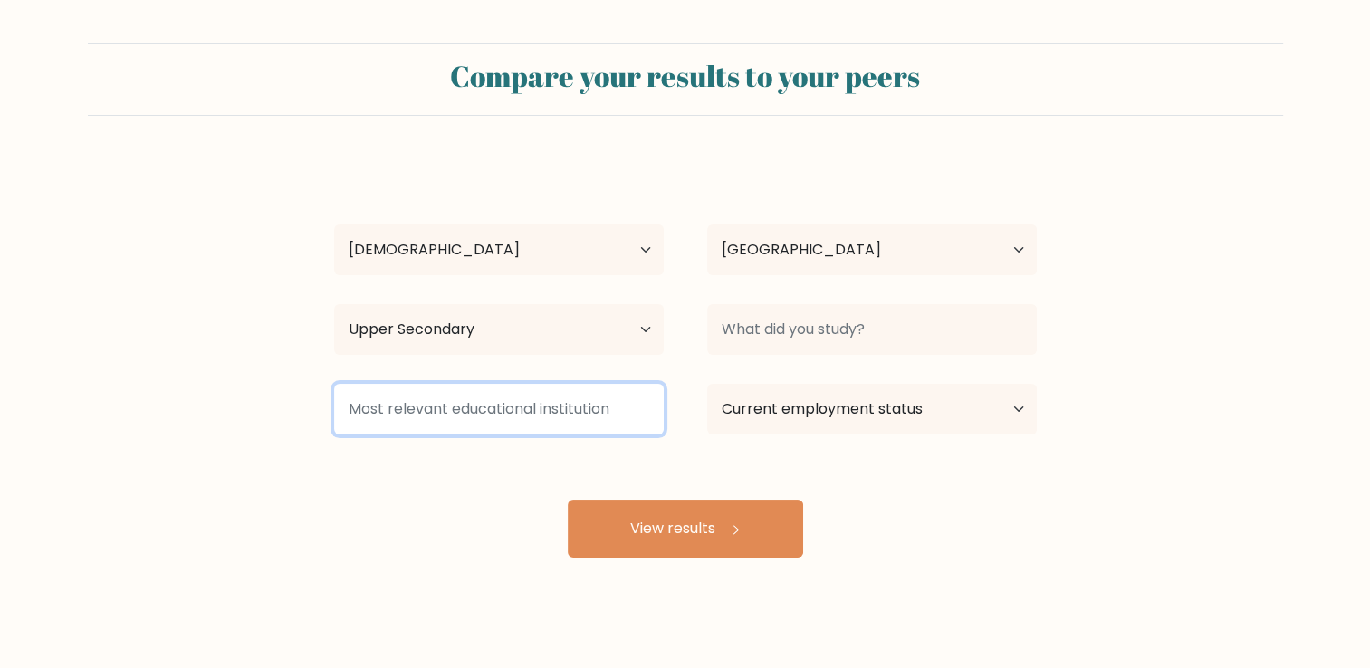
click at [554, 409] on input at bounding box center [499, 409] width 330 height 51
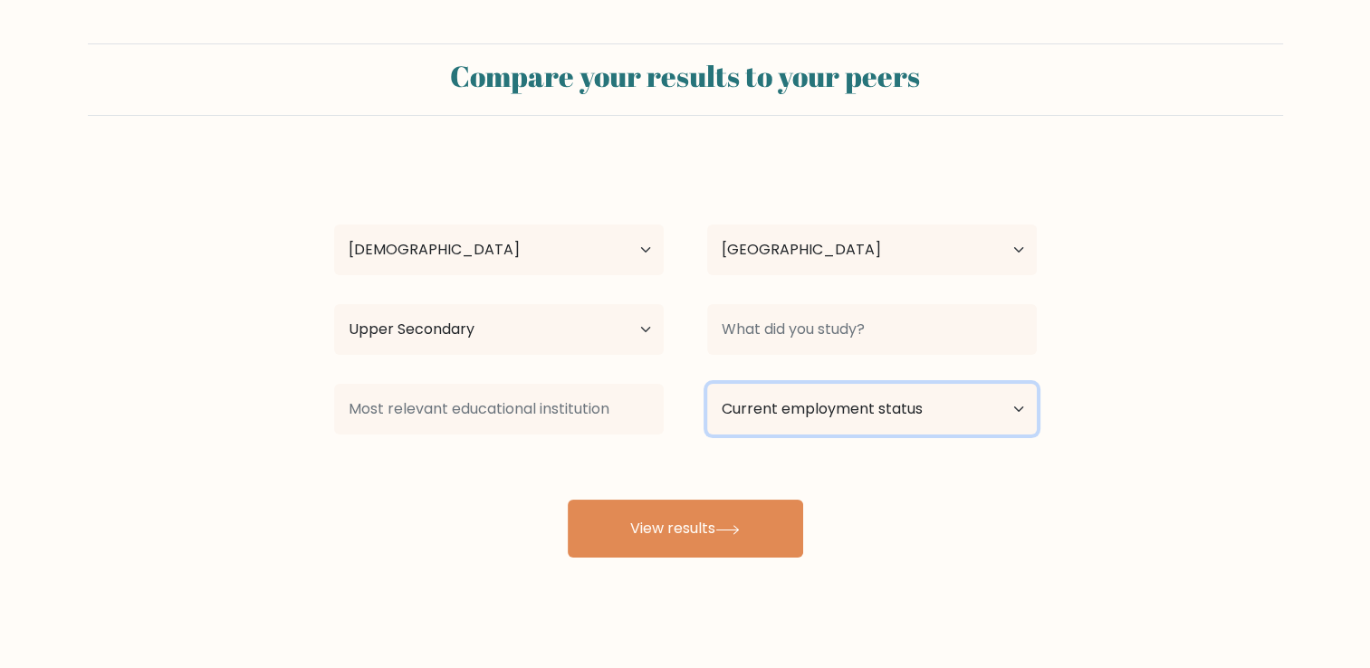
click at [799, 399] on select "Current employment status Employed Student Retired Other / prefer not to answer" at bounding box center [872, 409] width 330 height 51
select select "employed"
click at [707, 384] on select "Current employment status Employed Student Retired Other / prefer not to answer" at bounding box center [872, 409] width 330 height 51
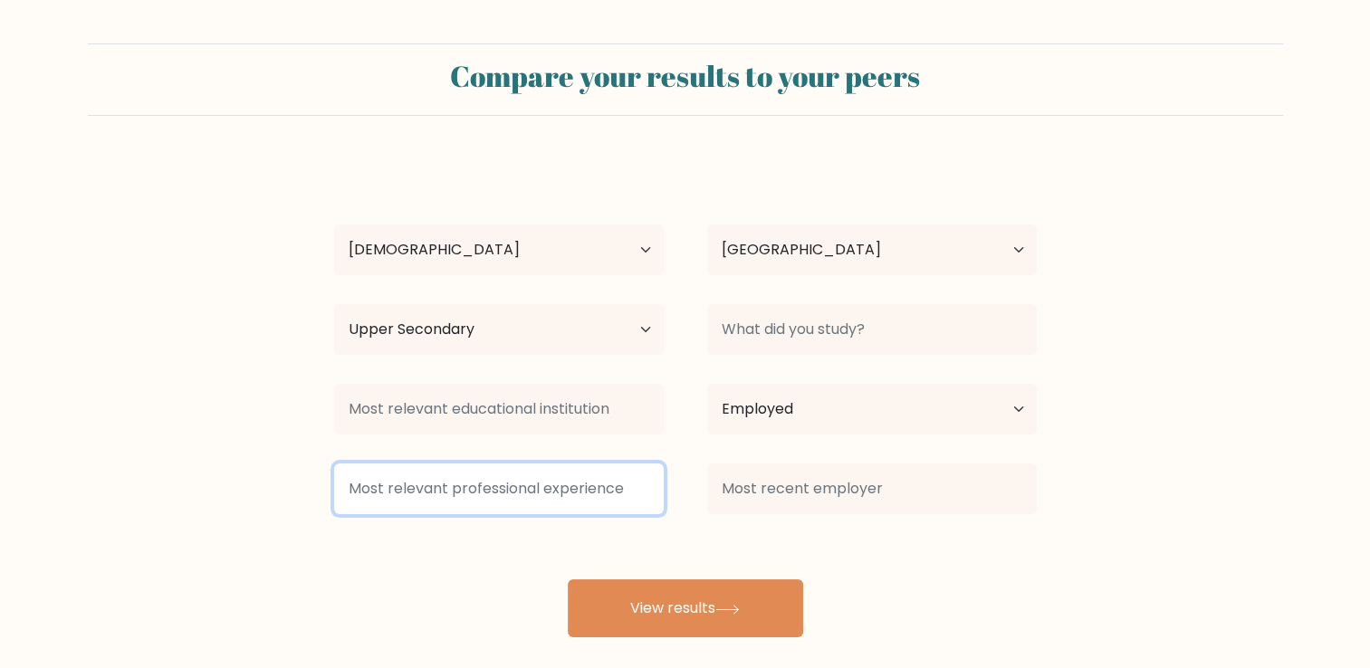
click at [611, 493] on input at bounding box center [499, 489] width 330 height 51
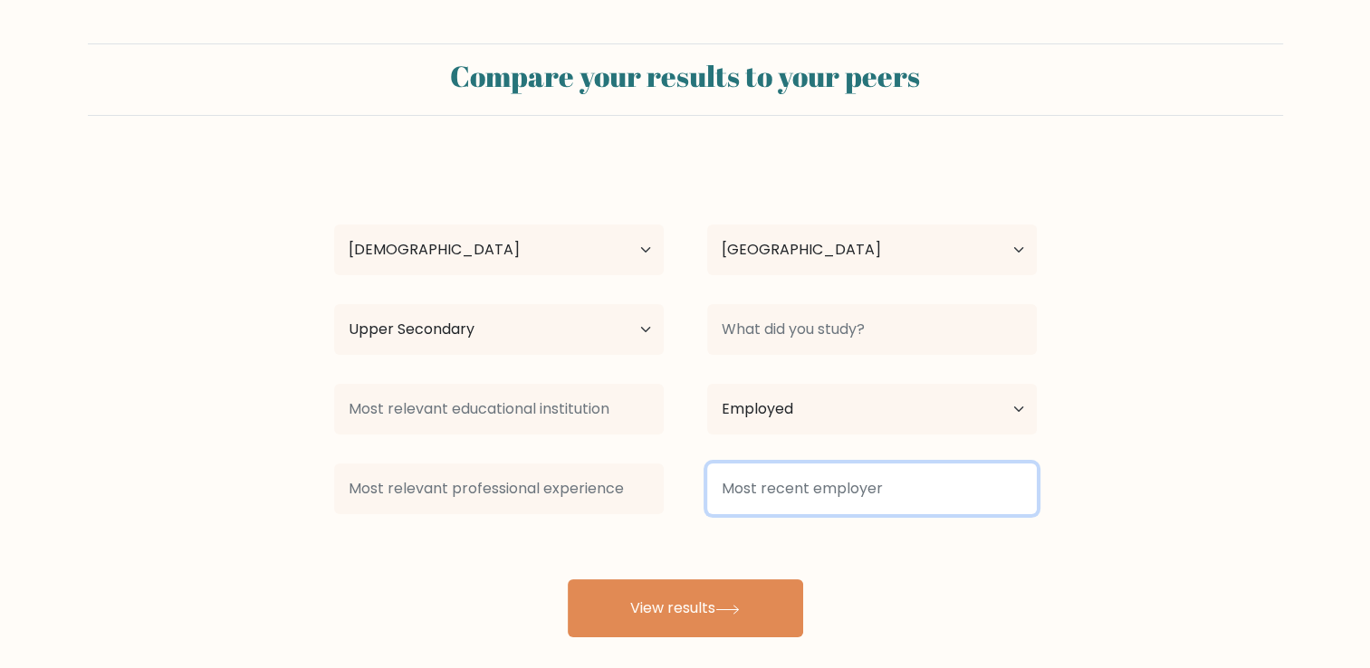
click at [786, 500] on input at bounding box center [872, 489] width 330 height 51
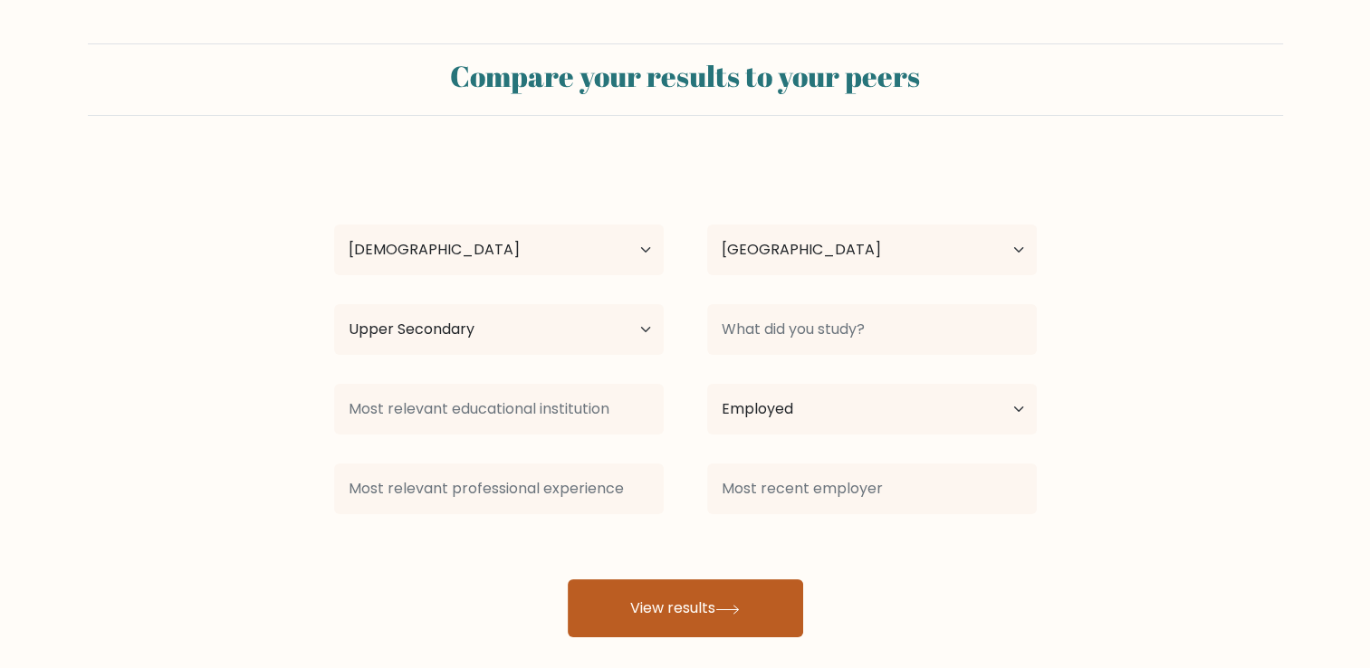
click at [725, 603] on button "View results" at bounding box center [685, 609] width 235 height 58
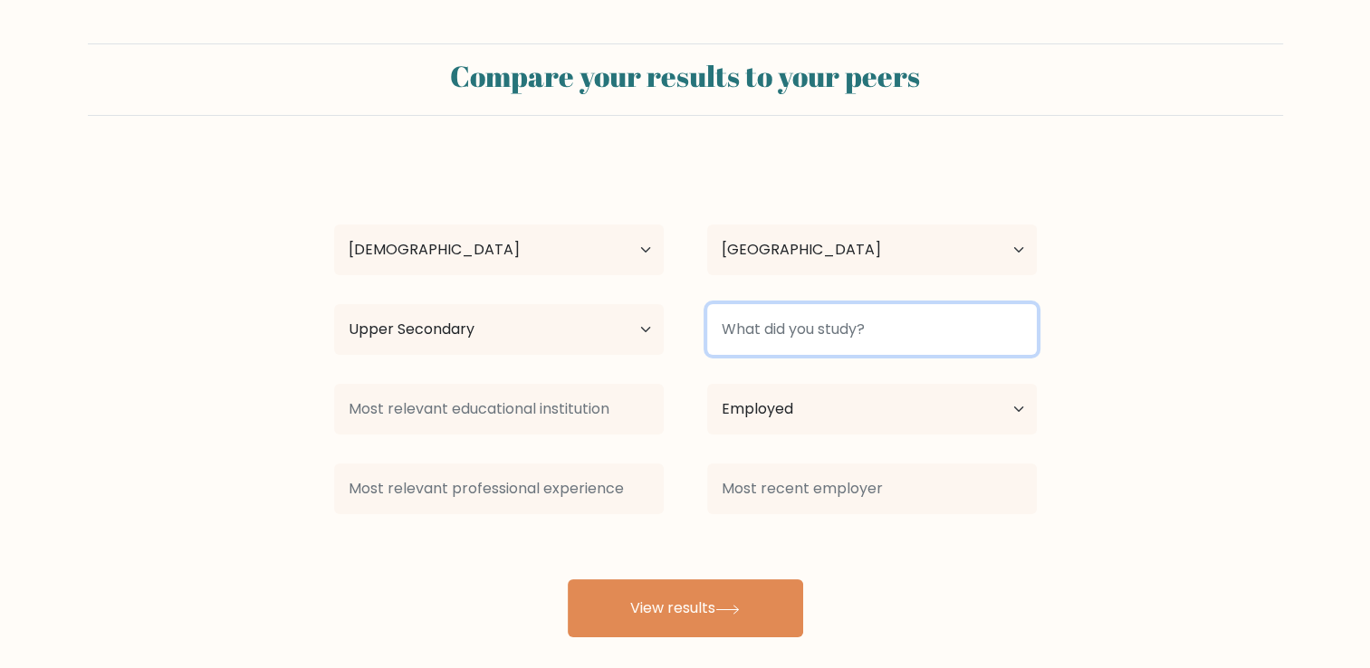
click at [835, 339] on input at bounding box center [872, 329] width 330 height 51
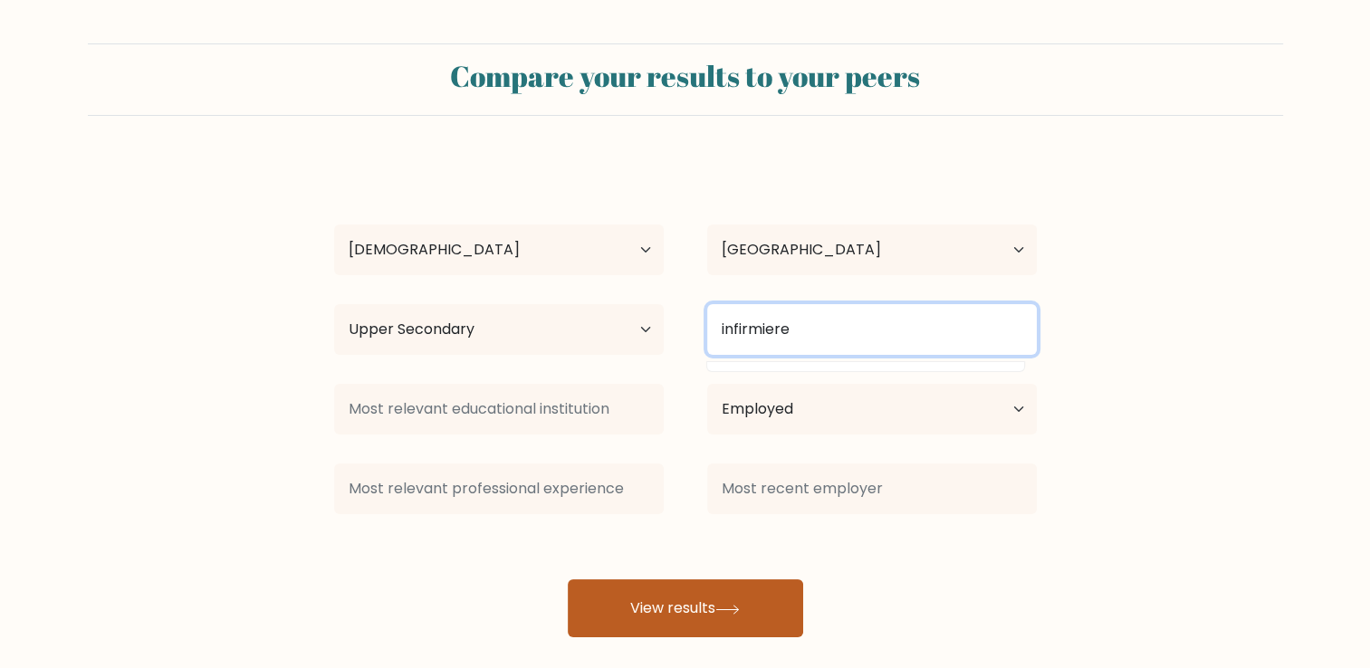
type input "infirmiere"
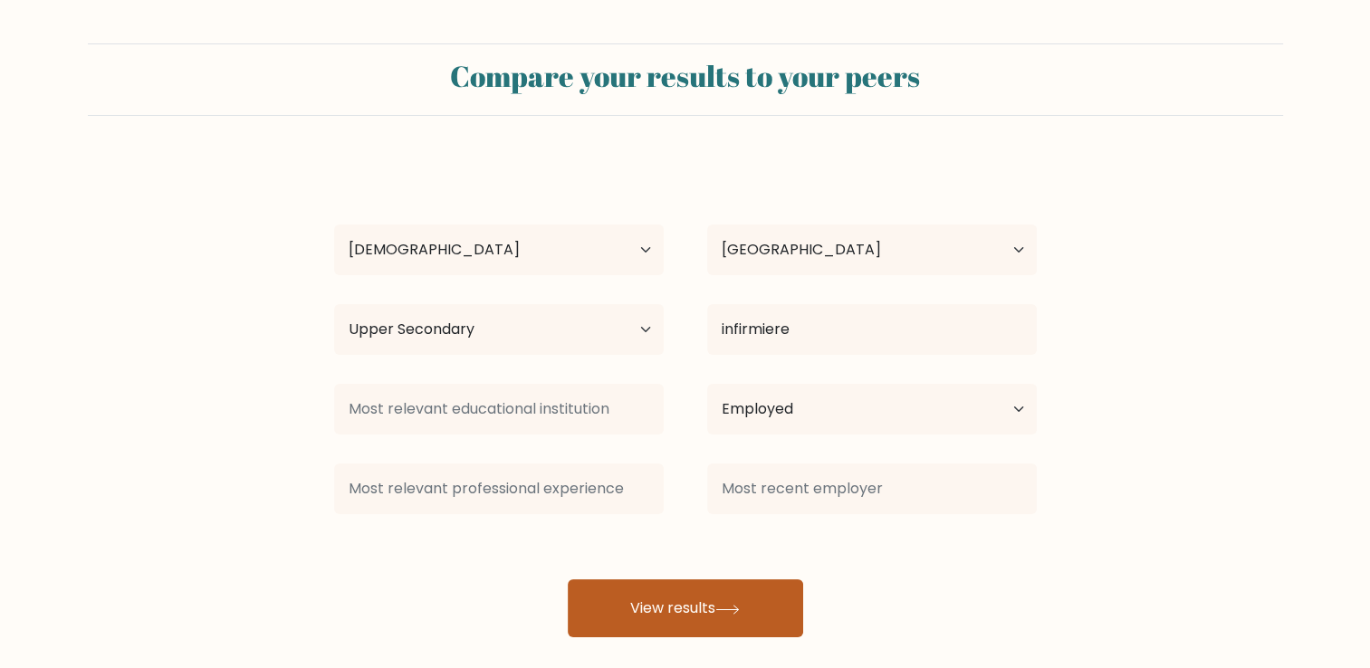
click at [693, 613] on button "View results" at bounding box center [685, 609] width 235 height 58
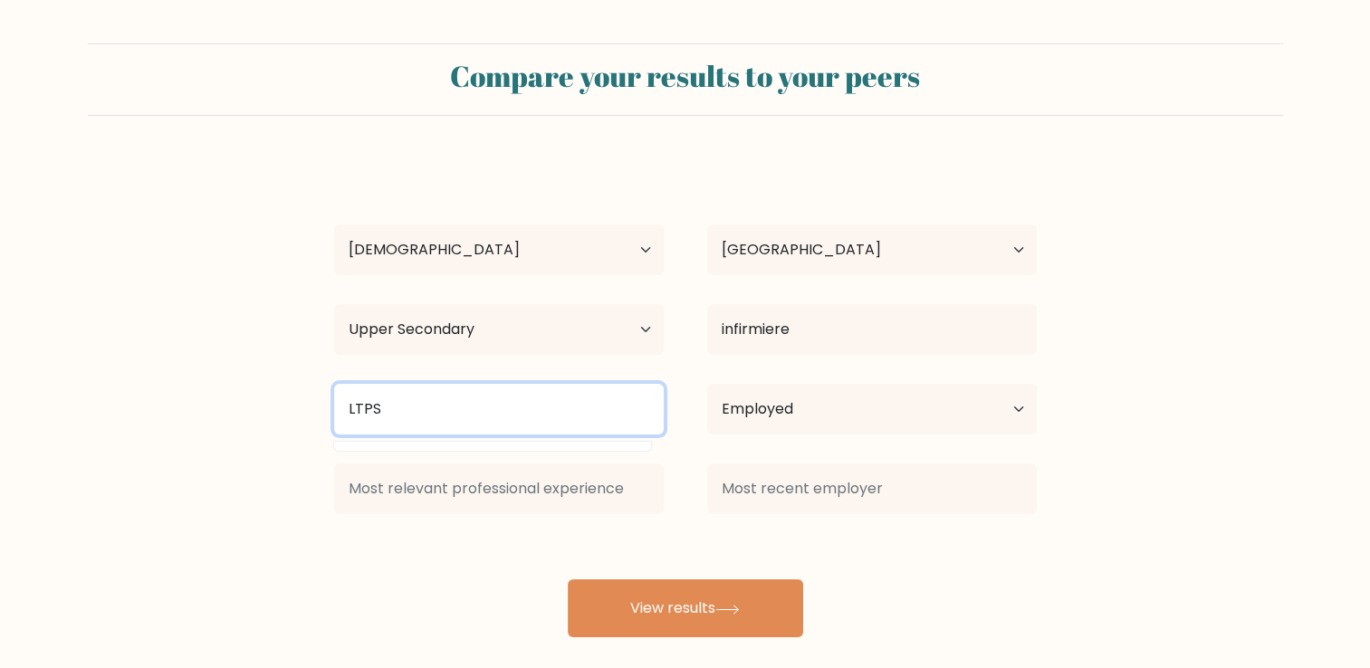
type input "LTPS"
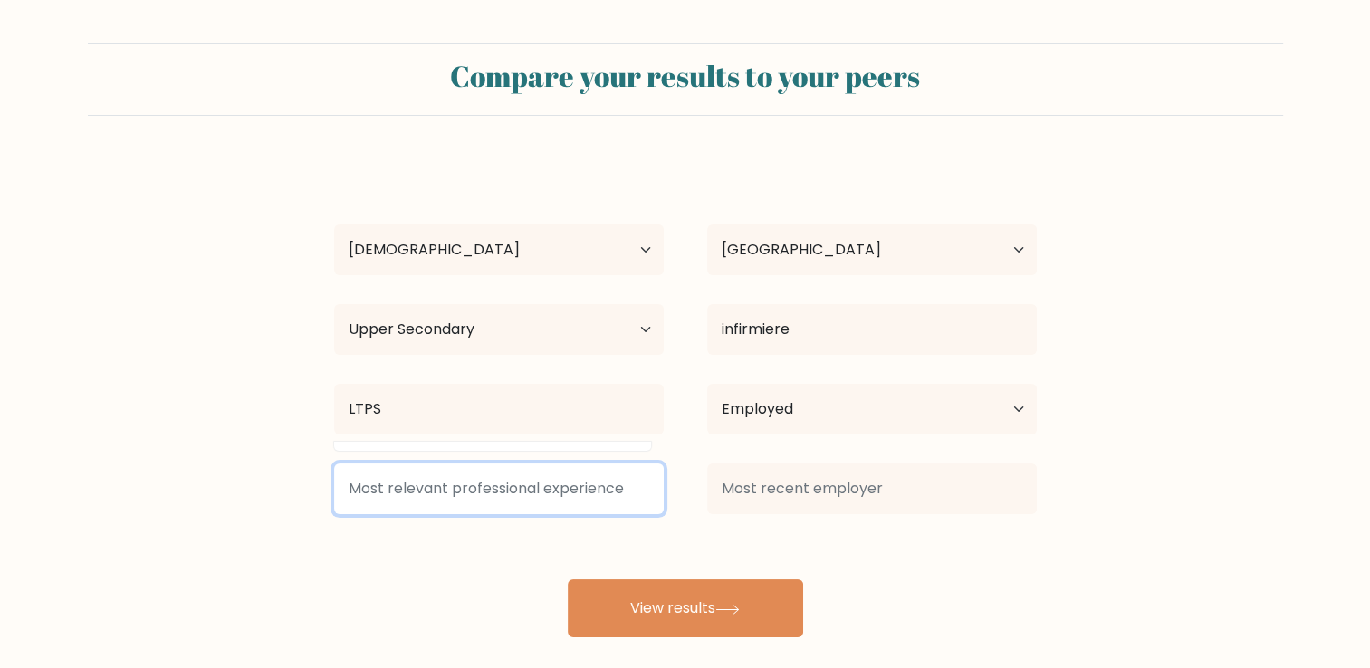
click at [517, 502] on input at bounding box center [499, 489] width 330 height 51
type input "/"
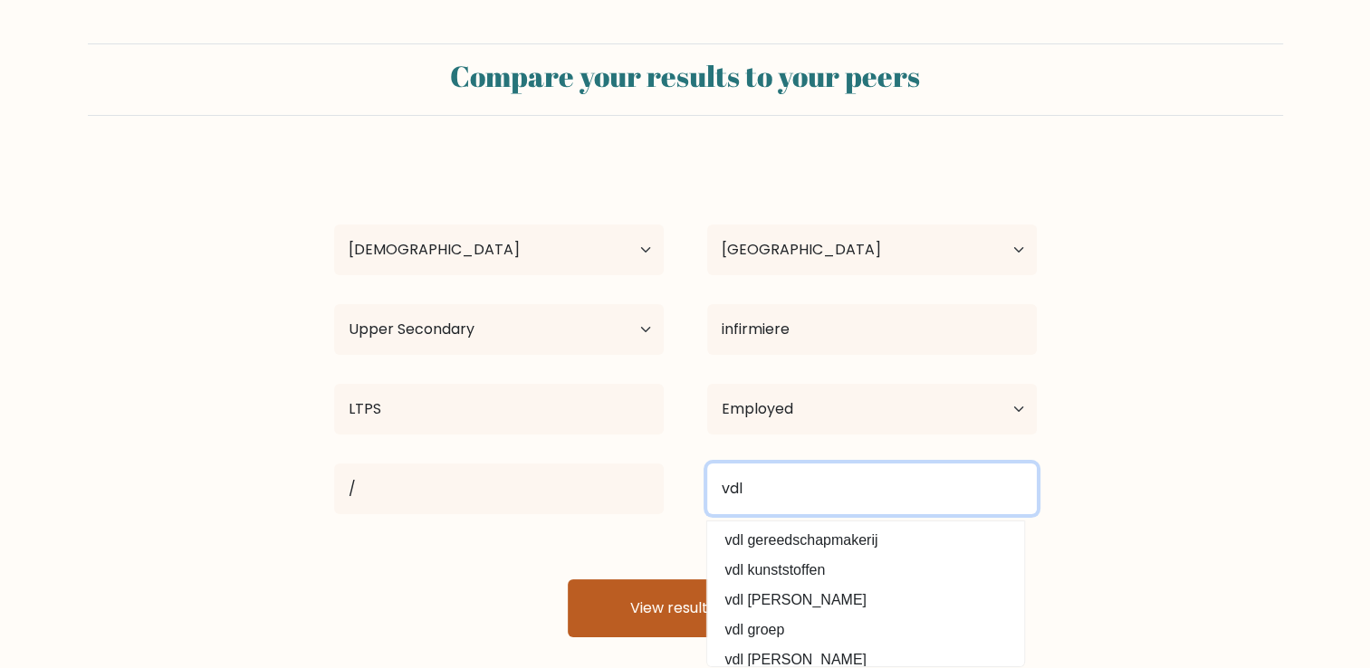
type input "vdl"
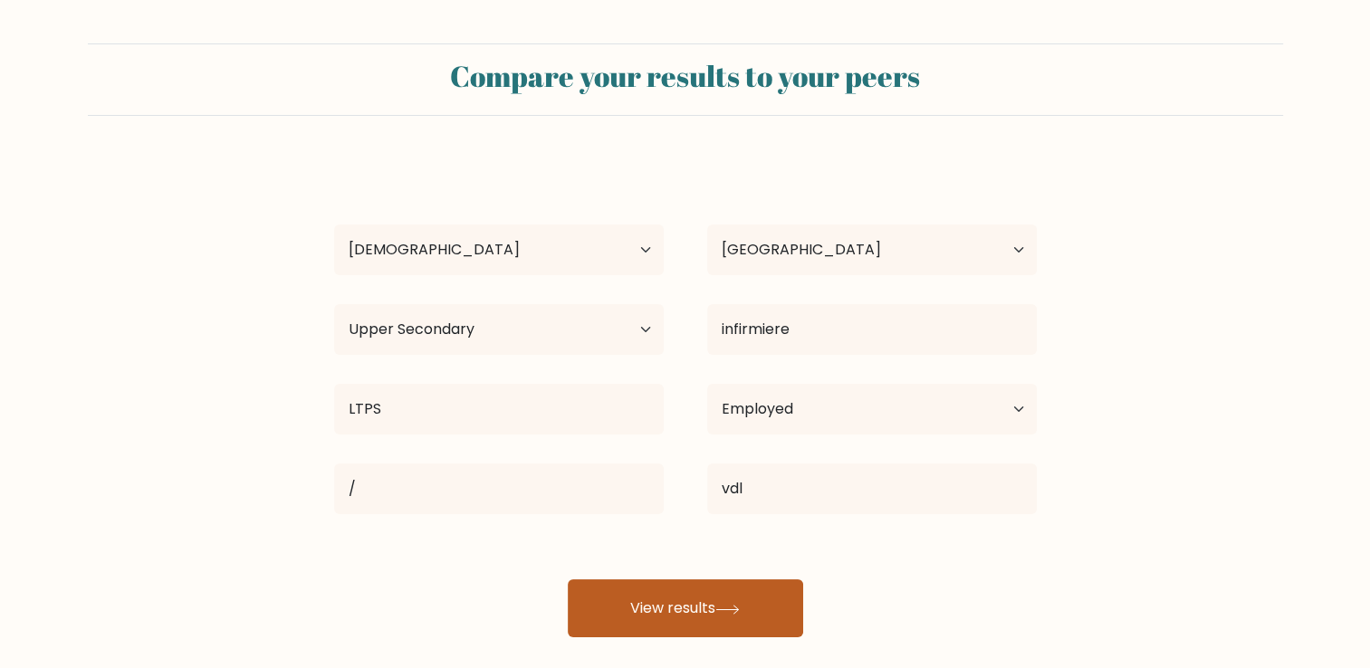
click at [603, 610] on button "View results" at bounding box center [685, 609] width 235 height 58
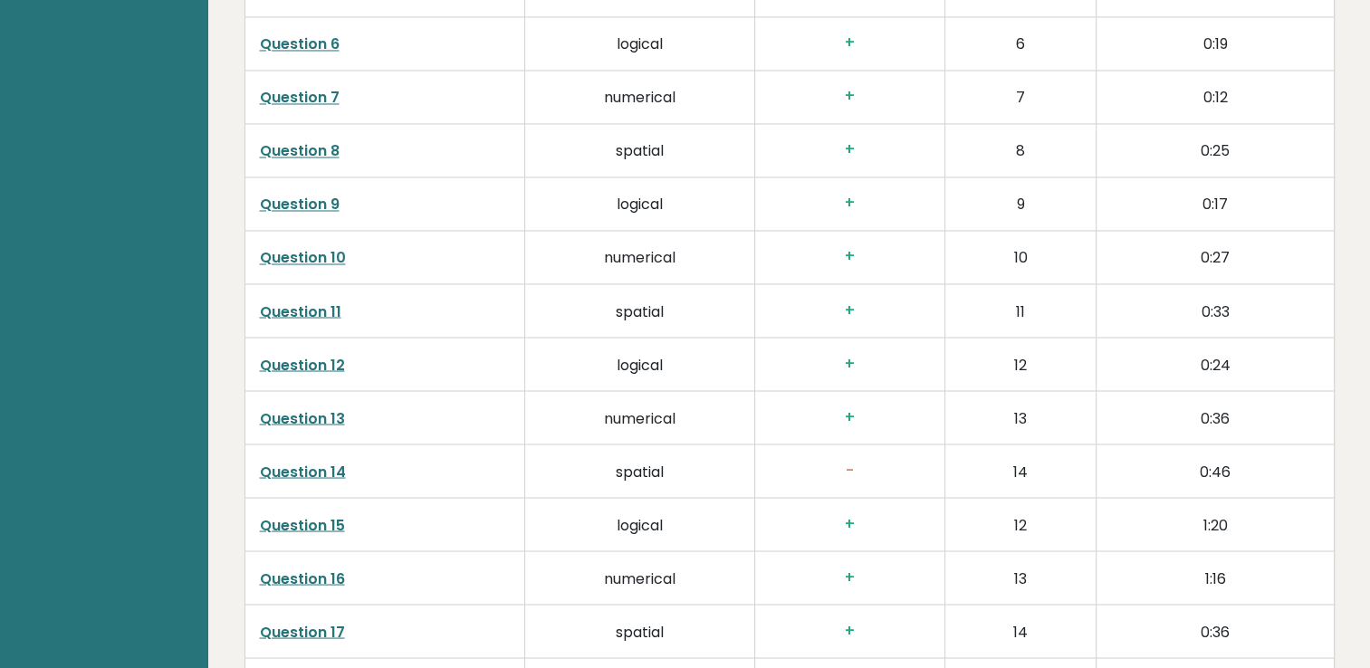
scroll to position [3152, 0]
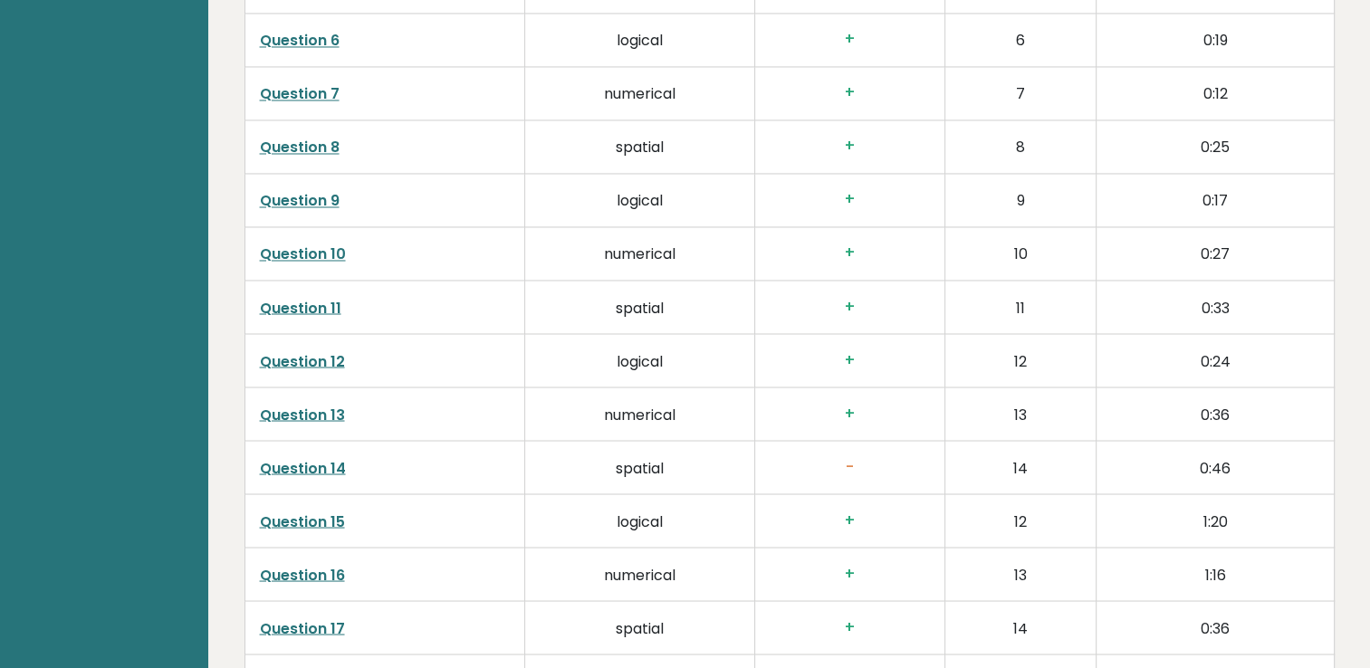
click at [845, 463] on h3 "-" at bounding box center [850, 466] width 160 height 19
click at [341, 461] on link "Question 14" at bounding box center [303, 467] width 86 height 21
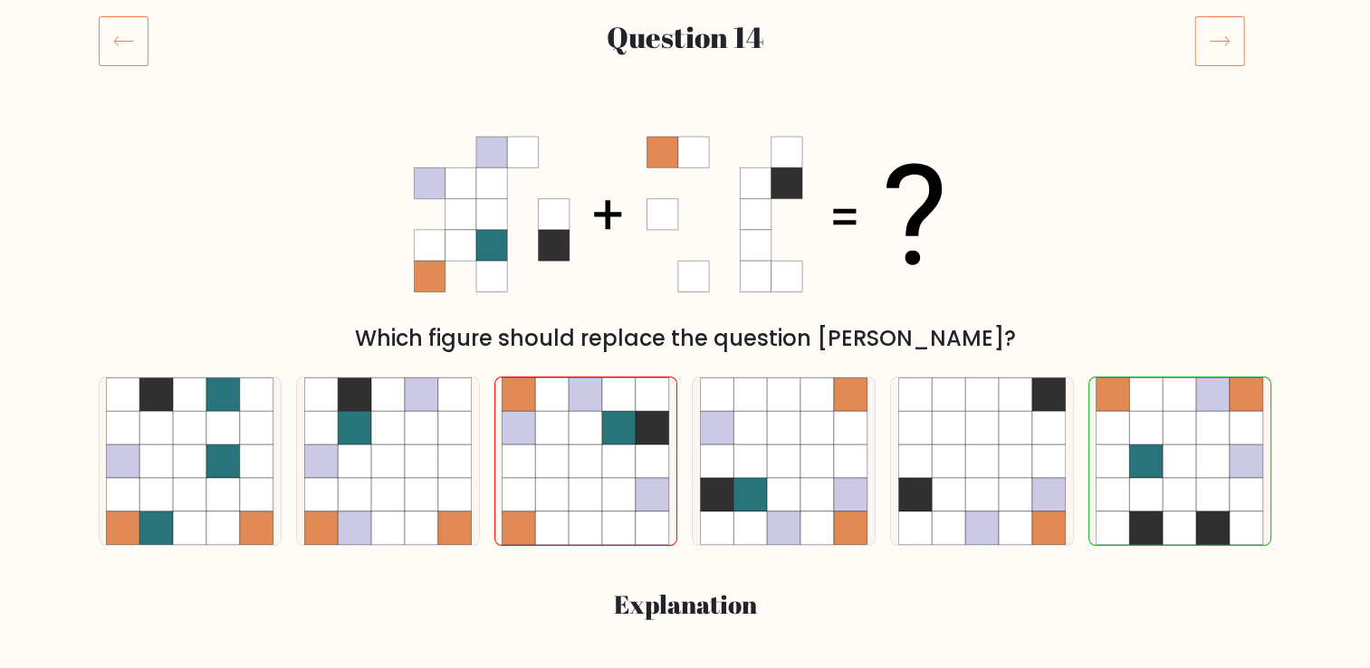
scroll to position [239, 0]
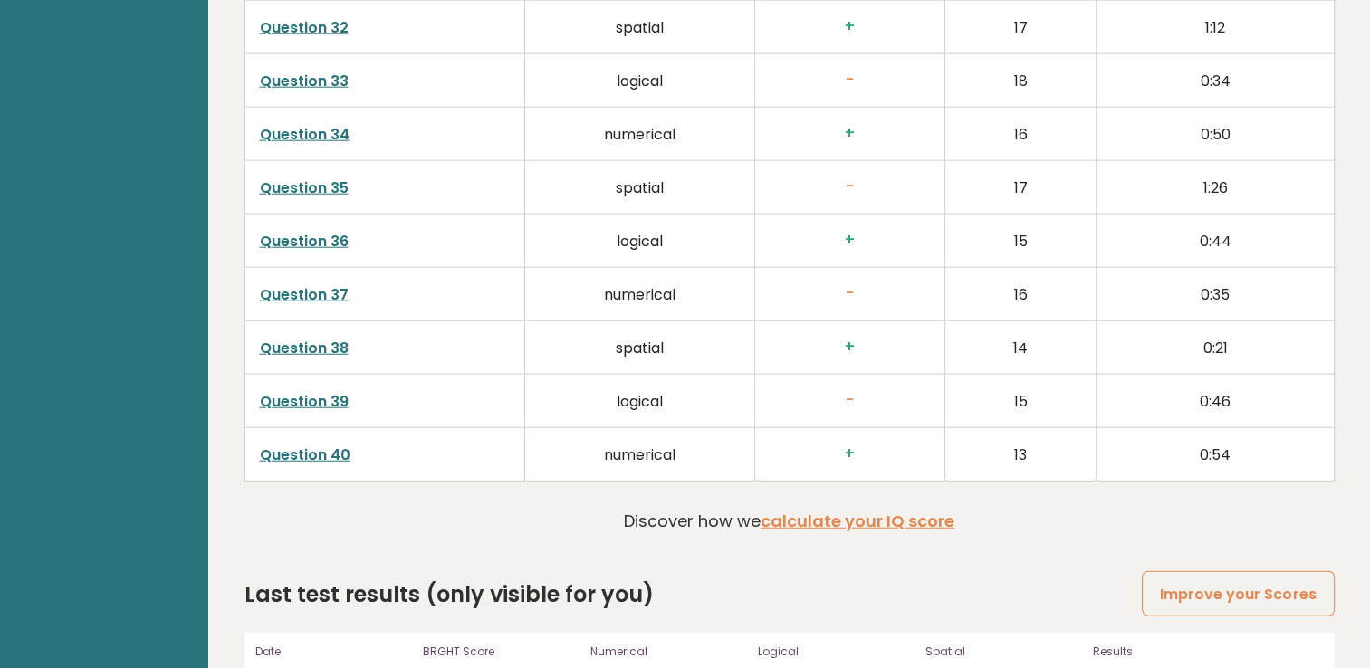
scroll to position [4612, 0]
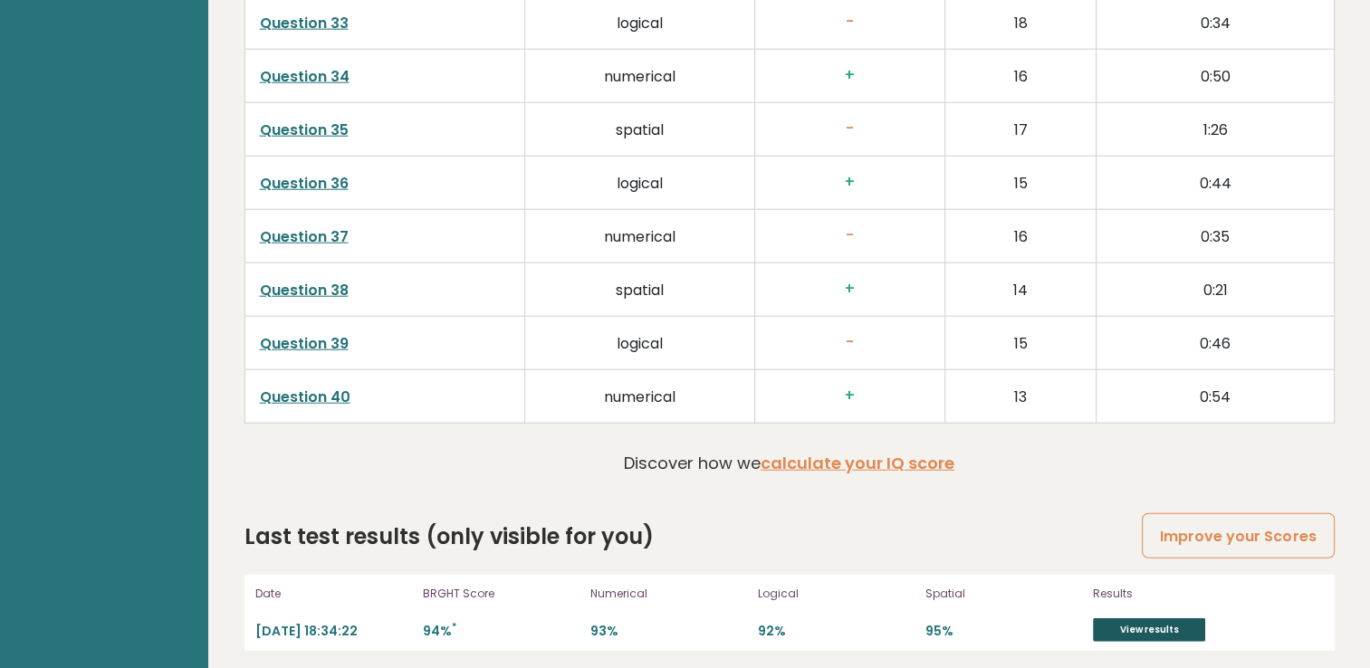
click at [1125, 627] on link "View results" at bounding box center [1149, 631] width 112 height 24
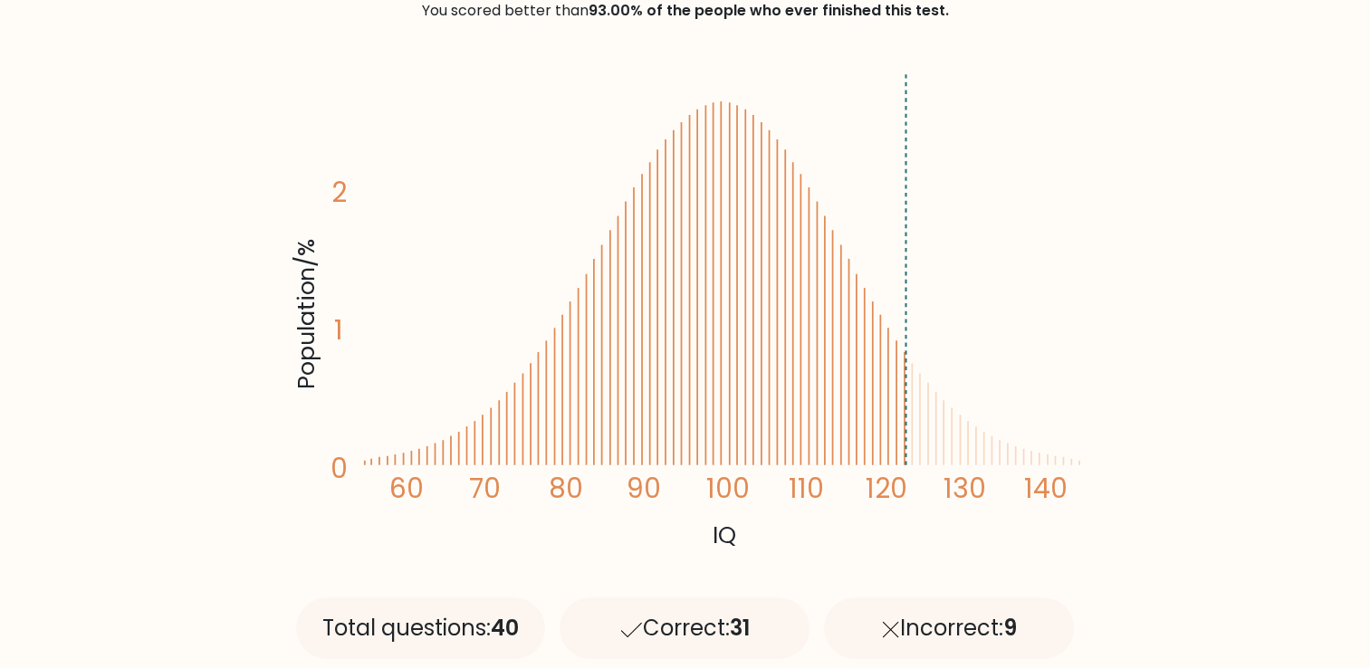
scroll to position [287, 0]
click at [725, 188] on icon "Population/% IQ 0 1 2 60 70 80 90 100 110 120 130 140" at bounding box center [685, 312] width 793 height 489
click at [906, 353] on line at bounding box center [906, 270] width 0 height 395
